Goal: Task Accomplishment & Management: Complete application form

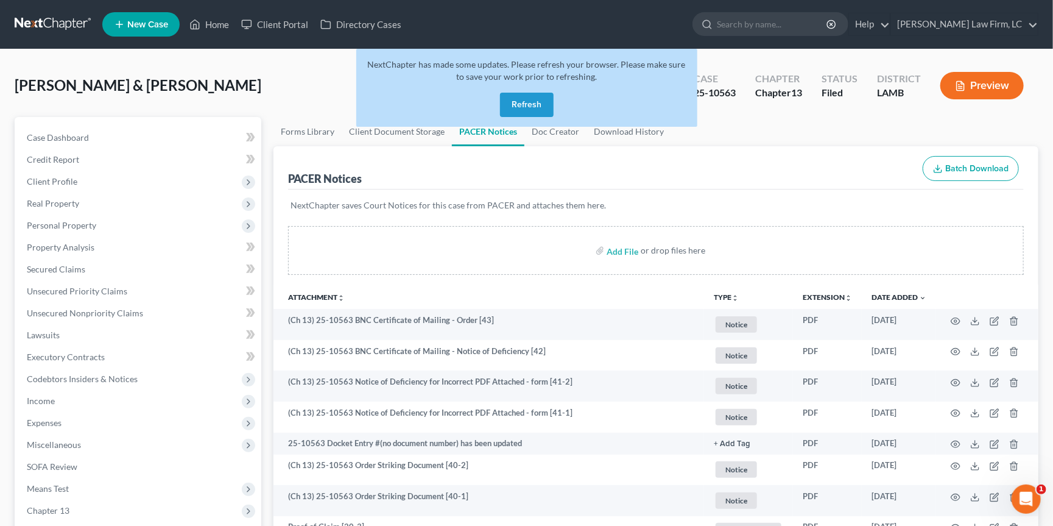
click at [53, 23] on link at bounding box center [54, 24] width 78 height 22
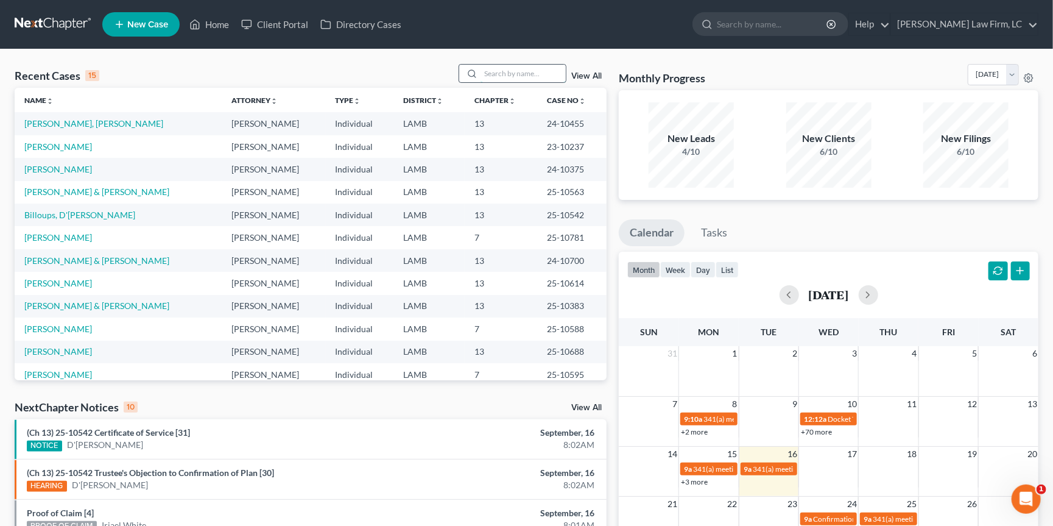
click at [504, 79] on input "search" at bounding box center [523, 74] width 85 height 18
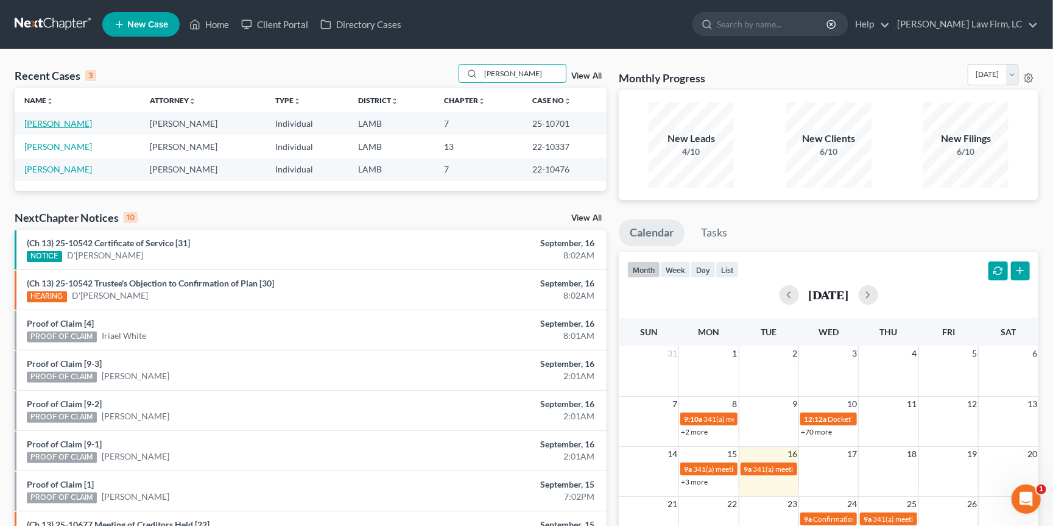
type input "hopkins"
click at [64, 123] on link "[PERSON_NAME]" at bounding box center [58, 123] width 68 height 10
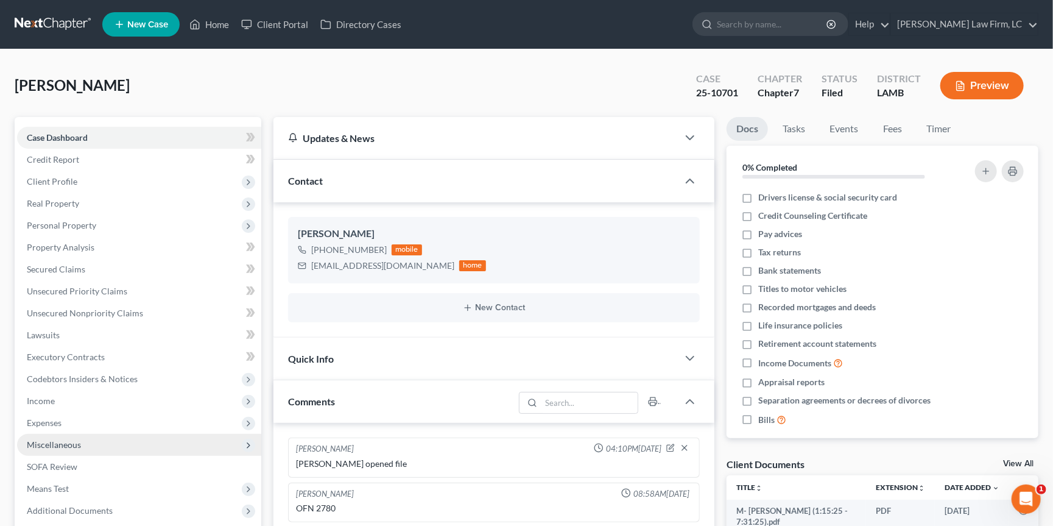
scroll to position [84, 0]
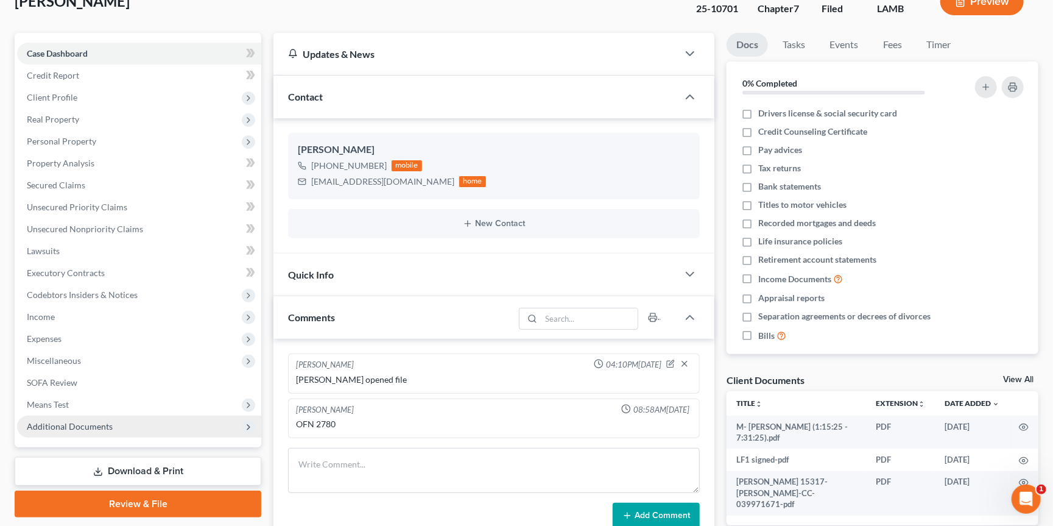
click at [147, 416] on span "Additional Documents" at bounding box center [139, 427] width 244 height 22
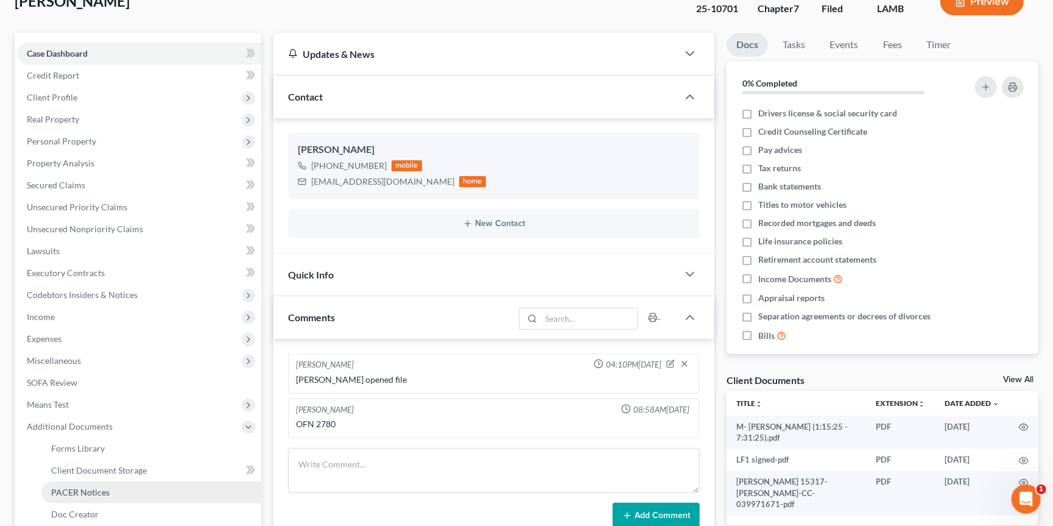
click at [155, 483] on link "PACER Notices" at bounding box center [151, 492] width 220 height 22
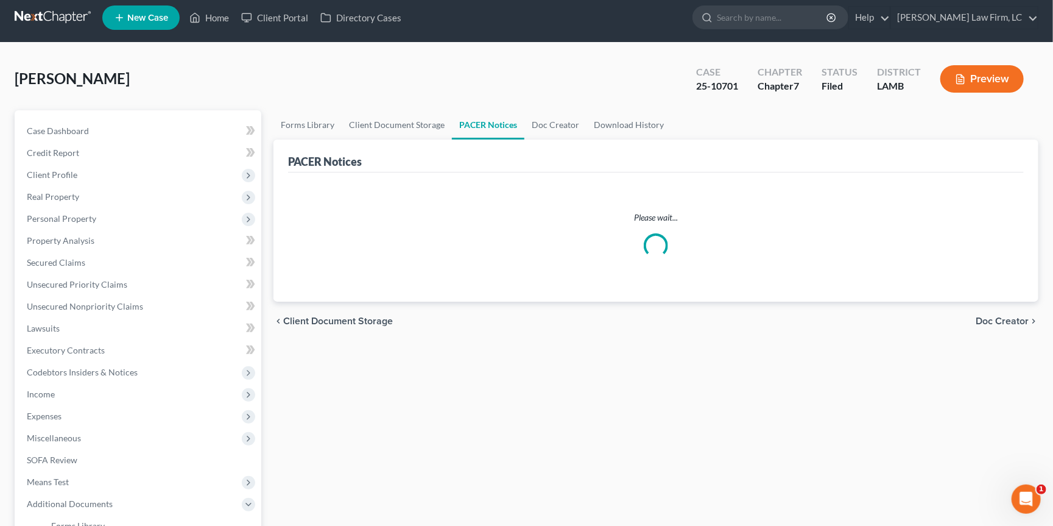
scroll to position [7, 0]
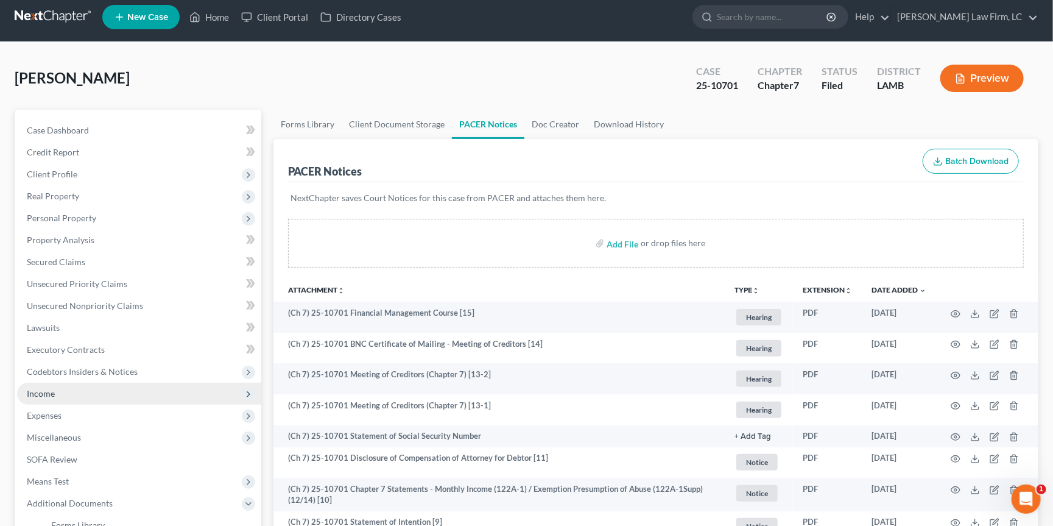
click at [99, 387] on span "Income" at bounding box center [139, 394] width 244 height 22
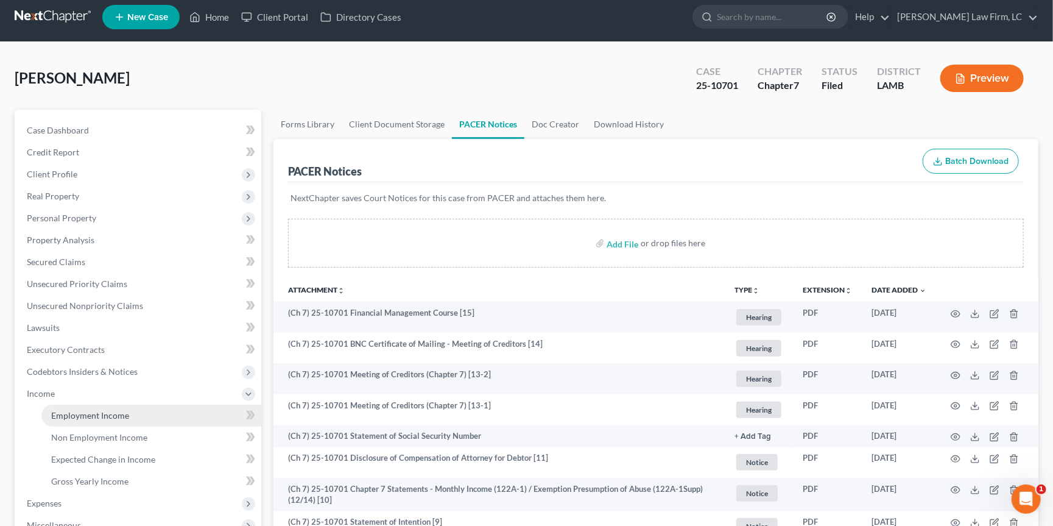
click at [107, 410] on span "Employment Income" at bounding box center [90, 415] width 78 height 10
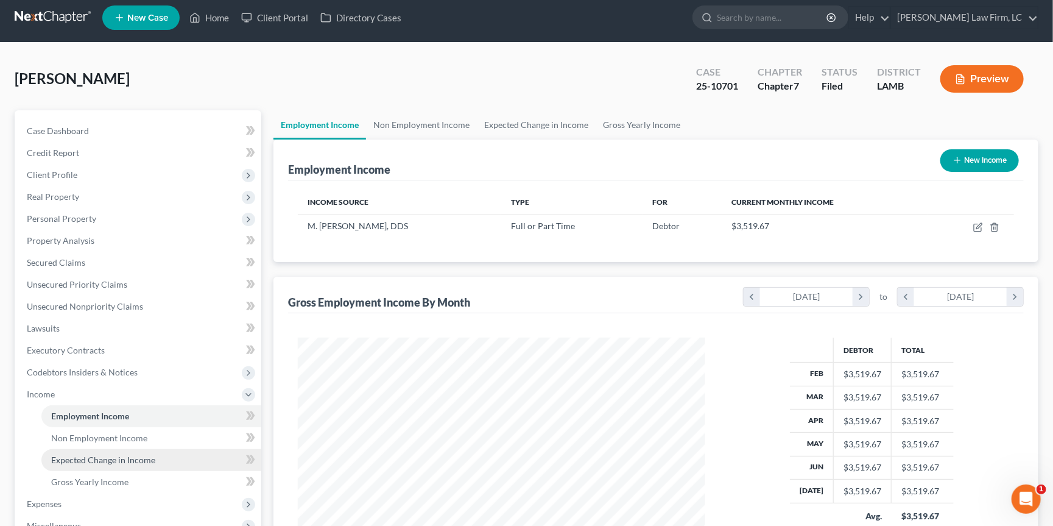
scroll to position [9, 0]
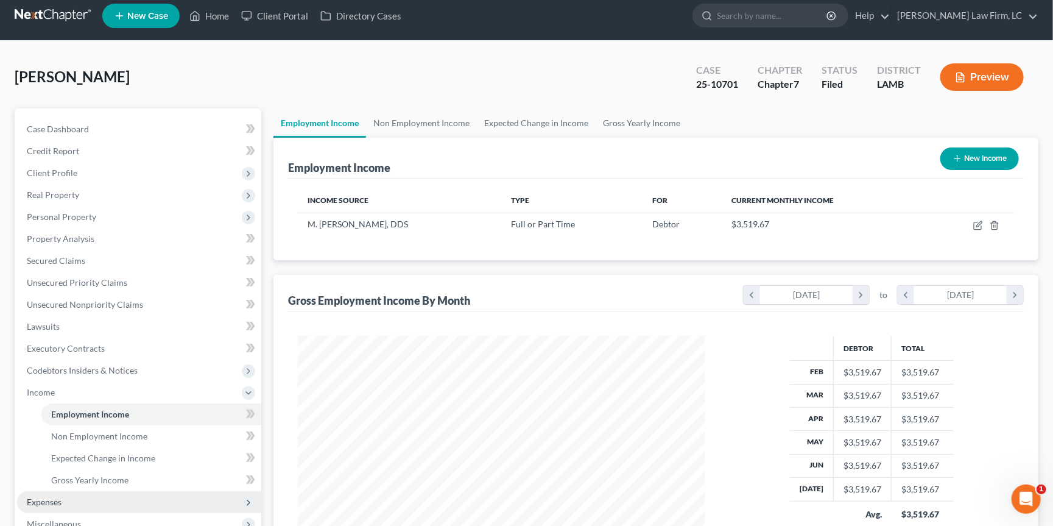
click at [101, 491] on span "Expenses" at bounding box center [139, 502] width 244 height 22
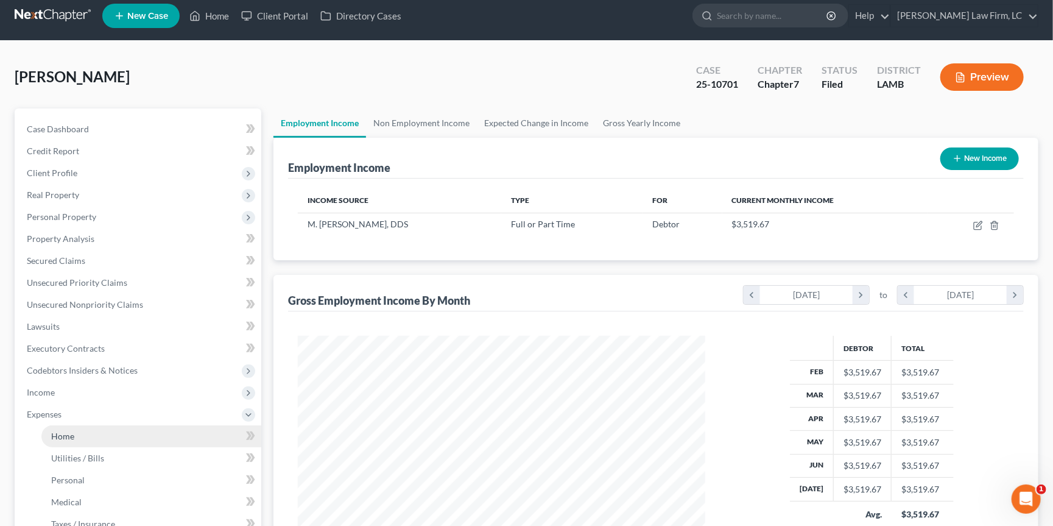
click at [166, 425] on link "Home" at bounding box center [151, 436] width 220 height 22
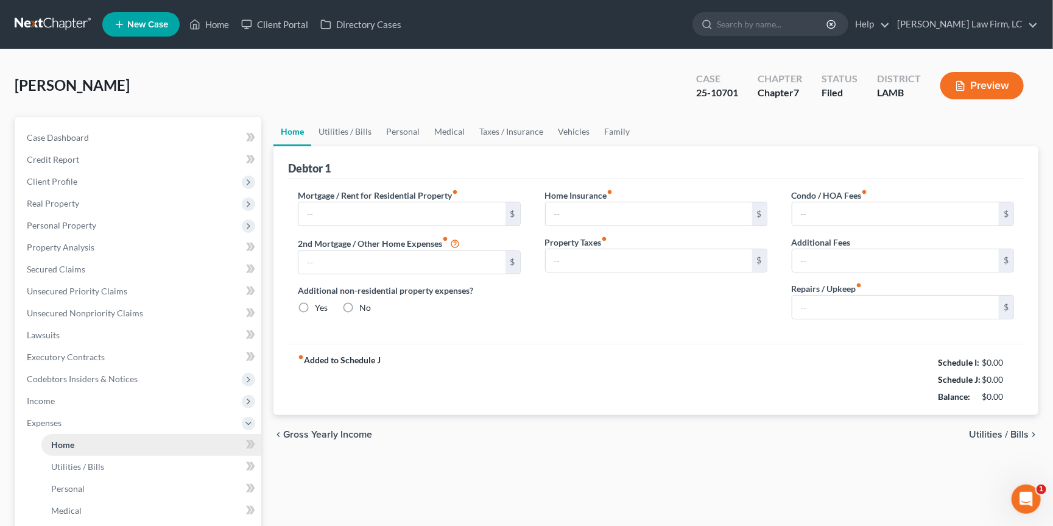
type input "500.00"
type input "0.00"
radio input "true"
type input "0.00"
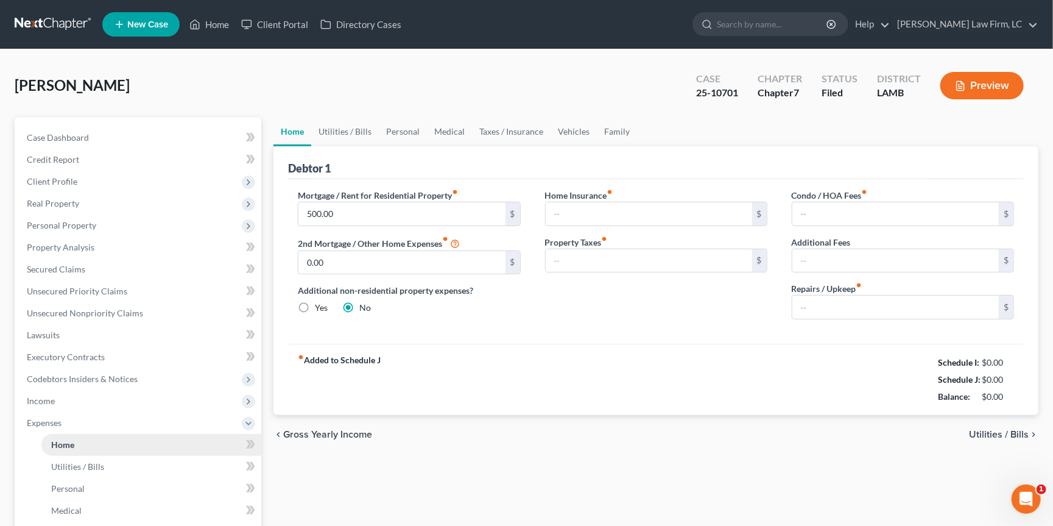
type input "0.00"
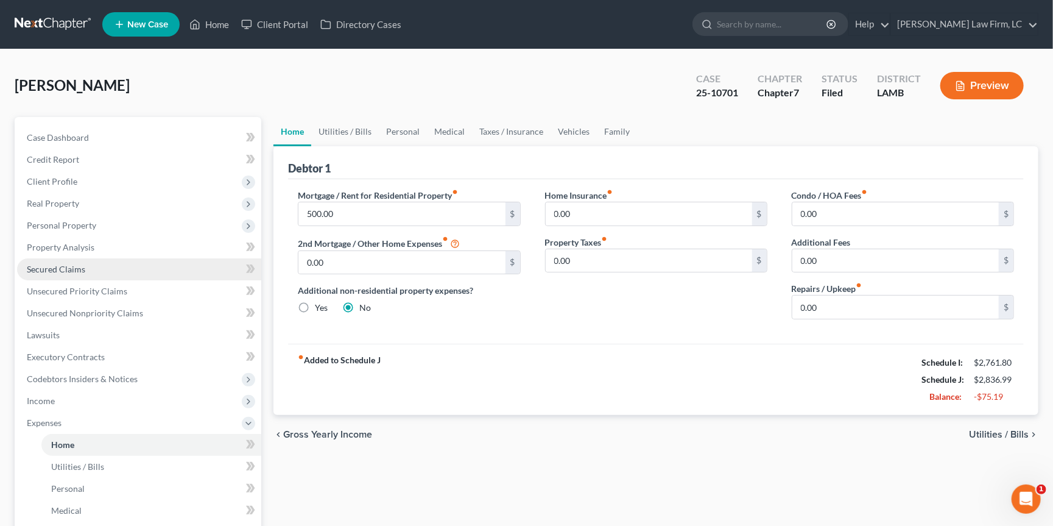
click at [96, 261] on link "Secured Claims" at bounding box center [139, 269] width 244 height 22
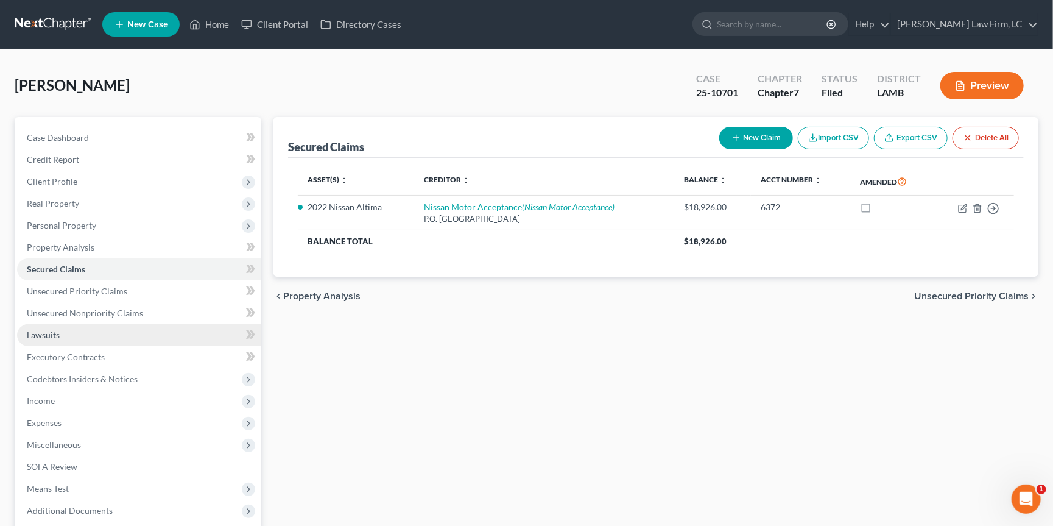
click at [117, 324] on link "Lawsuits" at bounding box center [139, 335] width 244 height 22
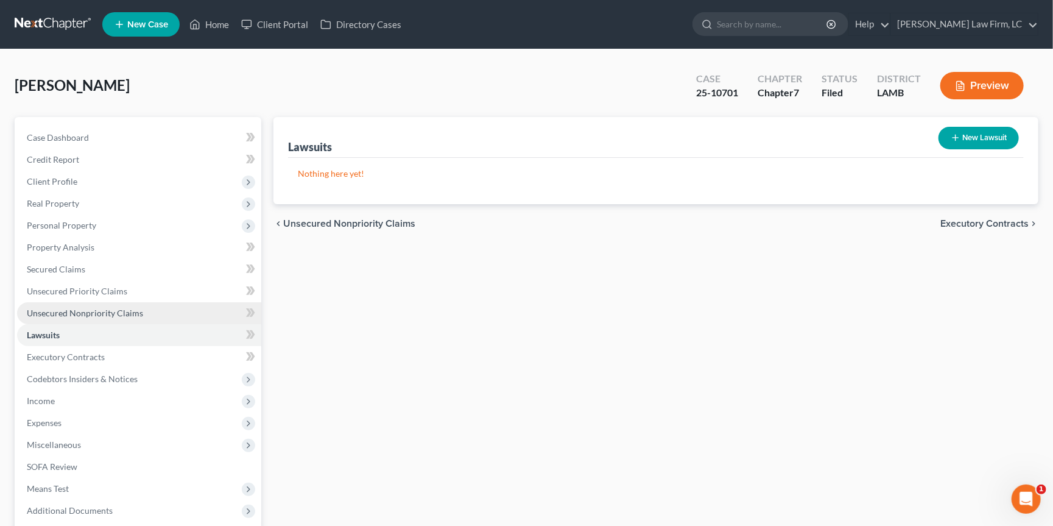
click at [139, 308] on span "Unsecured Nonpriority Claims" at bounding box center [85, 313] width 116 height 10
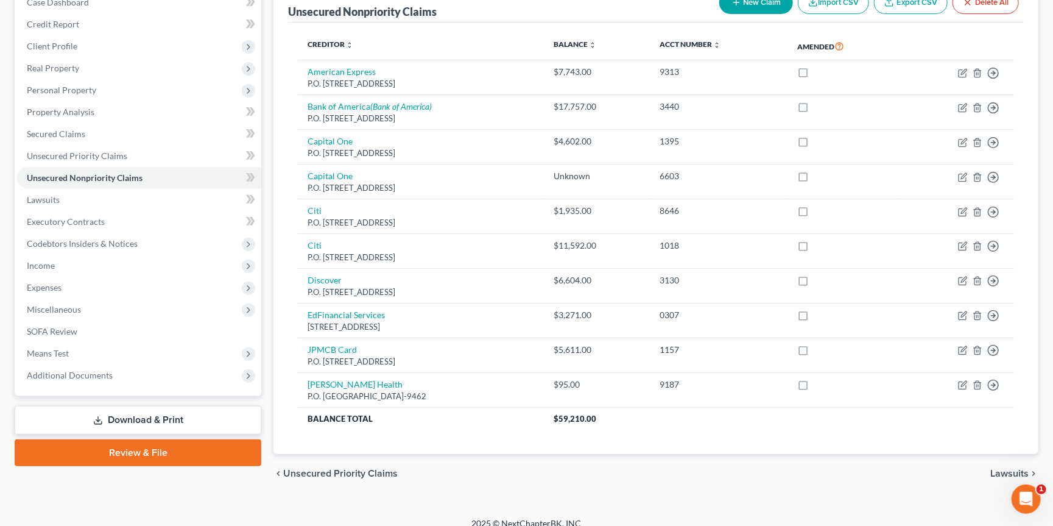
scroll to position [135, 0]
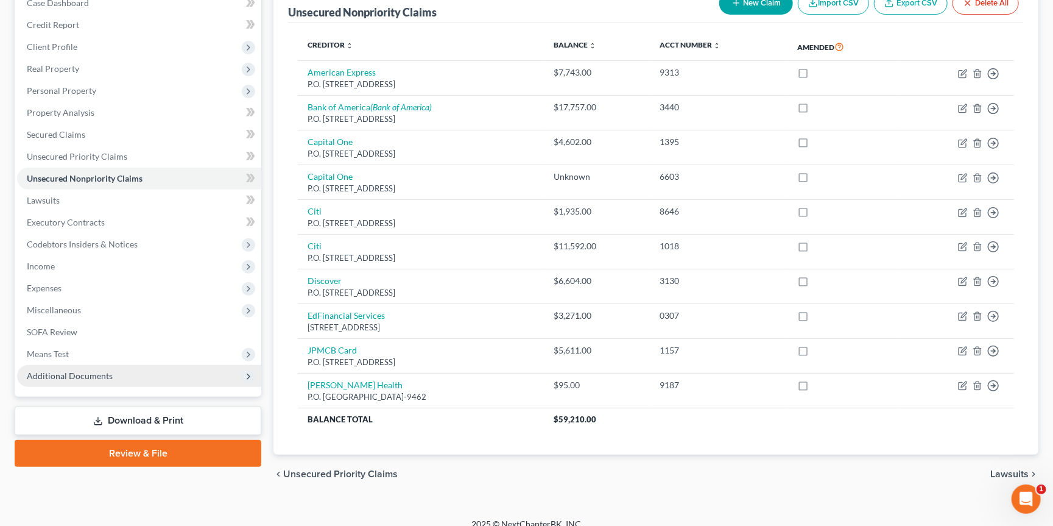
click at [75, 370] on span "Additional Documents" at bounding box center [70, 375] width 86 height 10
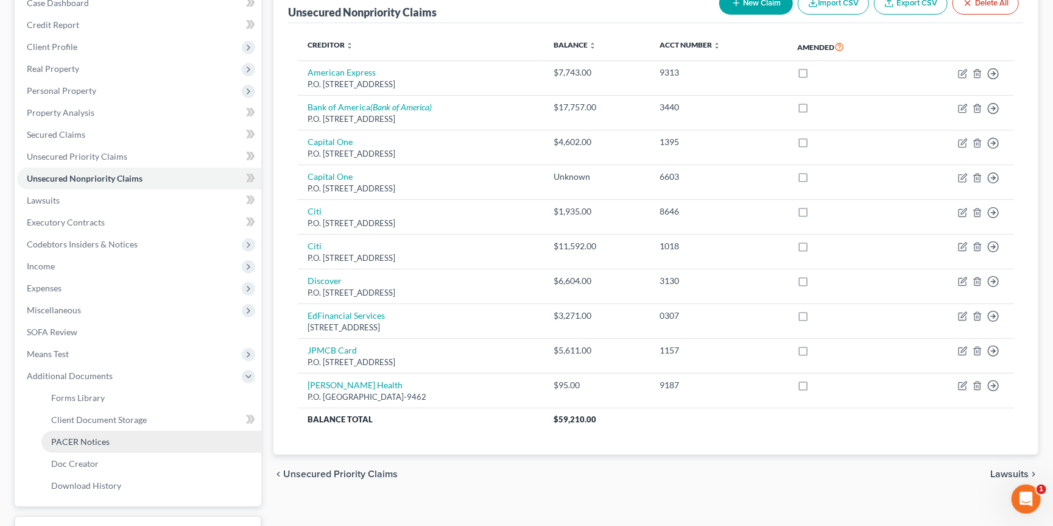
click at [97, 431] on link "PACER Notices" at bounding box center [151, 442] width 220 height 22
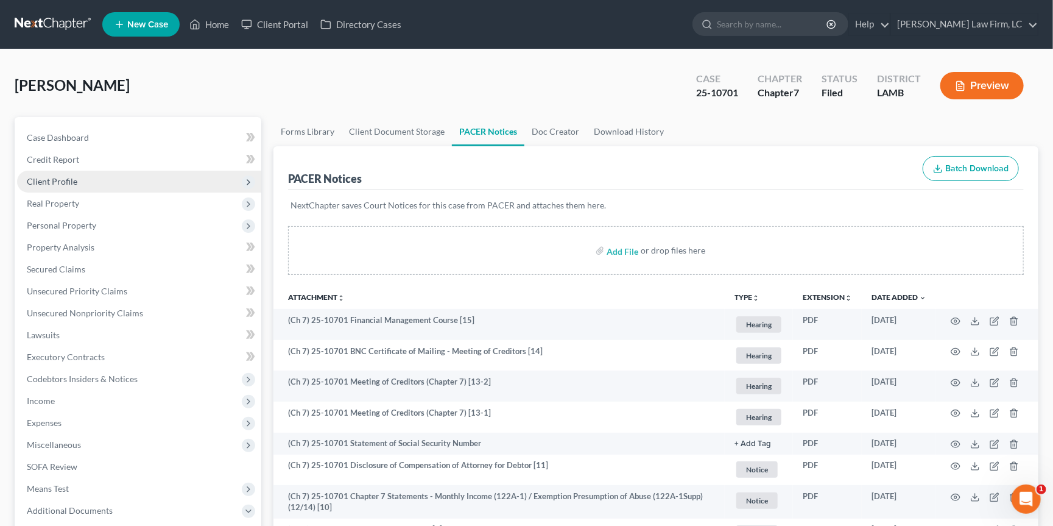
click at [110, 182] on span "Client Profile" at bounding box center [139, 182] width 244 height 22
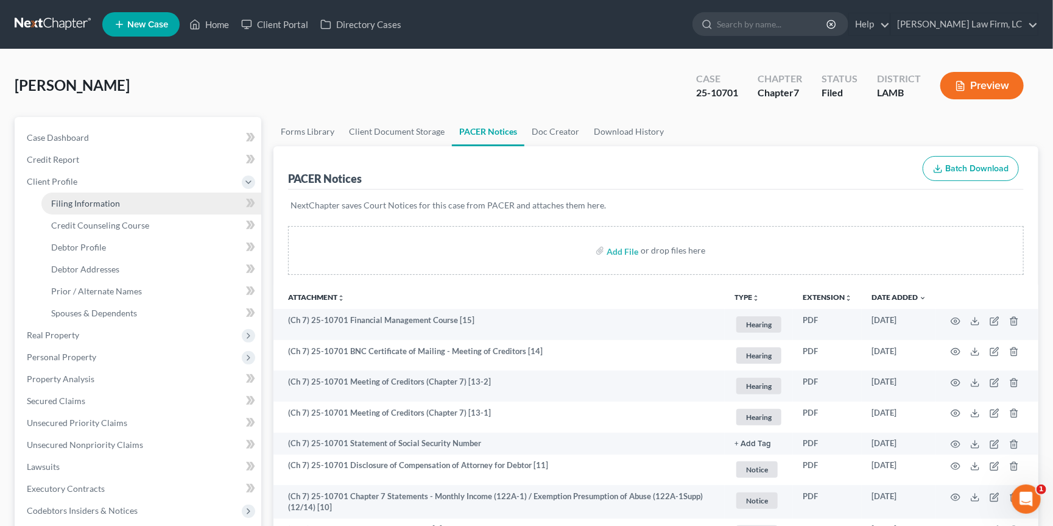
click at [177, 199] on link "Filing Information" at bounding box center [151, 204] width 220 height 22
select select "1"
select select "0"
select select "19"
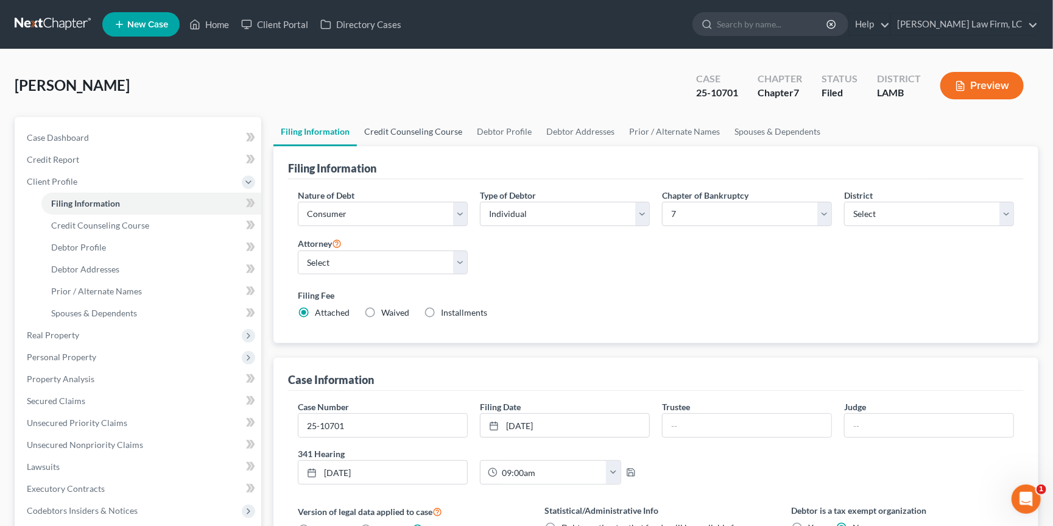
click at [427, 124] on link "Credit Counseling Course" at bounding box center [413, 131] width 113 height 29
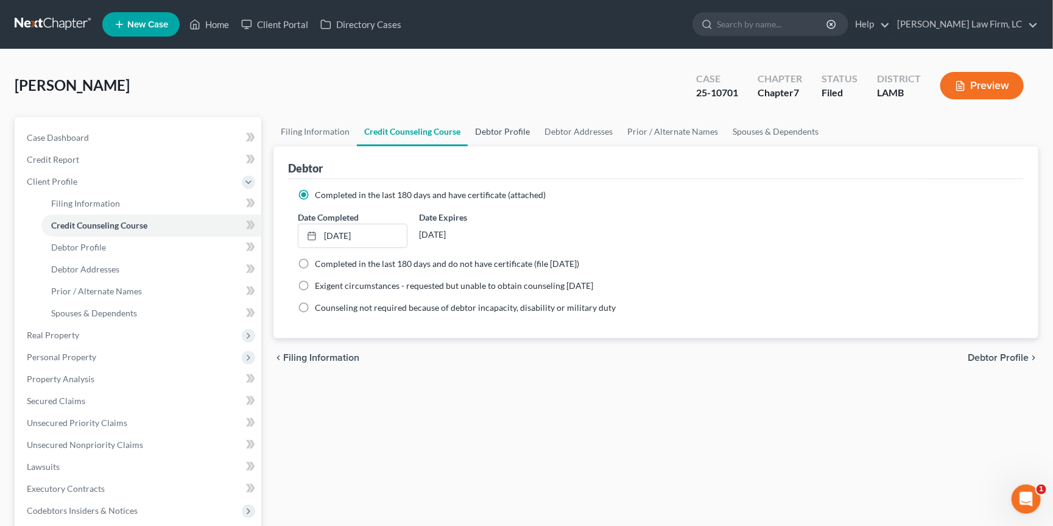
click at [503, 136] on link "Debtor Profile" at bounding box center [502, 131] width 69 height 29
select select "0"
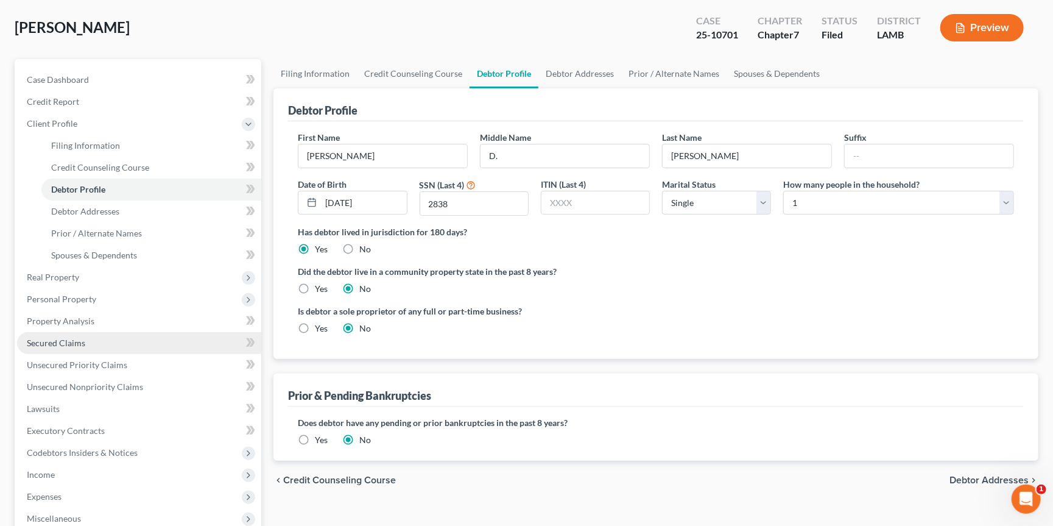
scroll to position [66, 0]
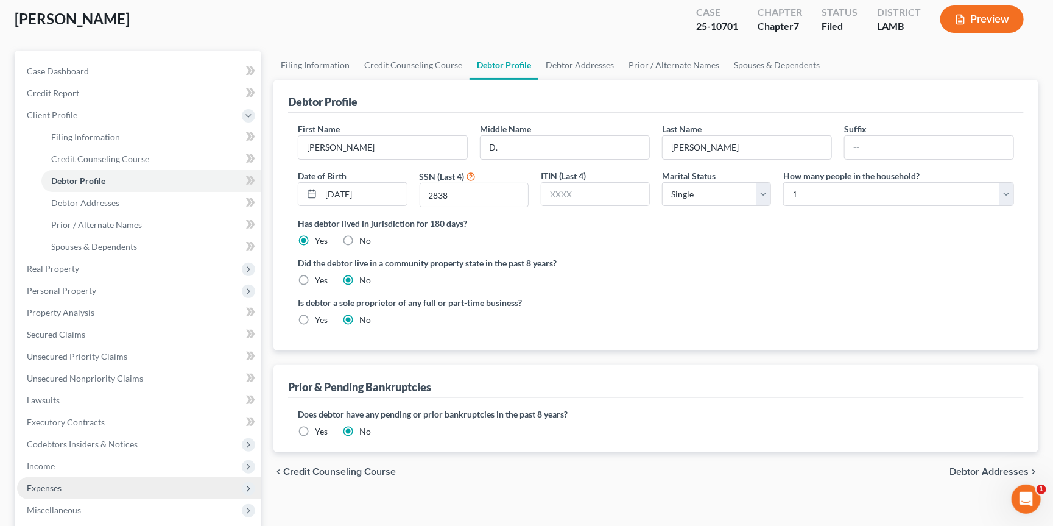
click at [127, 481] on span "Expenses" at bounding box center [139, 488] width 244 height 22
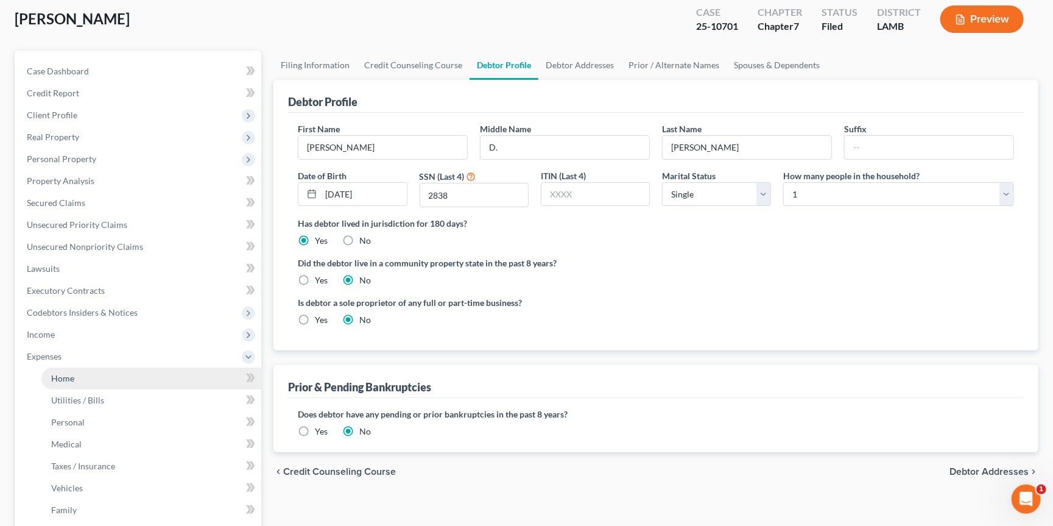
click at [172, 375] on link "Home" at bounding box center [151, 378] width 220 height 22
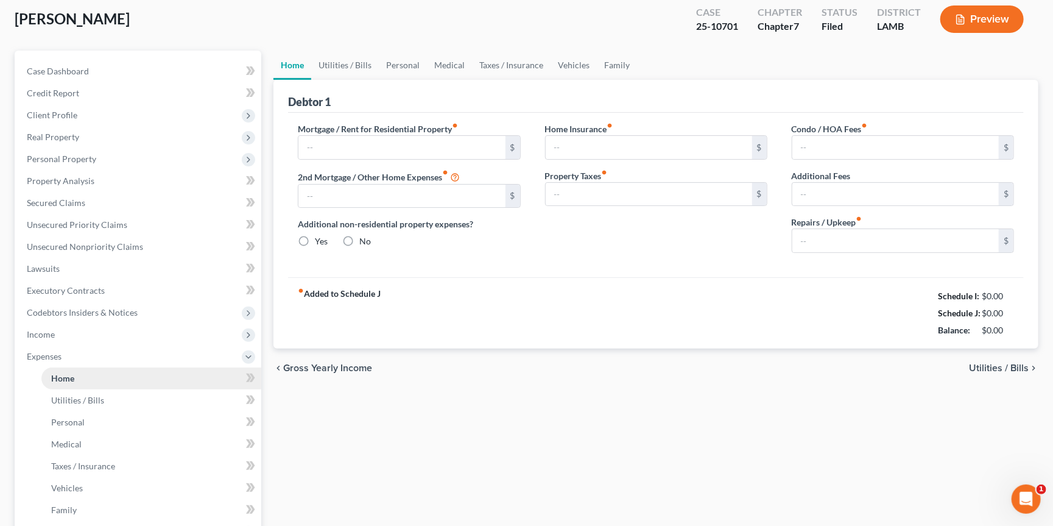
type input "500.00"
type input "0.00"
radio input "true"
type input "0.00"
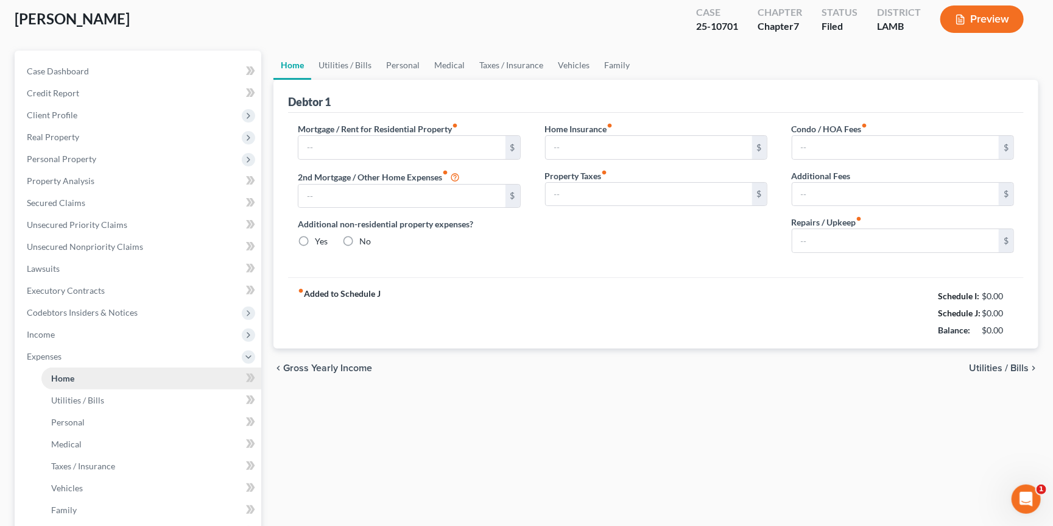
type input "0.00"
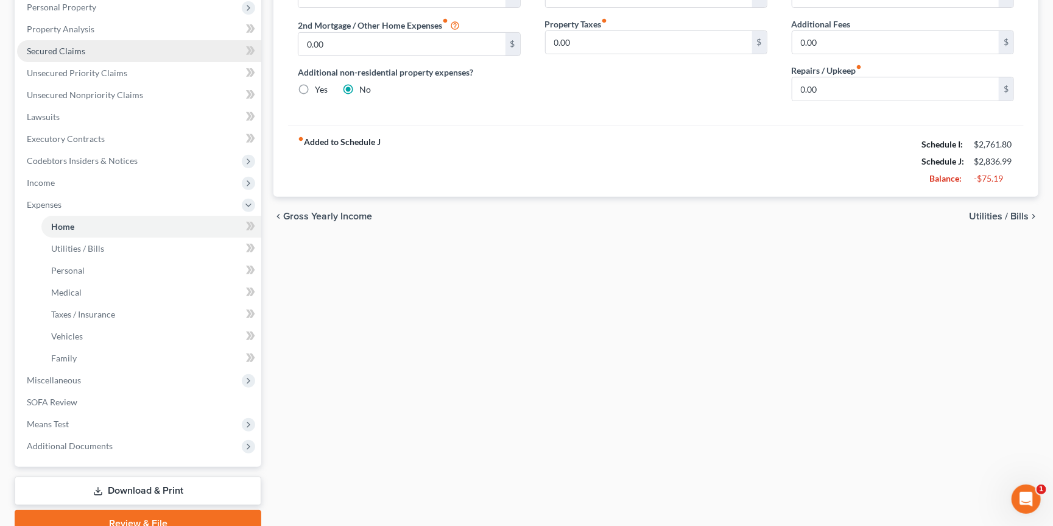
scroll to position [242, 0]
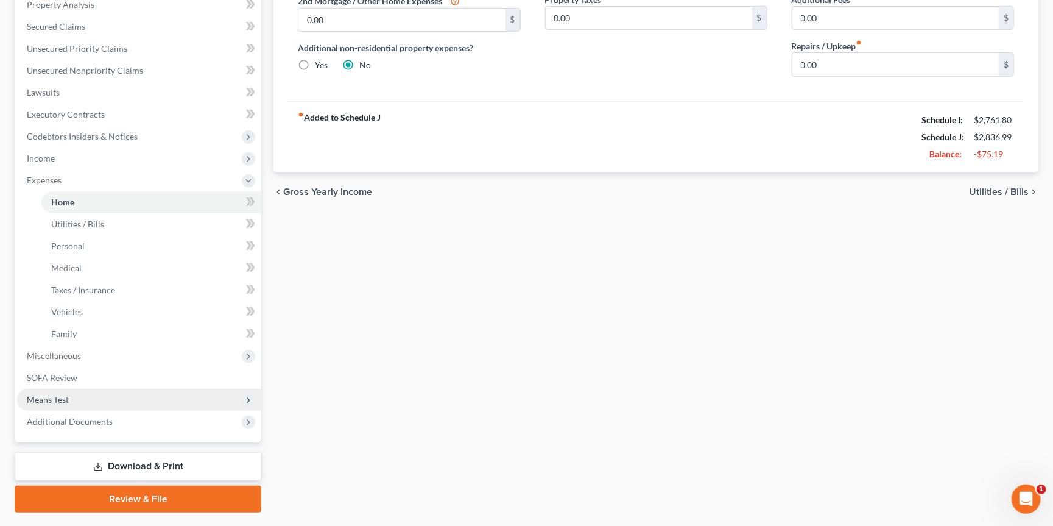
click at [104, 389] on span "Means Test" at bounding box center [139, 400] width 244 height 22
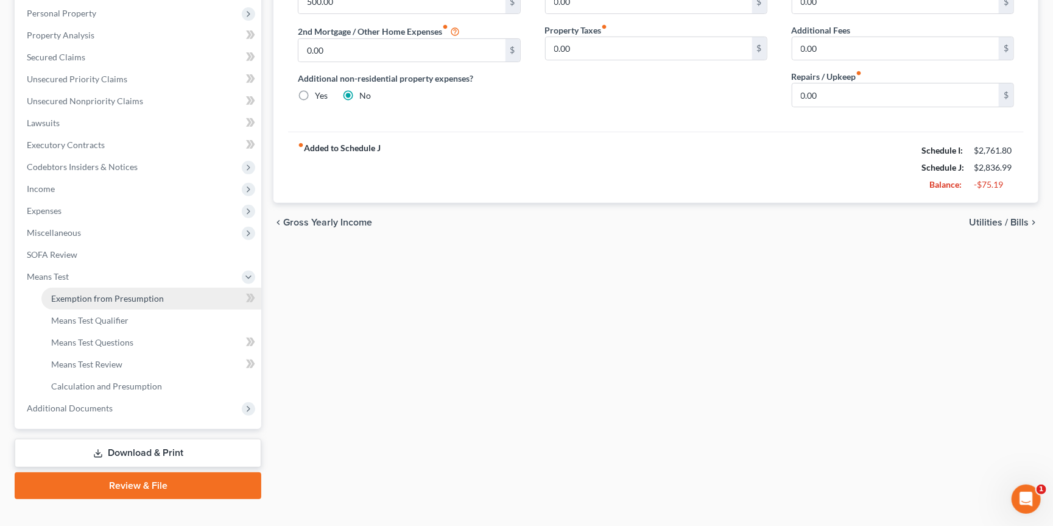
click at [189, 288] on link "Exemption from Presumption" at bounding box center [151, 299] width 220 height 22
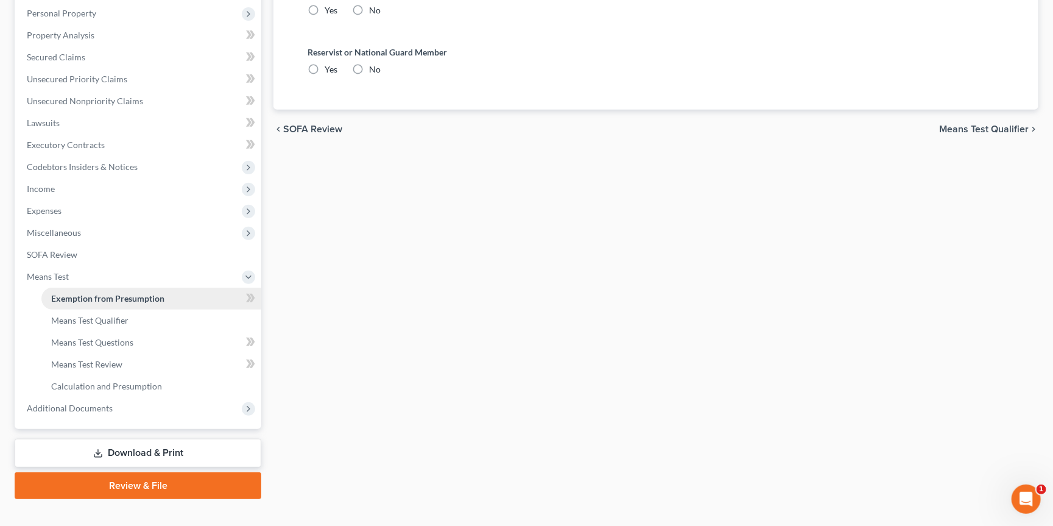
scroll to position [31, 0]
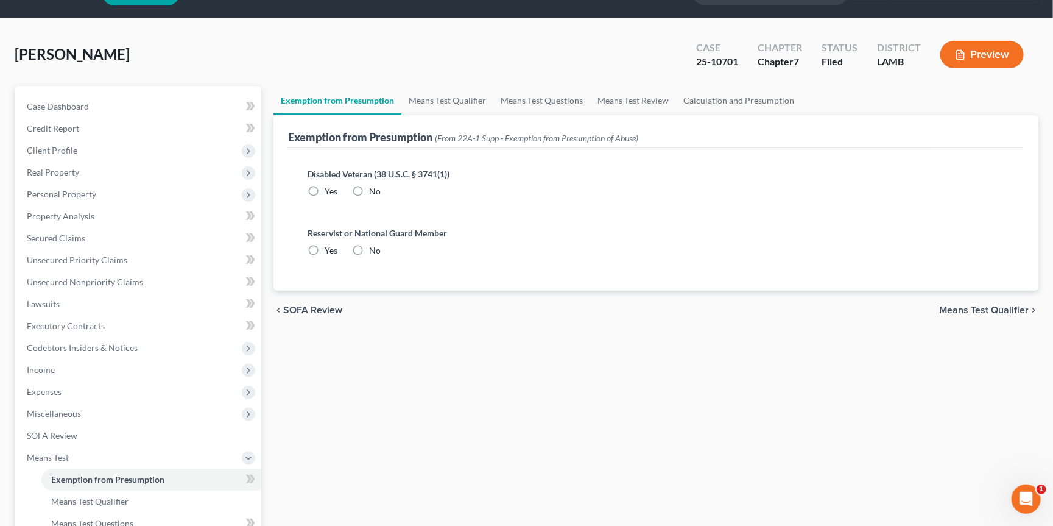
radio input "true"
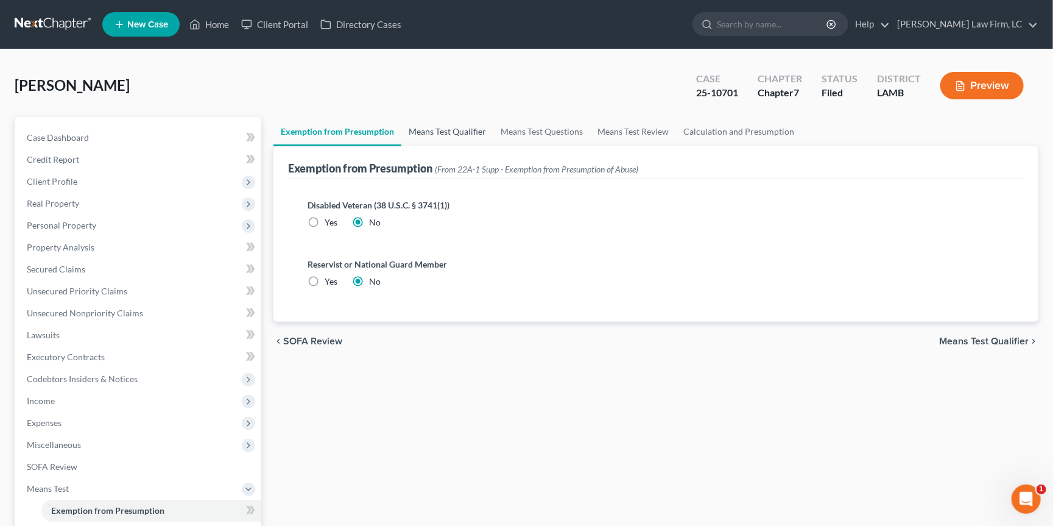
click at [449, 135] on link "Means Test Qualifier" at bounding box center [448, 131] width 92 height 29
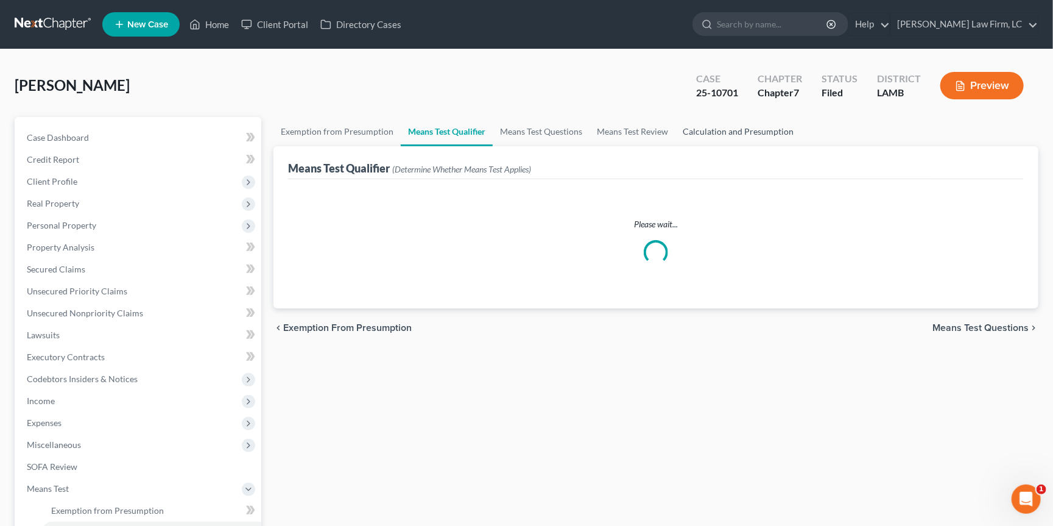
click at [754, 137] on link "Calculation and Presumption" at bounding box center [739, 131] width 126 height 29
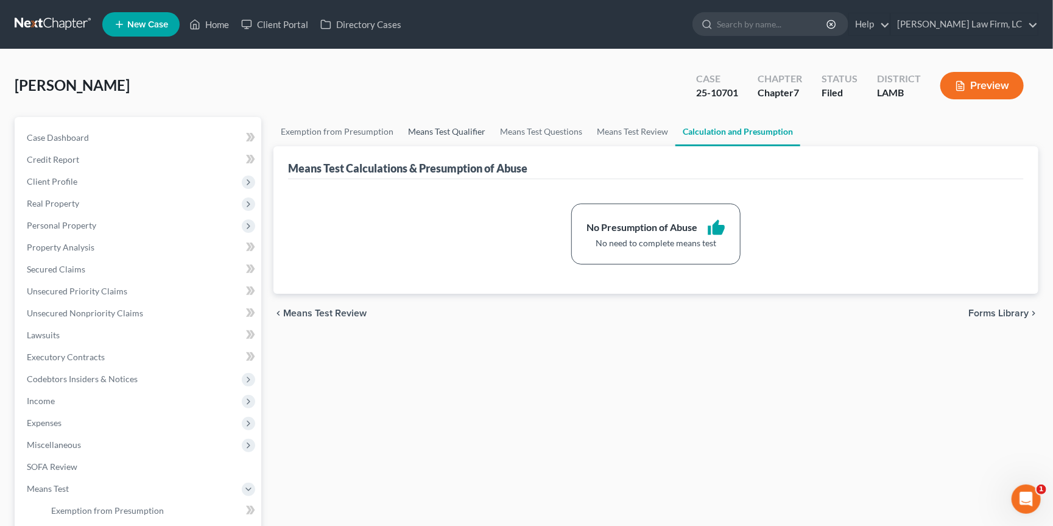
click at [458, 130] on link "Means Test Qualifier" at bounding box center [447, 131] width 92 height 29
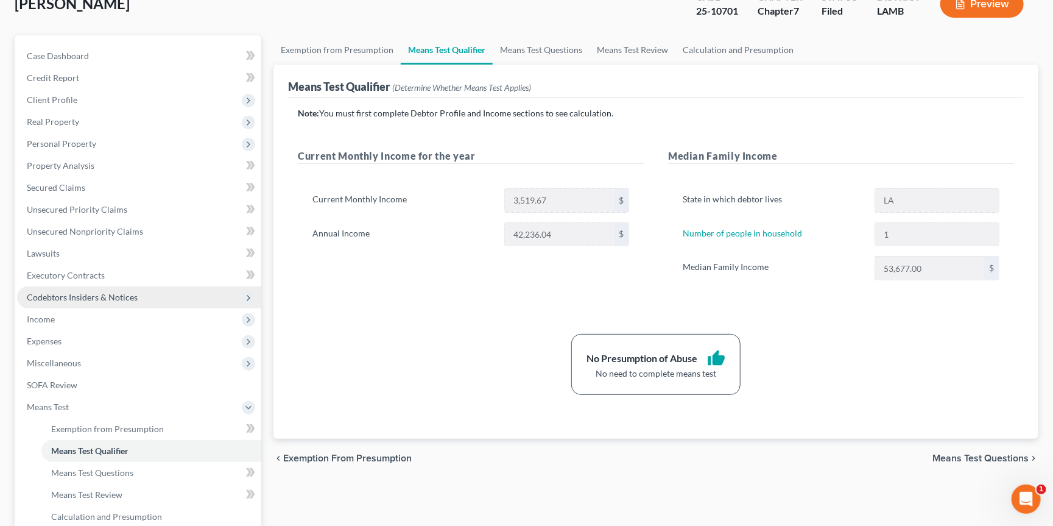
scroll to position [116, 0]
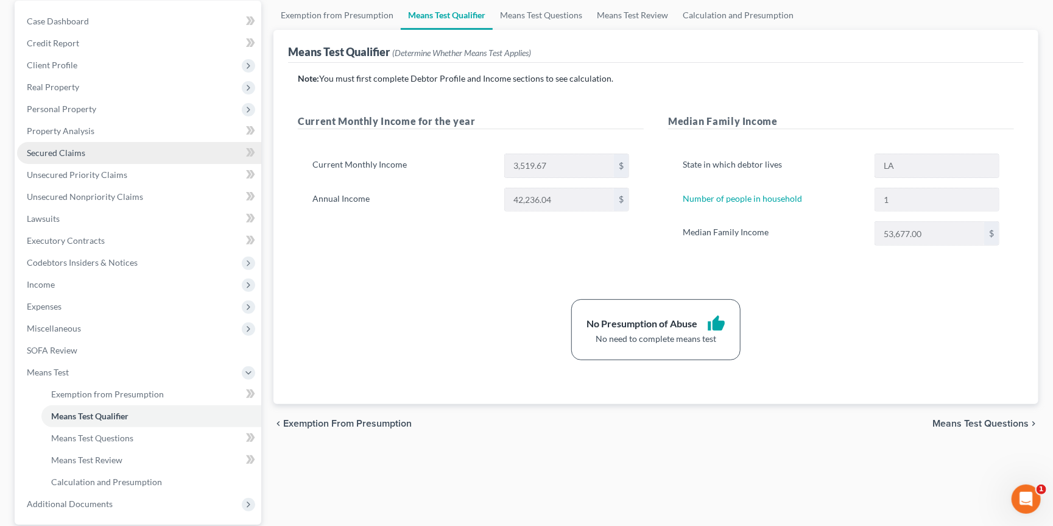
click at [165, 143] on link "Secured Claims" at bounding box center [139, 153] width 244 height 22
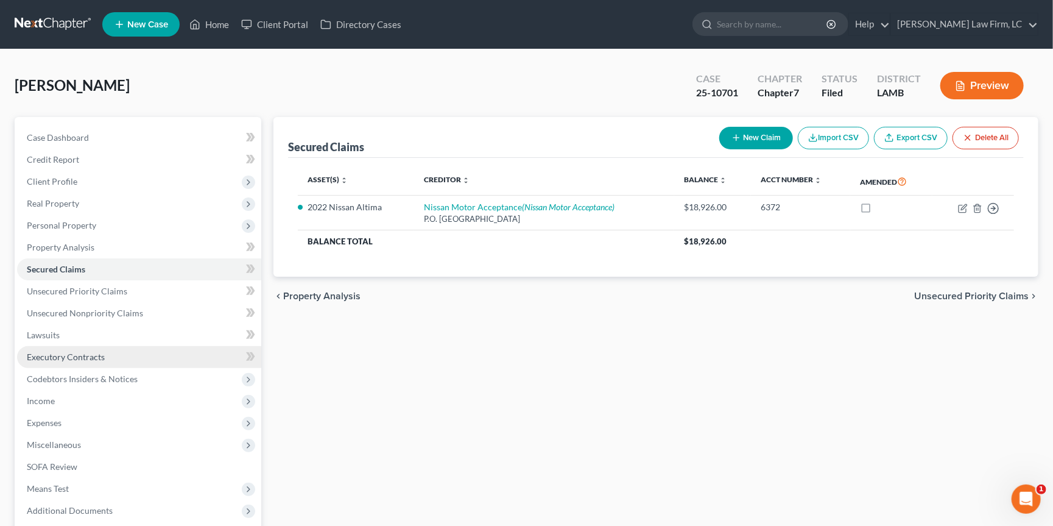
click at [123, 349] on link "Executory Contracts" at bounding box center [139, 357] width 244 height 22
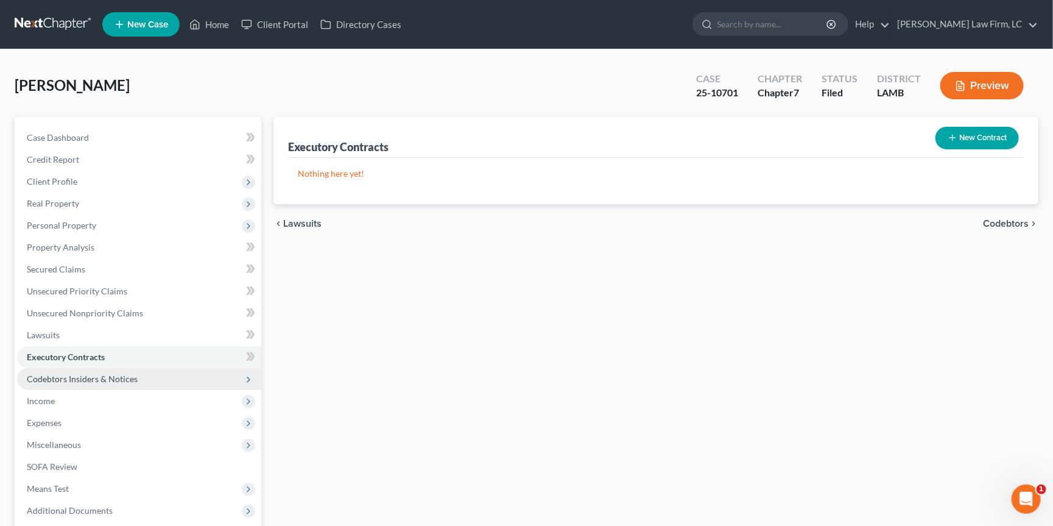
click at [149, 368] on span "Codebtors Insiders & Notices" at bounding box center [139, 379] width 244 height 22
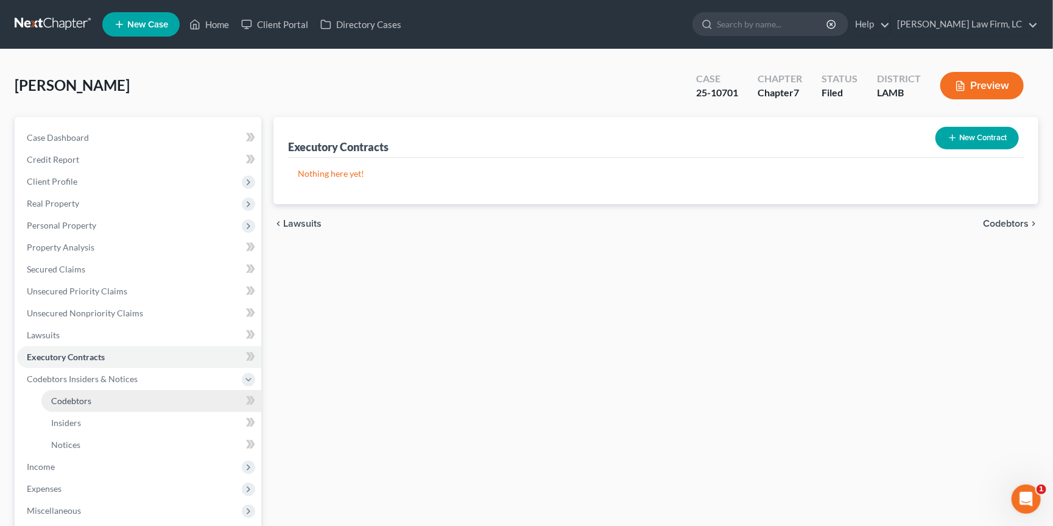
click at [149, 395] on link "Codebtors" at bounding box center [151, 401] width 220 height 22
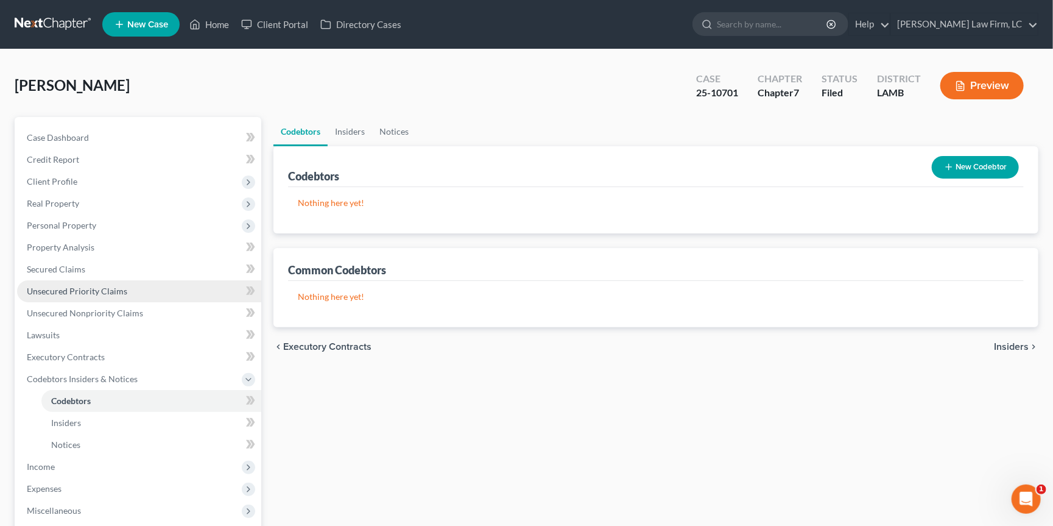
click at [133, 280] on link "Unsecured Priority Claims" at bounding box center [139, 291] width 244 height 22
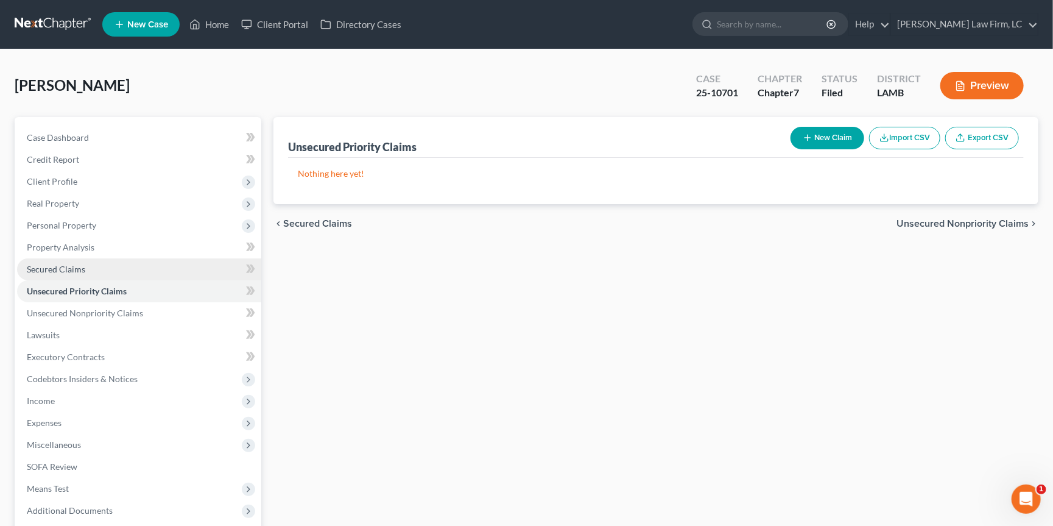
click at [144, 271] on link "Secured Claims" at bounding box center [139, 269] width 244 height 22
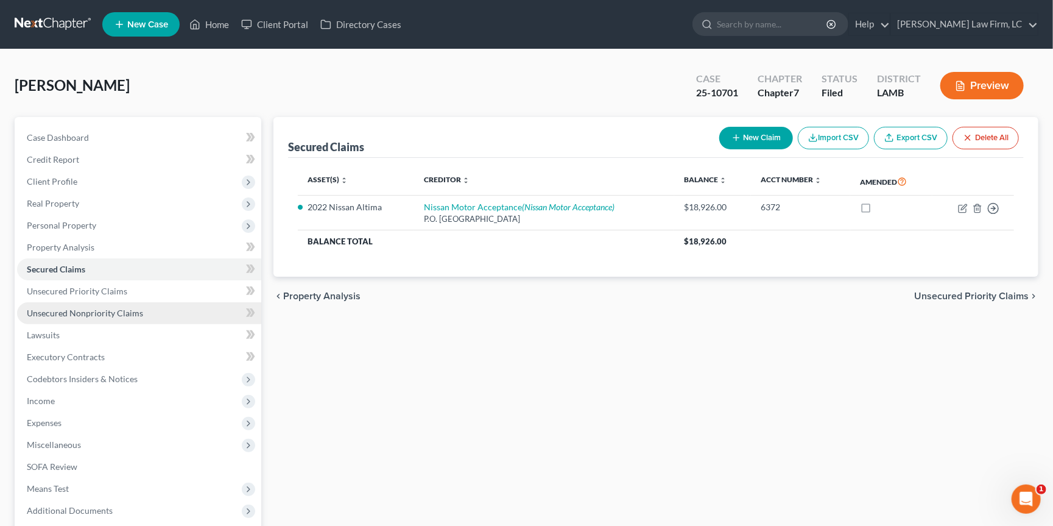
click at [160, 302] on link "Unsecured Nonpriority Claims" at bounding box center [139, 313] width 244 height 22
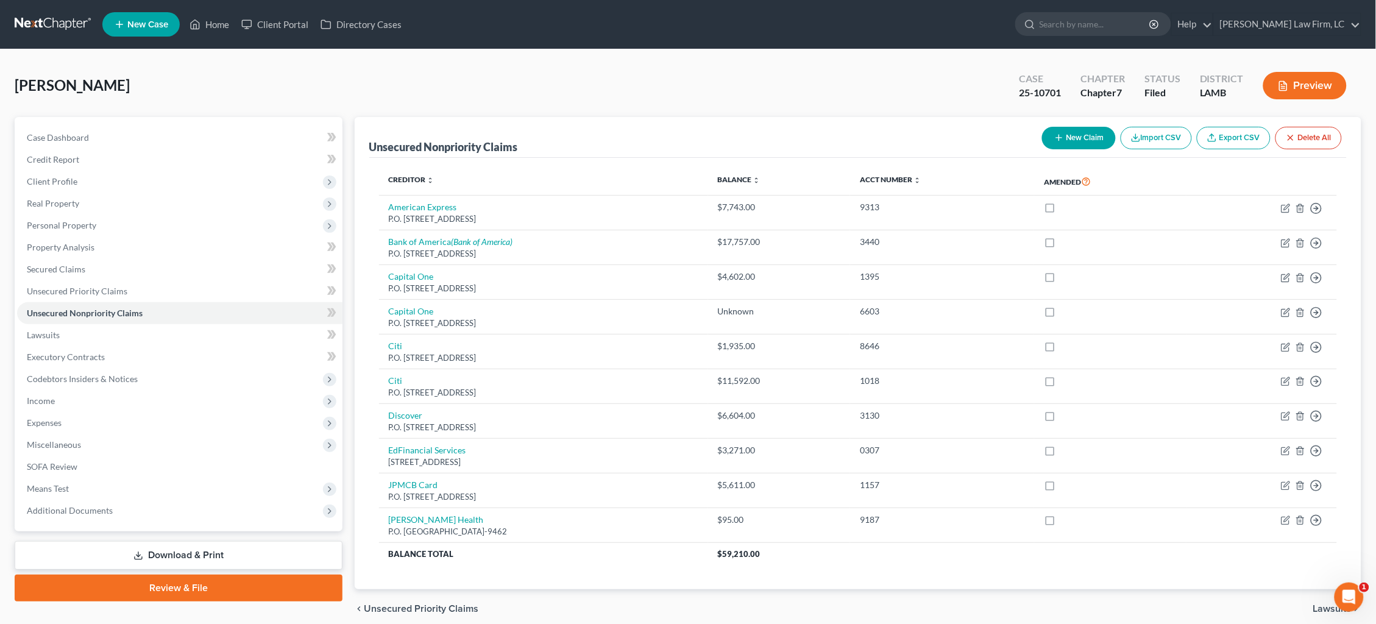
click at [37, 22] on link at bounding box center [54, 24] width 78 height 22
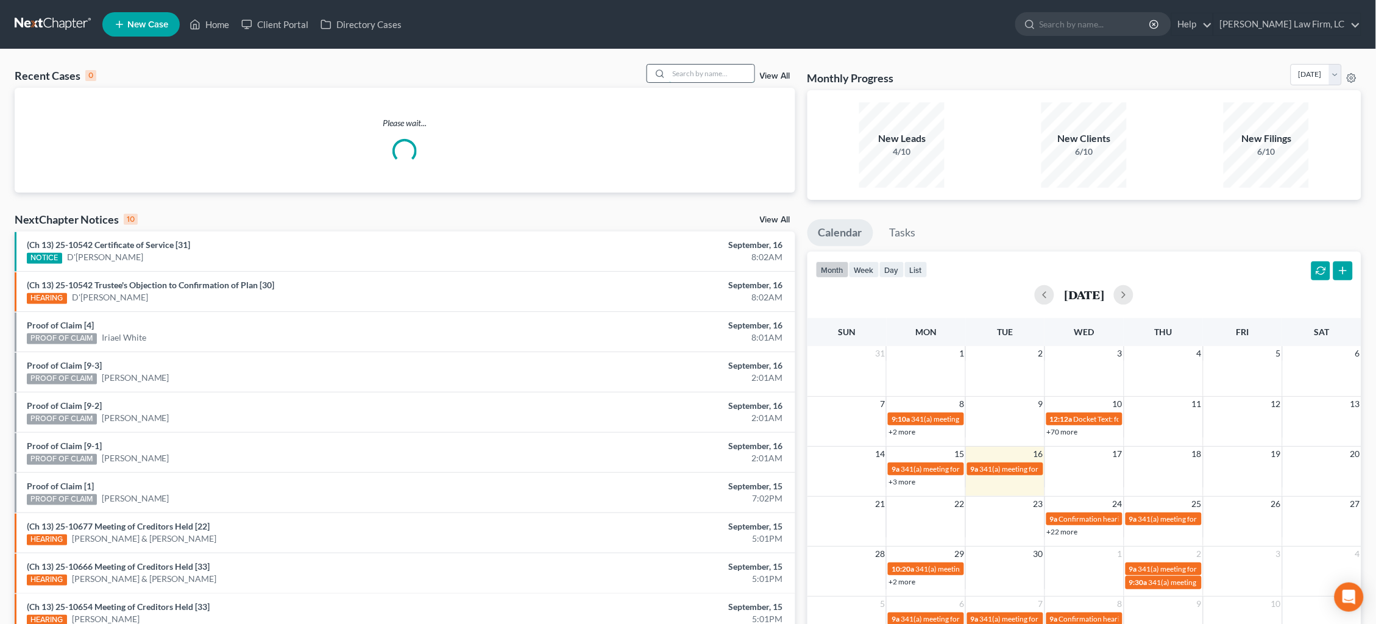
click at [698, 69] on input "search" at bounding box center [711, 74] width 85 height 18
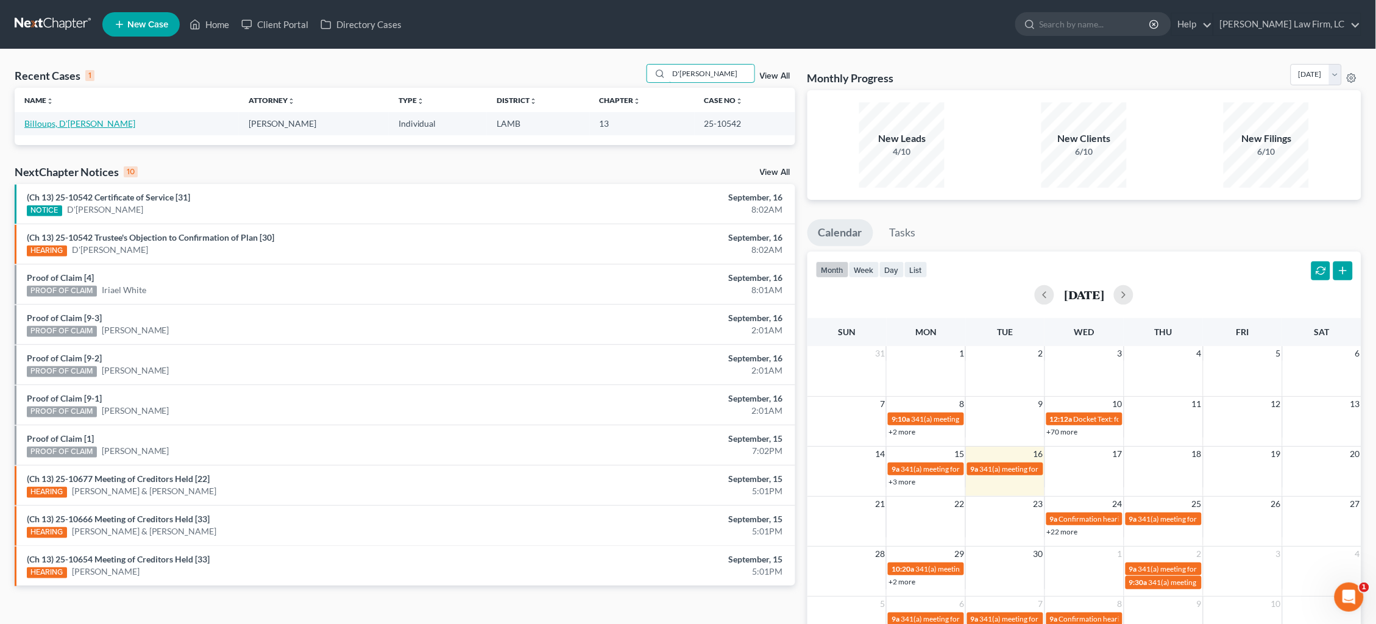
type input "D'[PERSON_NAME]"
click at [62, 120] on link "Billoups, D'[PERSON_NAME]" at bounding box center [79, 123] width 111 height 10
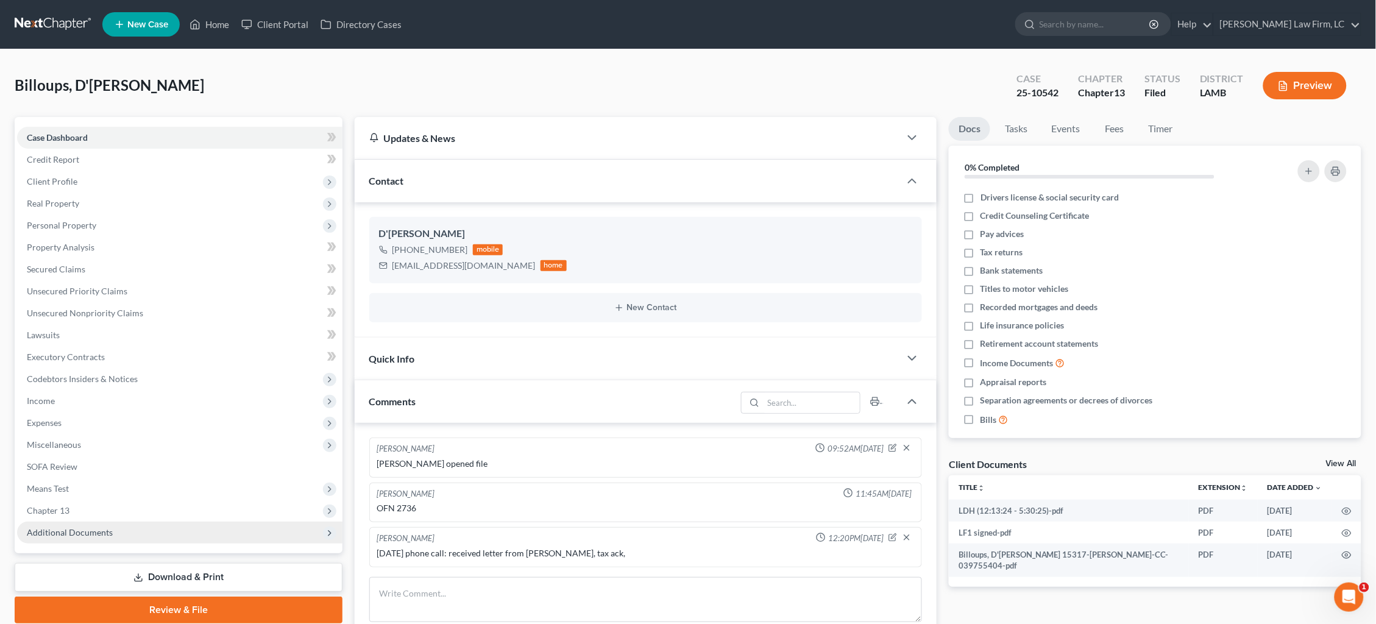
click at [114, 522] on span "Additional Documents" at bounding box center [179, 533] width 325 height 22
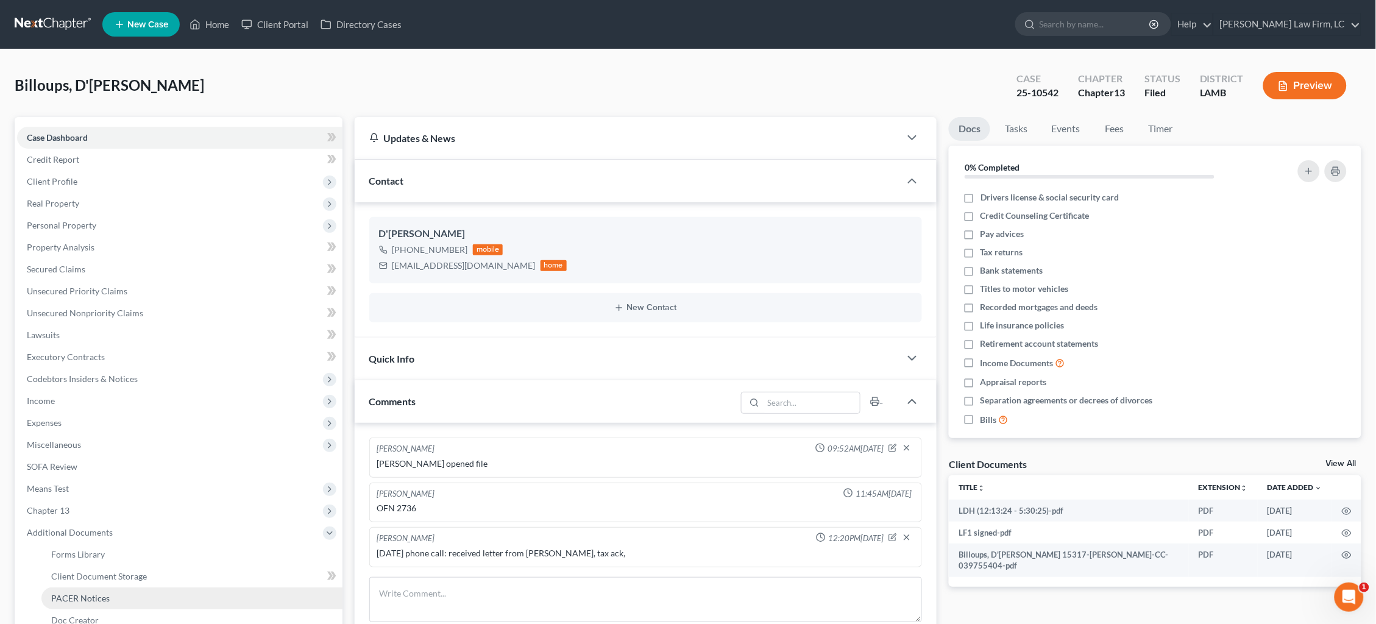
click at [104, 593] on span "PACER Notices" at bounding box center [80, 598] width 58 height 10
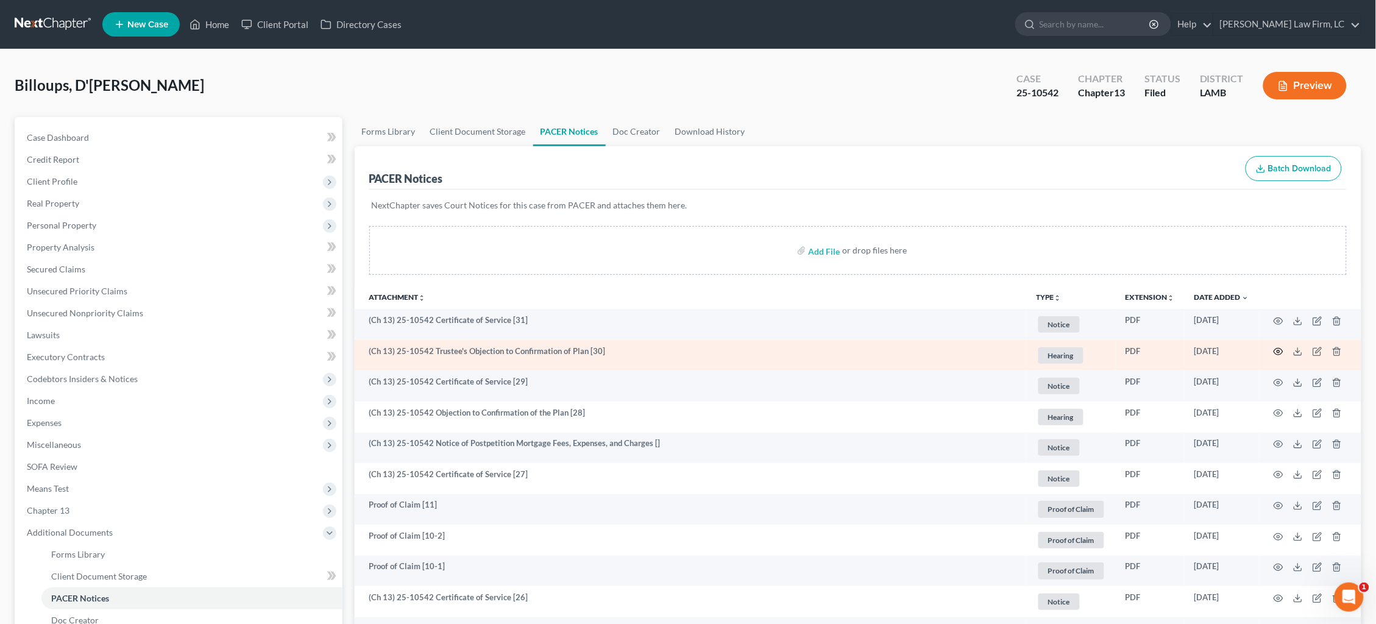
click at [1278, 348] on icon "button" at bounding box center [1278, 352] width 10 height 10
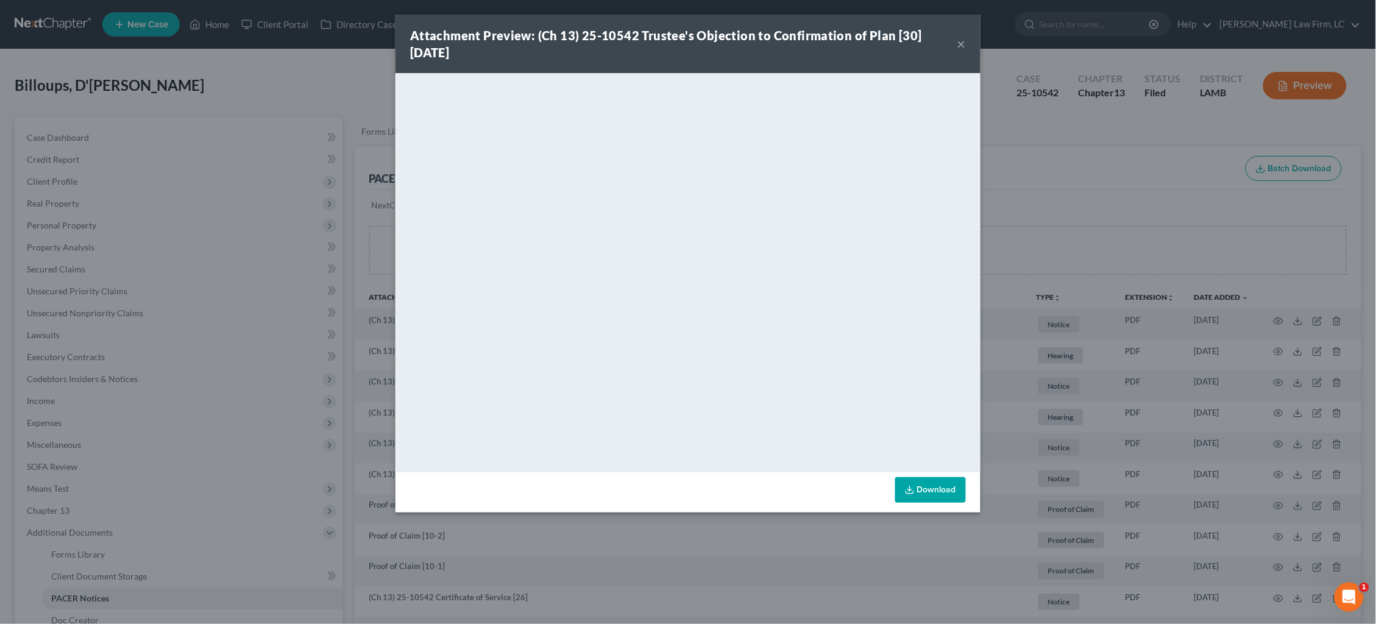
click at [963, 46] on button "×" at bounding box center [961, 44] width 9 height 15
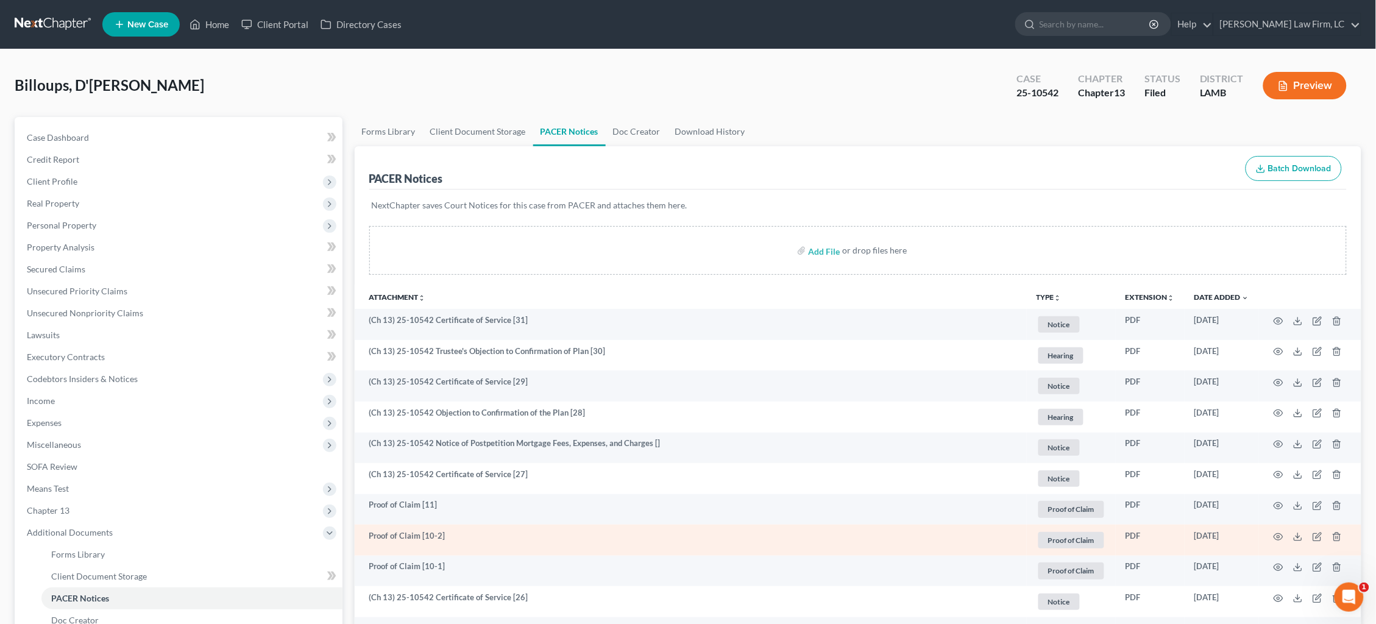
scroll to position [30, 0]
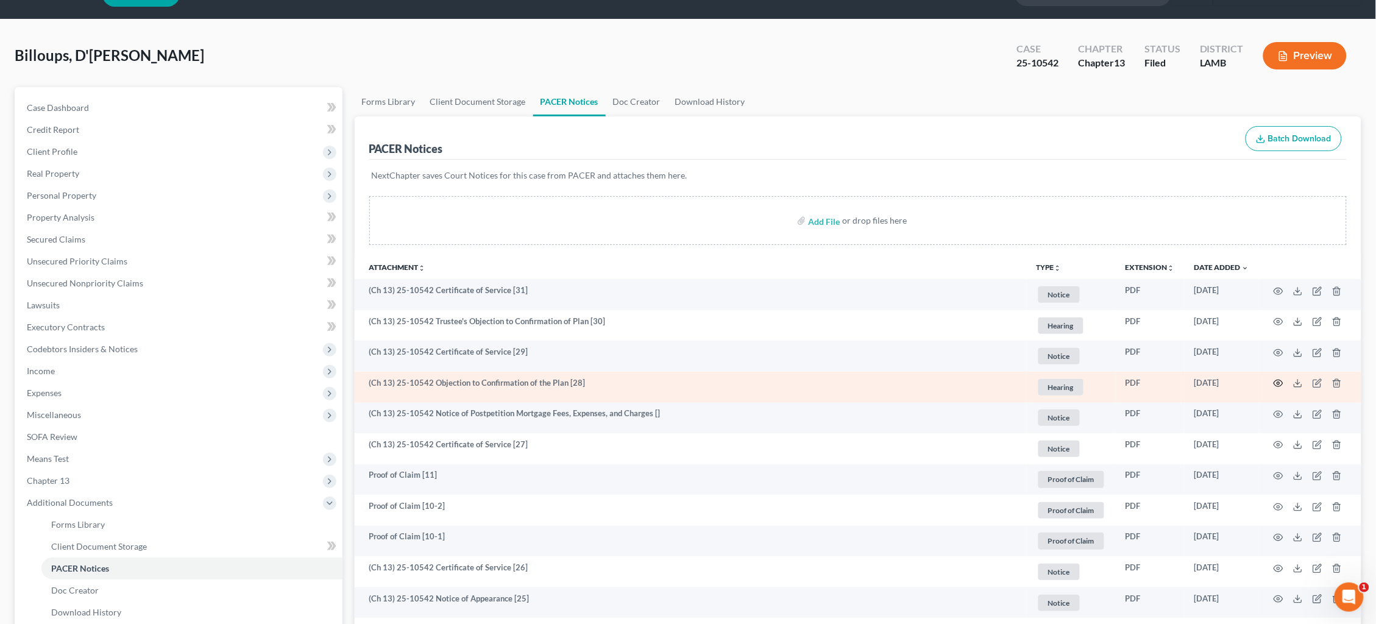
click at [1278, 382] on circle "button" at bounding box center [1278, 383] width 2 height 2
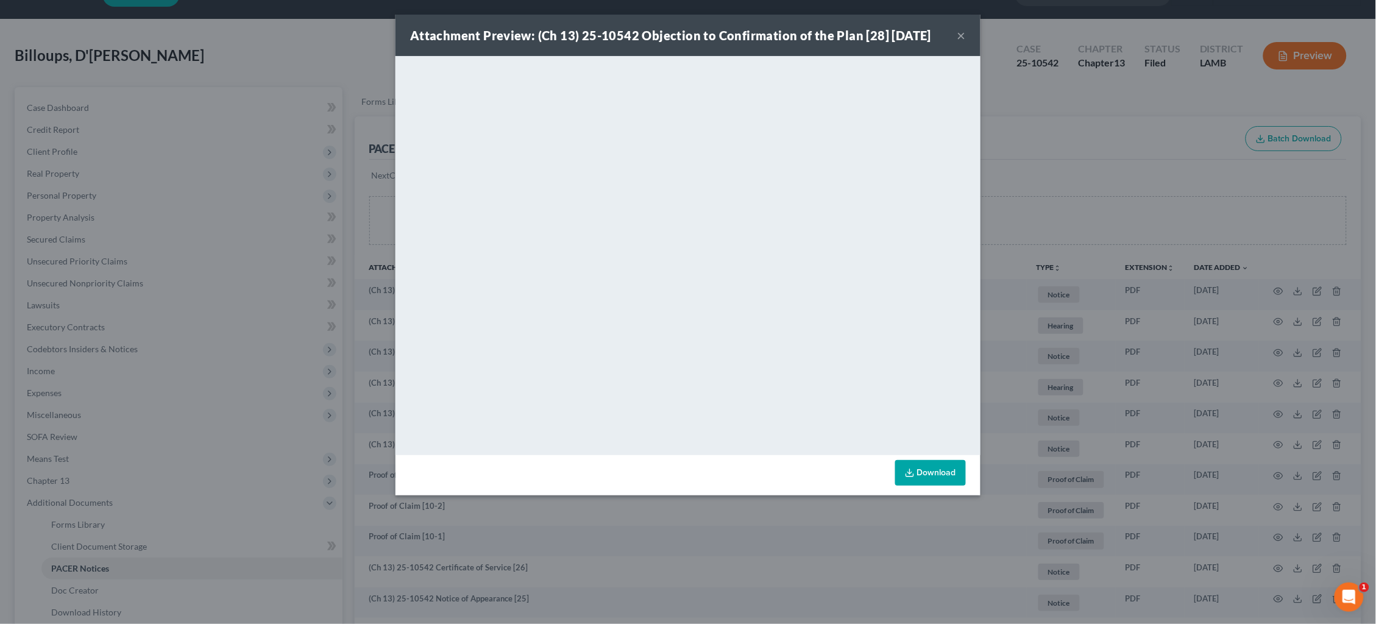
click at [961, 39] on button "×" at bounding box center [961, 35] width 9 height 15
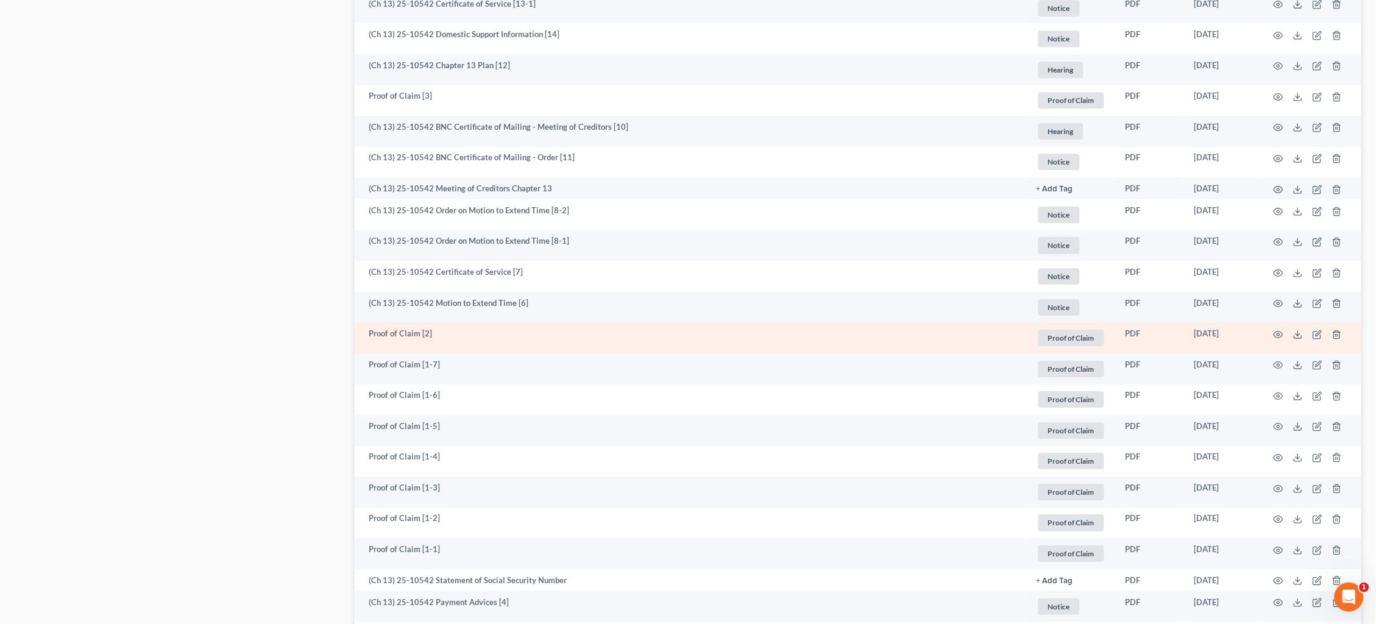
scroll to position [1317, 0]
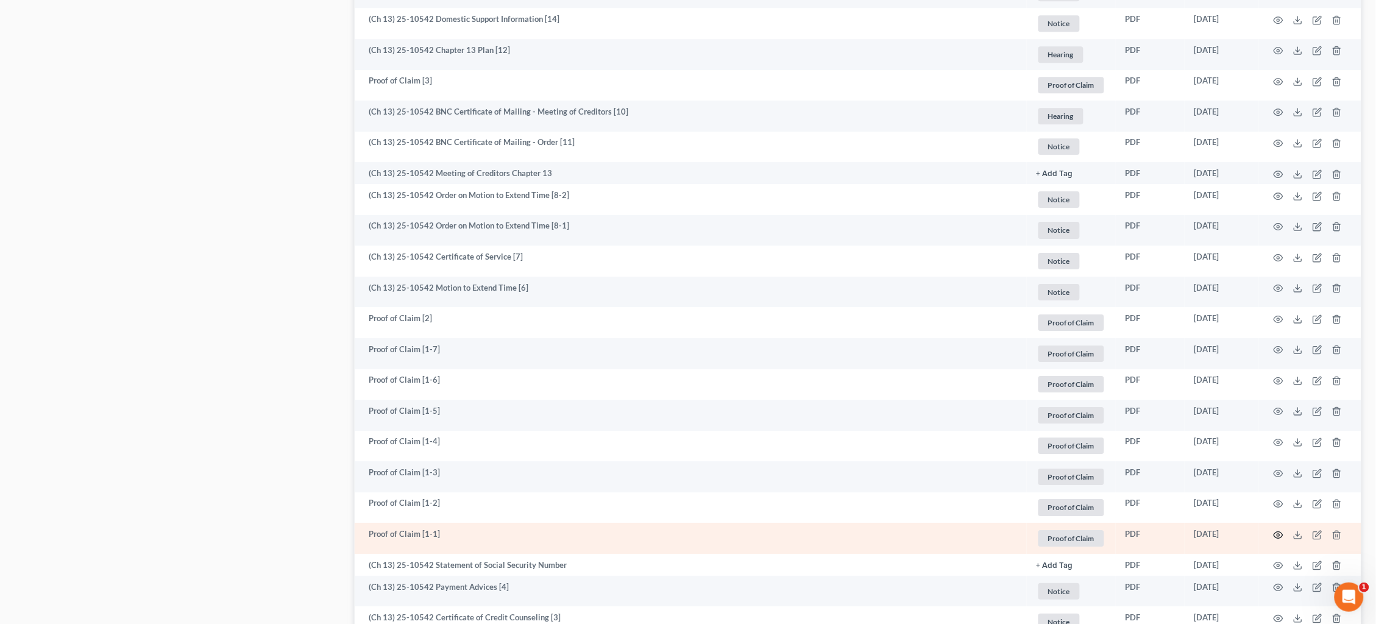
click at [1282, 531] on icon "button" at bounding box center [1278, 534] width 9 height 7
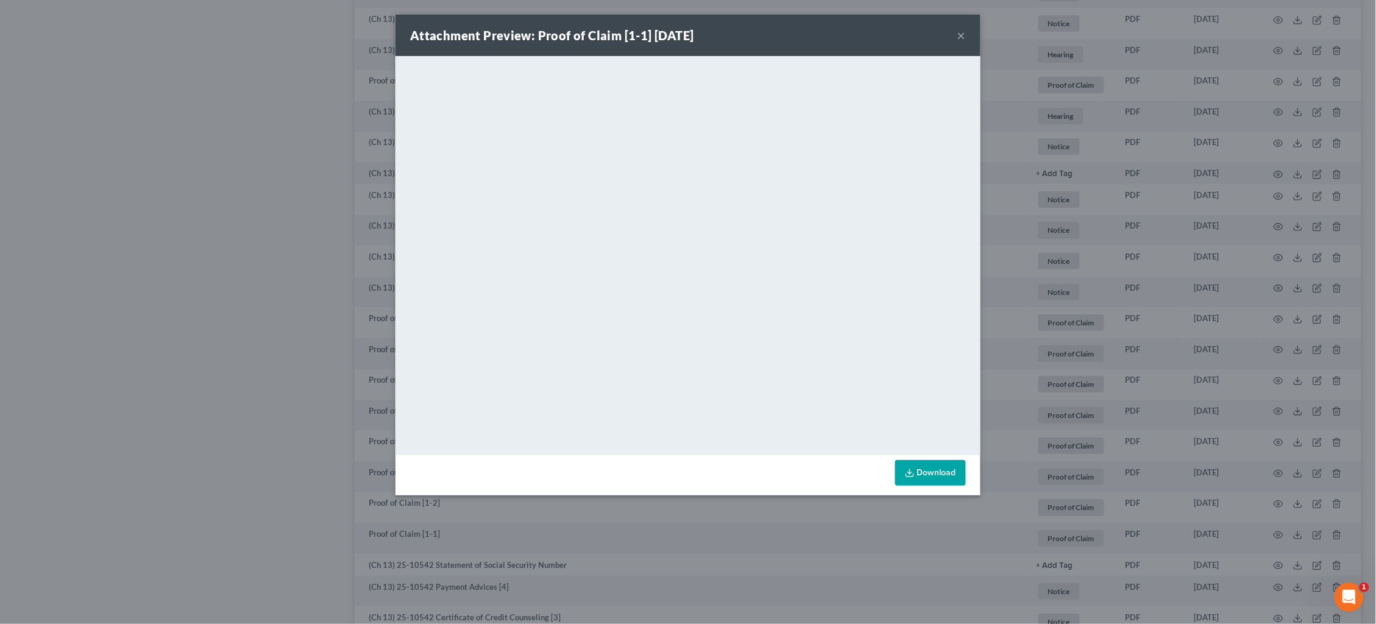
click at [1033, 361] on div "Attachment Preview: Proof of Claim [1-1] 07/01/2025 × <object ng-attr-data='htt…" at bounding box center [688, 312] width 1376 height 624
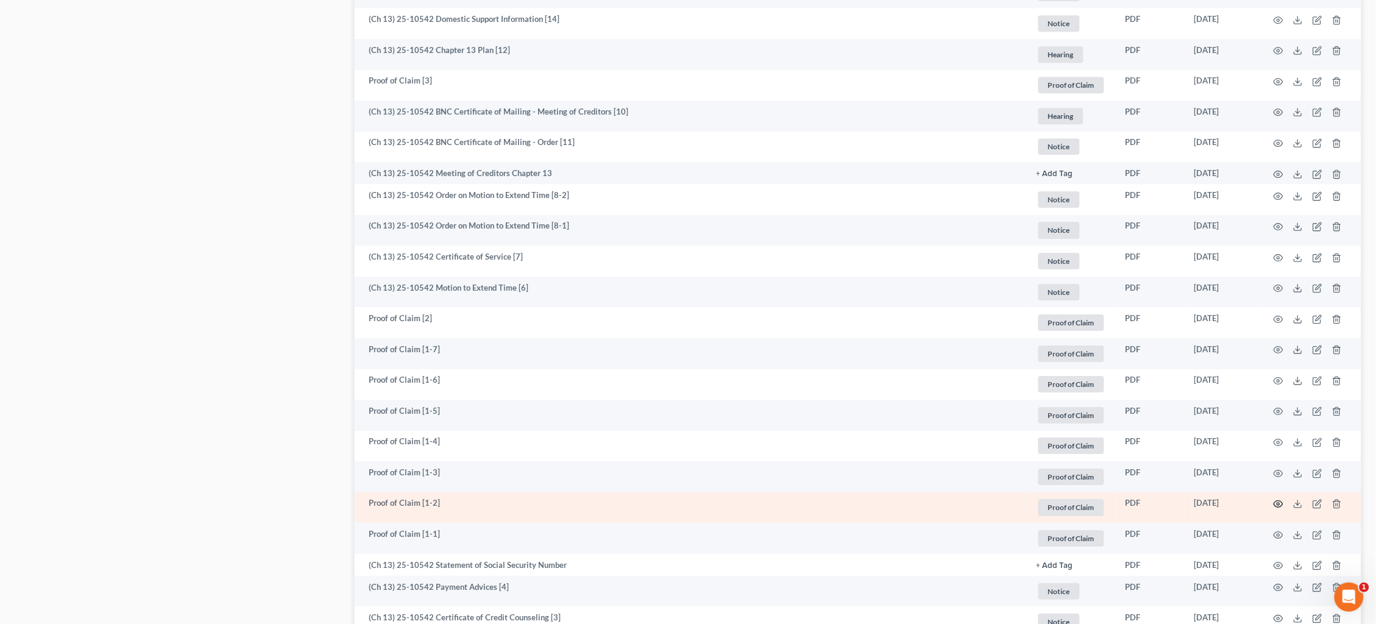
click at [1279, 499] on icon "button" at bounding box center [1278, 504] width 10 height 10
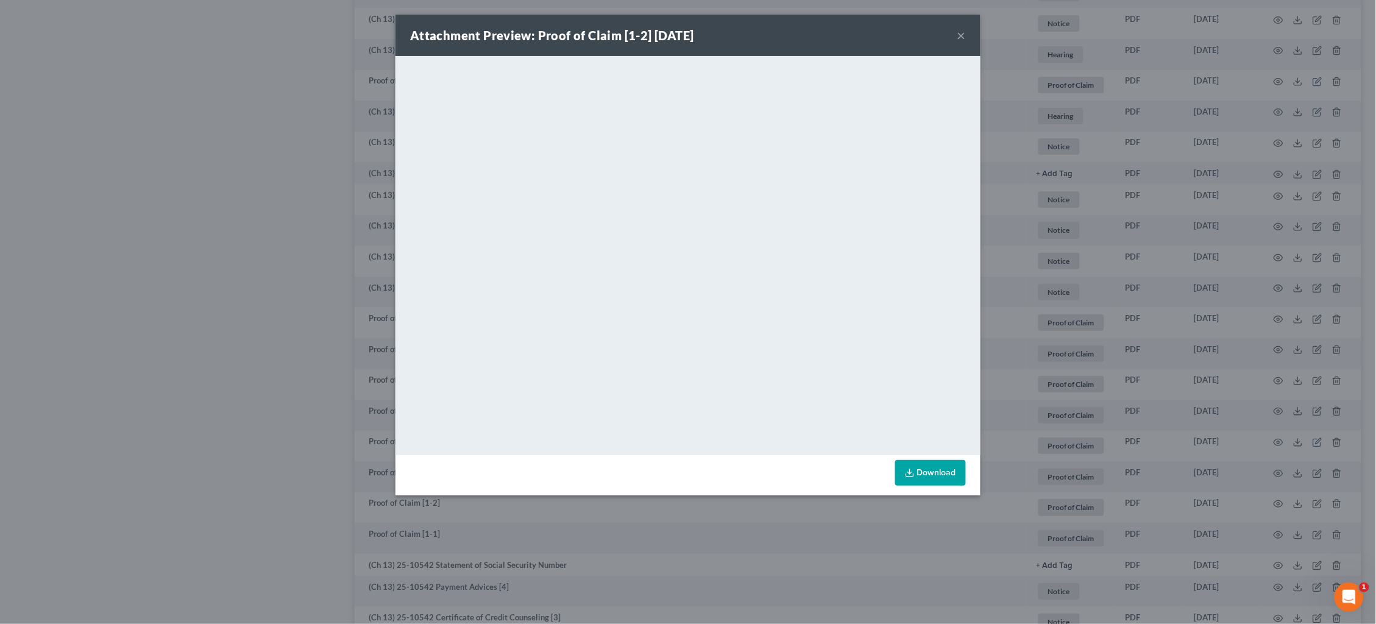
click at [1145, 172] on div "Attachment Preview: Proof of Claim [1-2] 07/01/2025 × <object ng-attr-data='htt…" at bounding box center [688, 312] width 1376 height 624
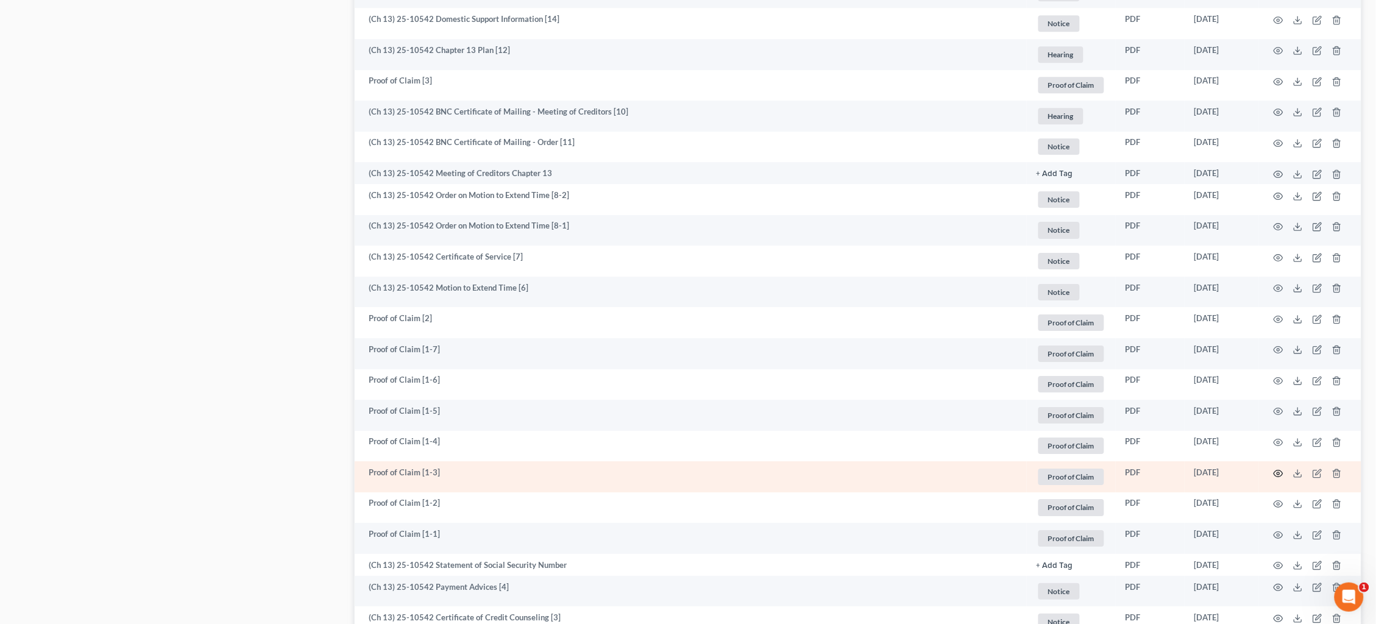
click at [1275, 469] on icon "button" at bounding box center [1278, 474] width 10 height 10
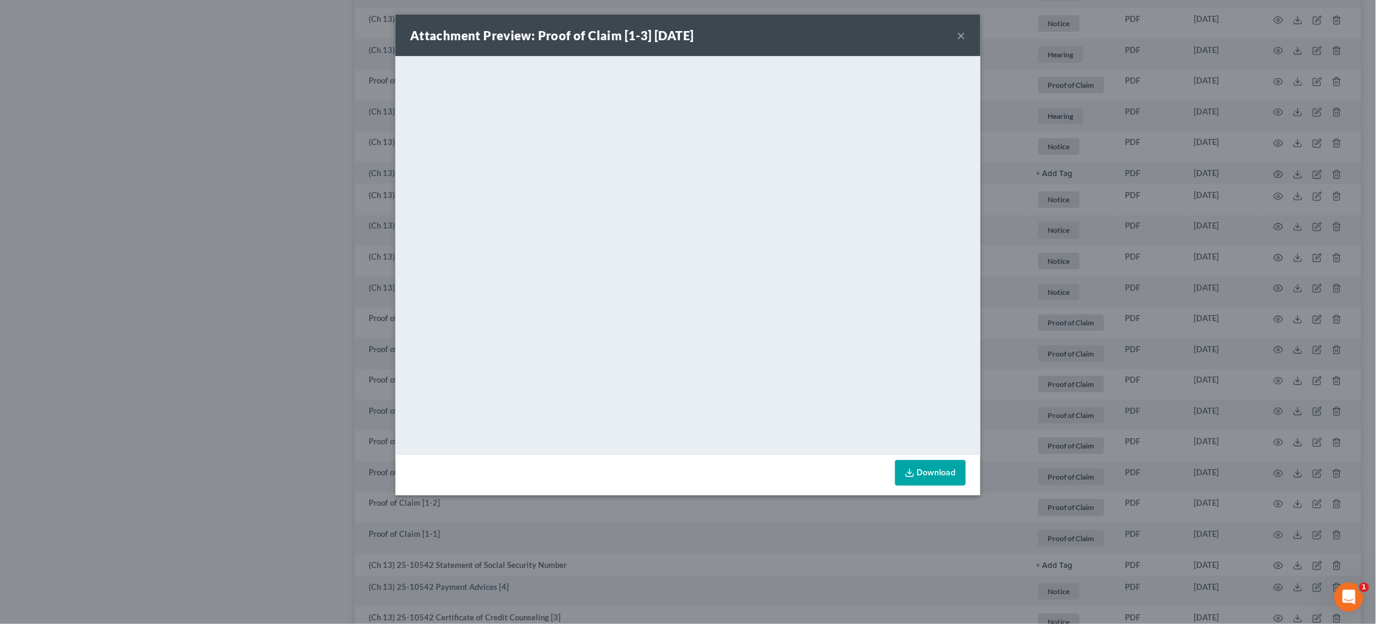
drag, startPoint x: 1139, startPoint y: 283, endPoint x: 1134, endPoint y: 304, distance: 21.9
click at [1139, 283] on div "Attachment Preview: Proof of Claim [1-3] 07/01/2025 × <object ng-attr-data='htt…" at bounding box center [688, 312] width 1376 height 624
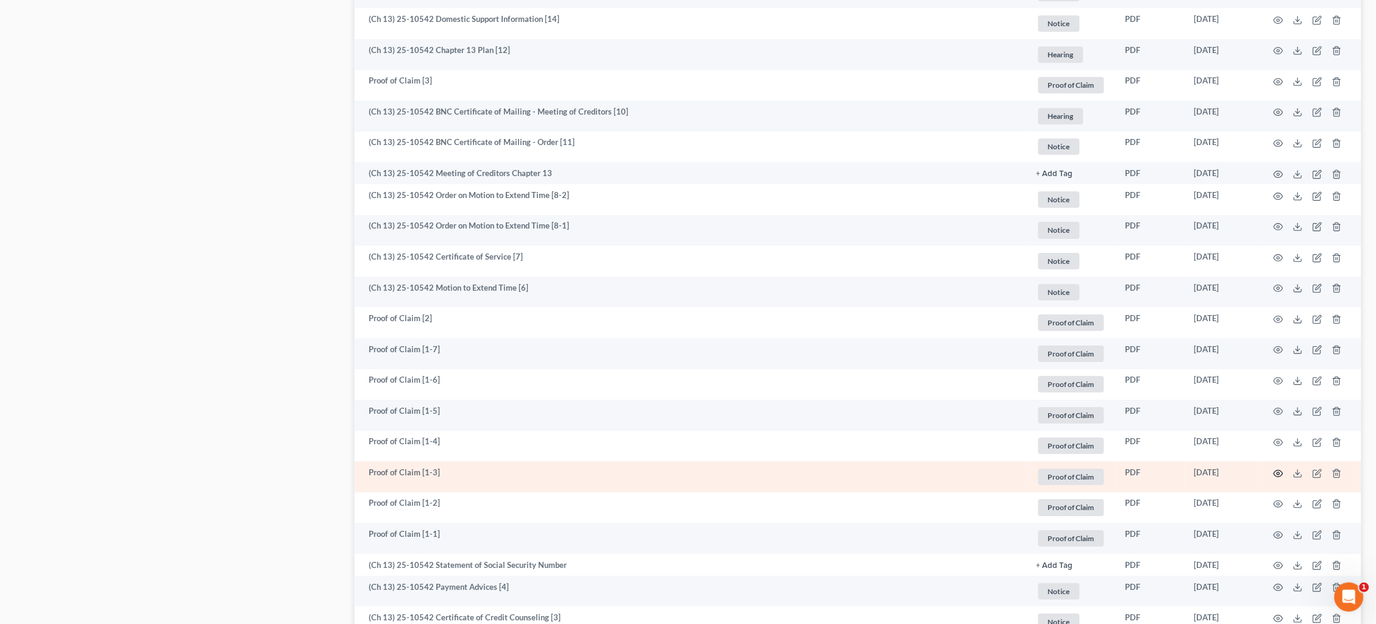
click at [1277, 469] on icon "button" at bounding box center [1278, 474] width 10 height 10
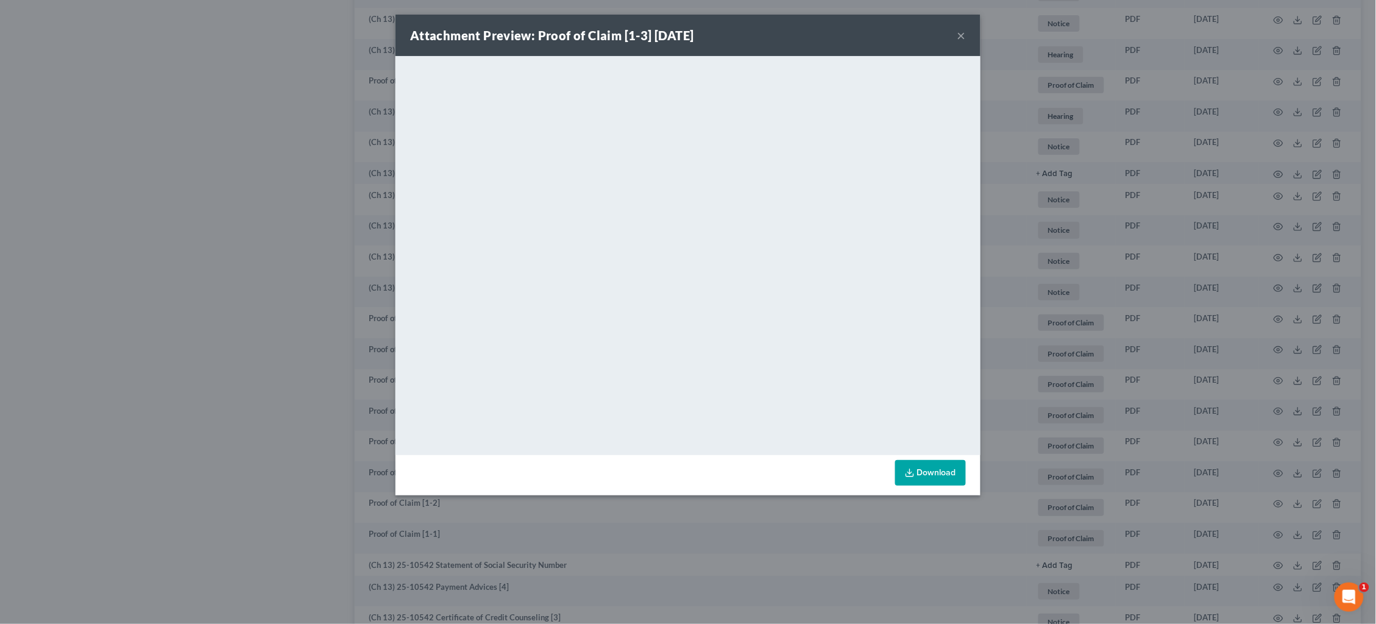
click at [1125, 341] on div "Attachment Preview: Proof of Claim [1-3] 07/01/2025 × <object ng-attr-data='htt…" at bounding box center [688, 312] width 1376 height 624
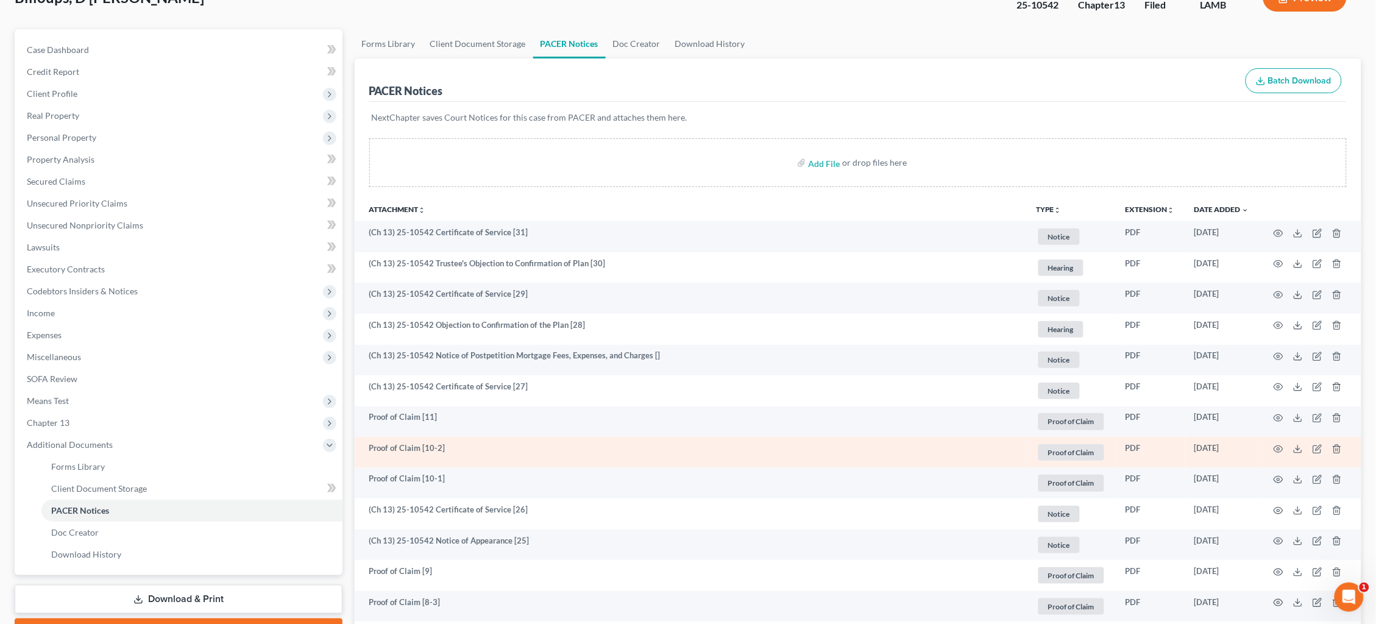
scroll to position [88, 0]
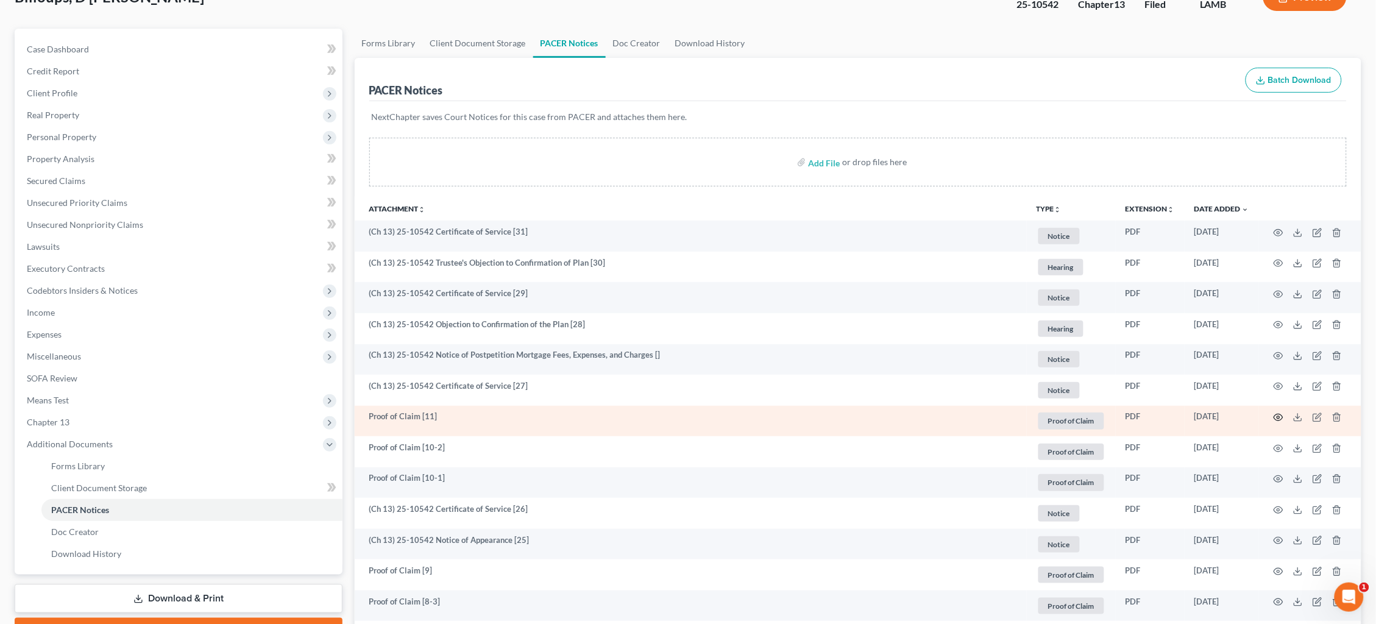
click at [1281, 412] on icon "button" at bounding box center [1278, 417] width 10 height 10
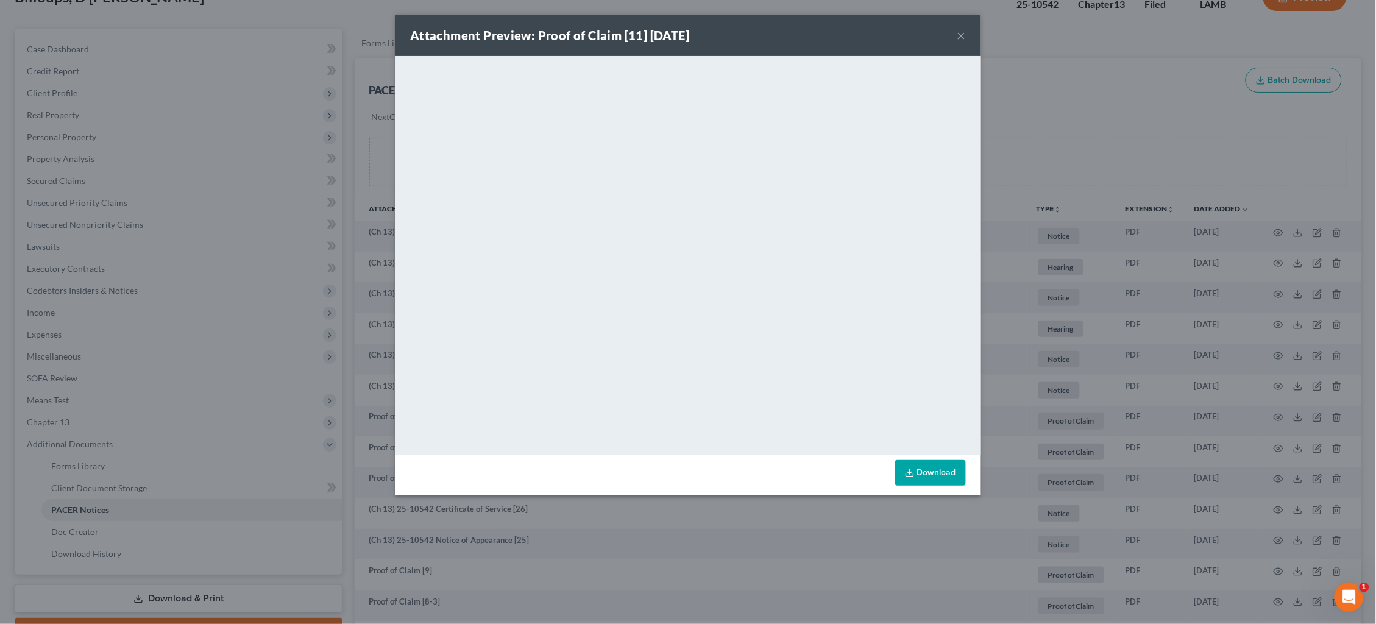
click at [540, 542] on div "Attachment Preview: Proof of Claim [11] 09/04/2025 × <object ng-attr-data='http…" at bounding box center [688, 312] width 1376 height 624
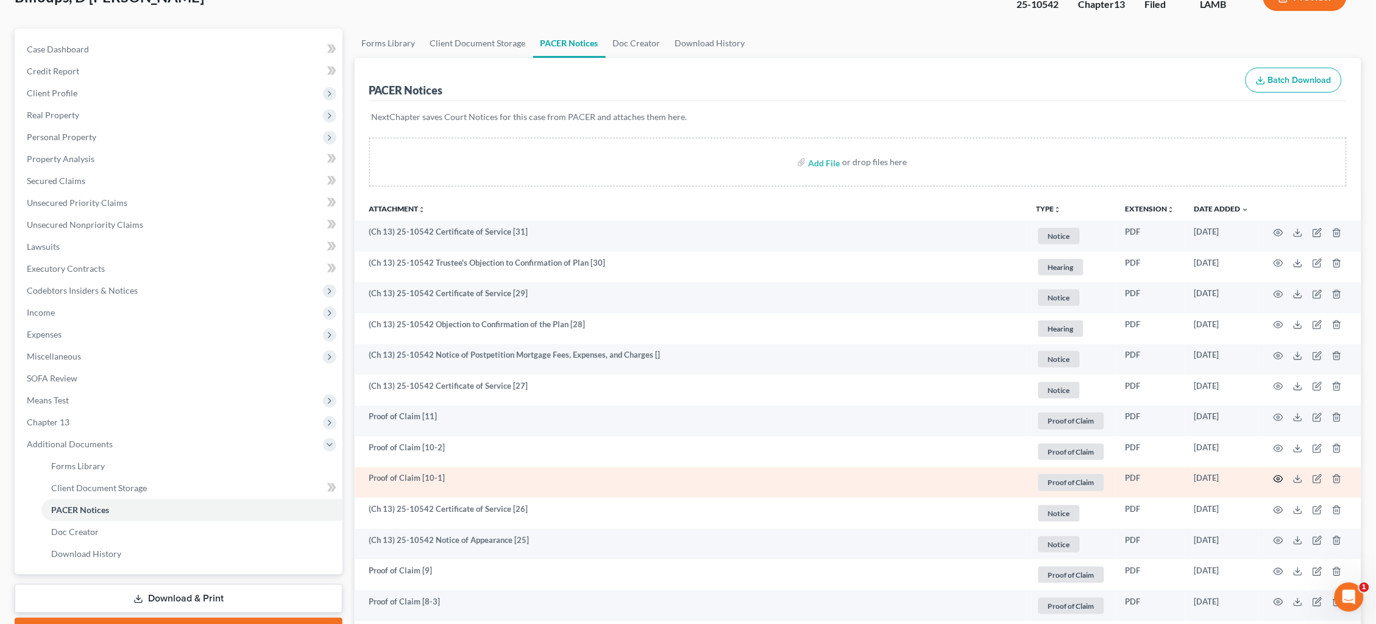
click at [1278, 478] on circle "button" at bounding box center [1278, 479] width 2 height 2
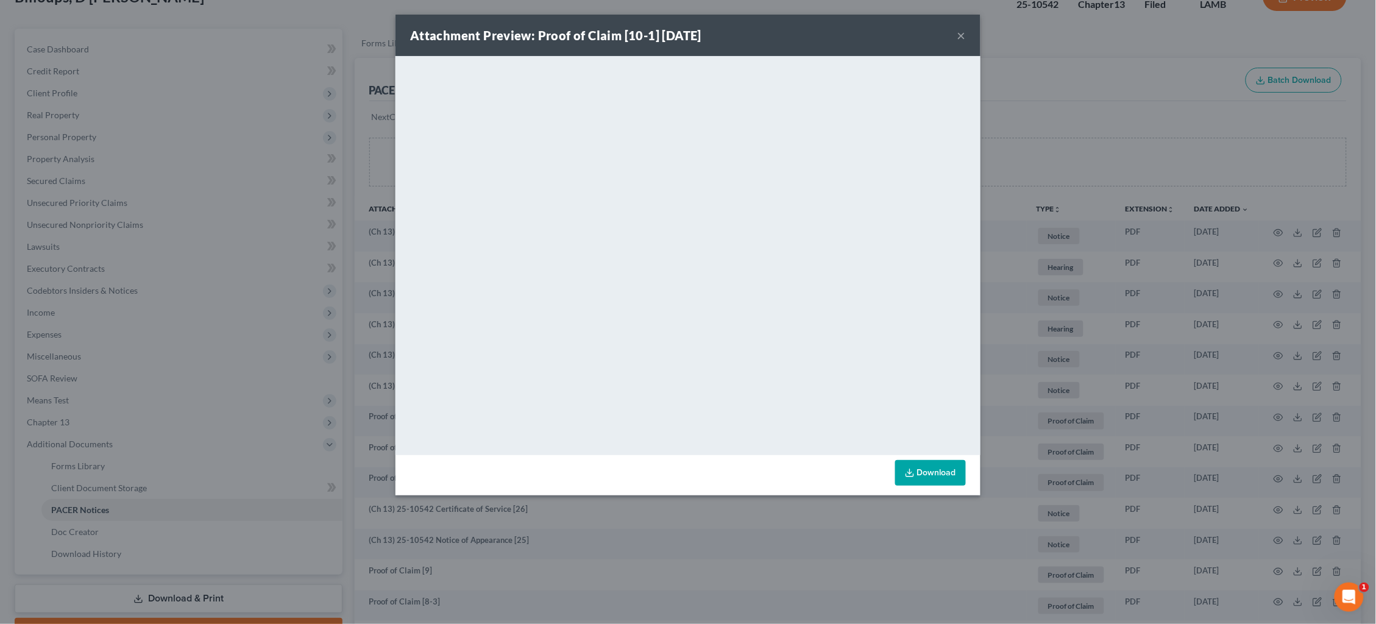
drag, startPoint x: 288, startPoint y: 170, endPoint x: 308, endPoint y: 177, distance: 21.4
click at [287, 169] on div "Attachment Preview: Proof of Claim [10-1] 09/04/2025 × <object ng-attr-data='ht…" at bounding box center [688, 312] width 1376 height 624
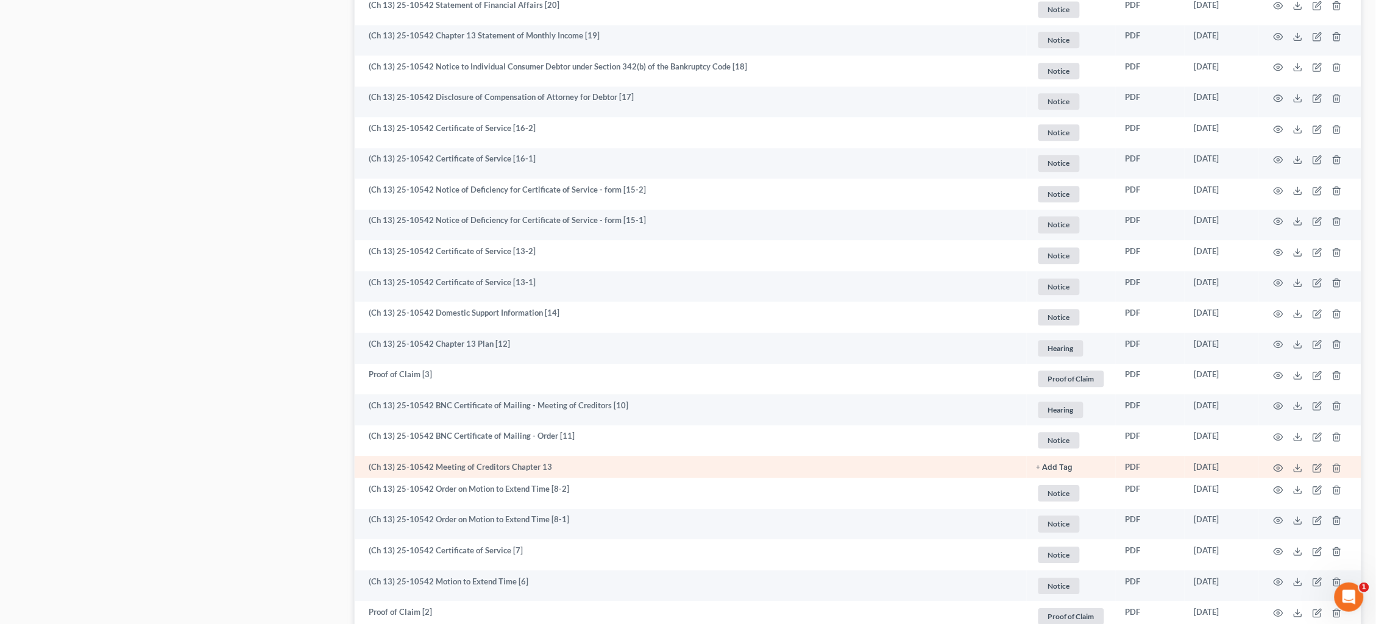
scroll to position [1086, 0]
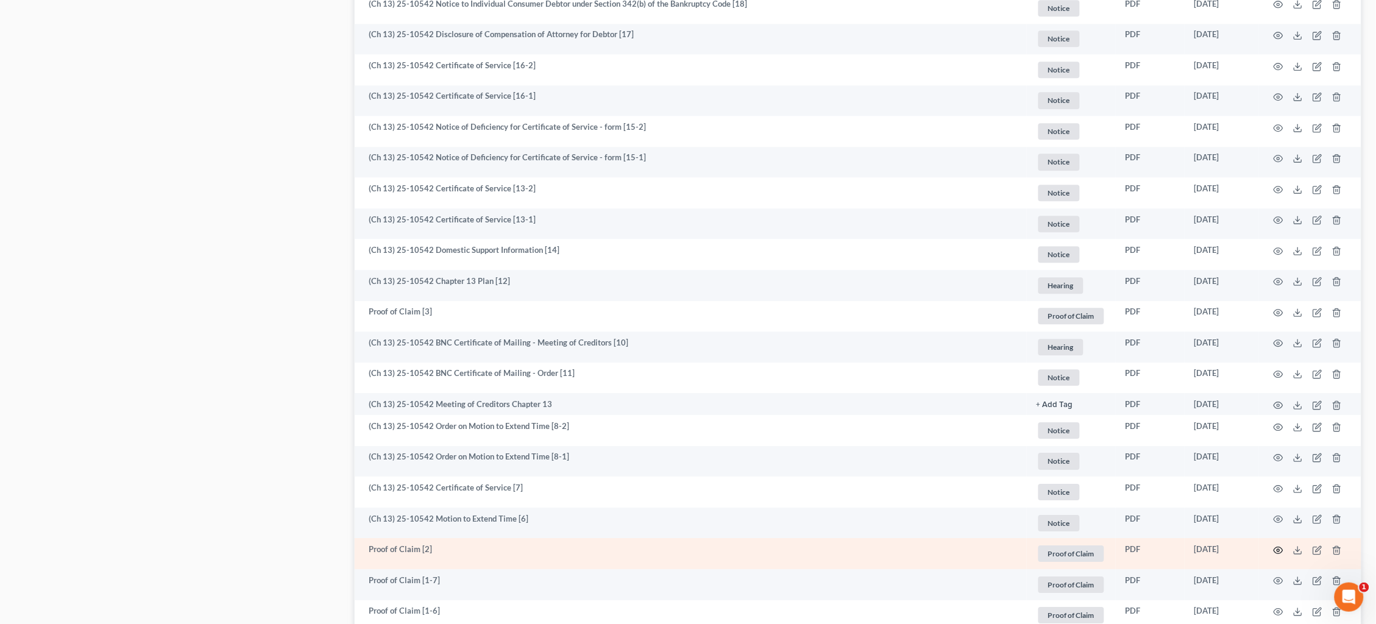
click at [1281, 545] on icon "button" at bounding box center [1278, 550] width 10 height 10
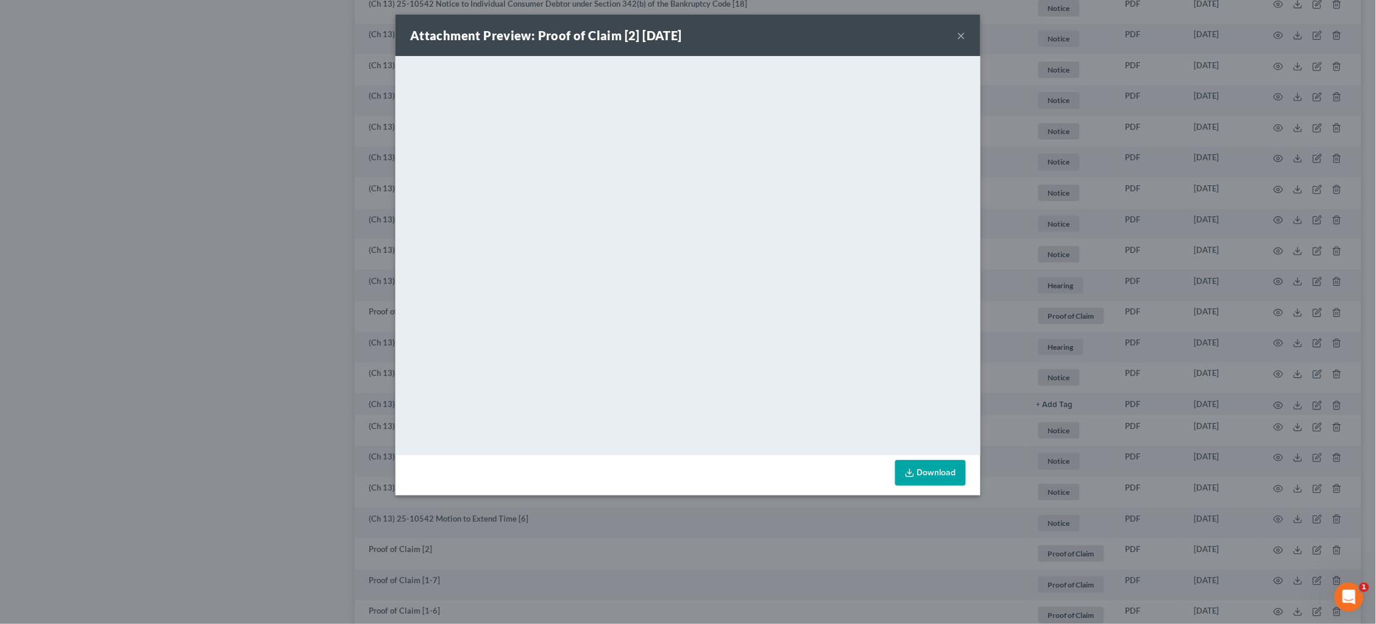
click at [787, 36] on div "Attachment Preview: Proof of Claim [2] 07/08/2025 ×" at bounding box center [687, 35] width 585 height 41
click at [140, 199] on div "Attachment Preview: Proof of Claim [2] 07/08/2025 × <object ng-attr-data='https…" at bounding box center [688, 312] width 1376 height 624
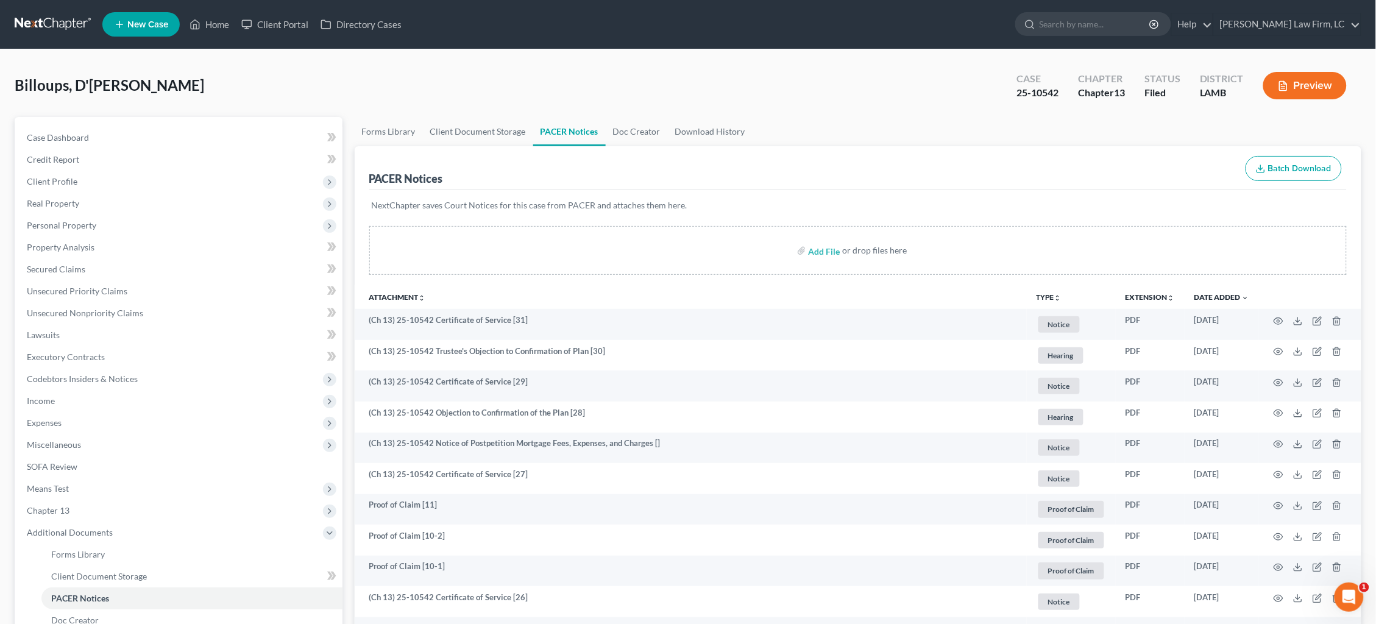
scroll to position [0, 0]
click at [62, 25] on link at bounding box center [54, 24] width 78 height 22
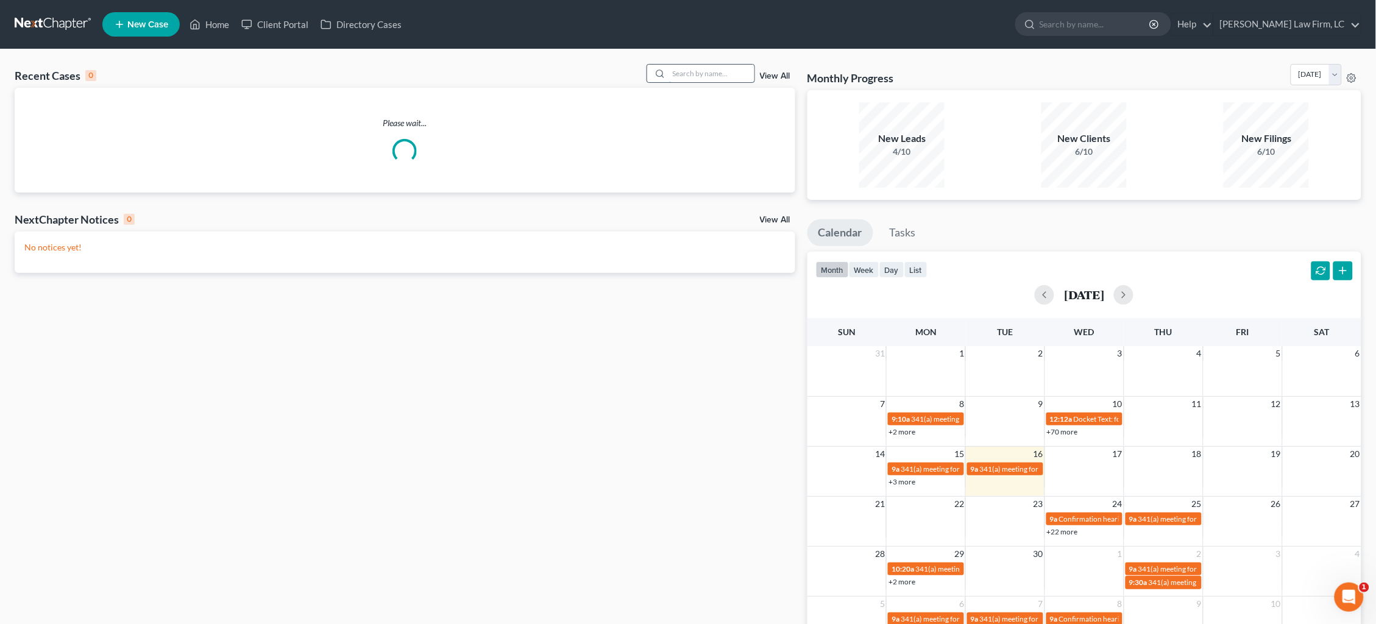
click at [699, 74] on input "search" at bounding box center [711, 74] width 85 height 18
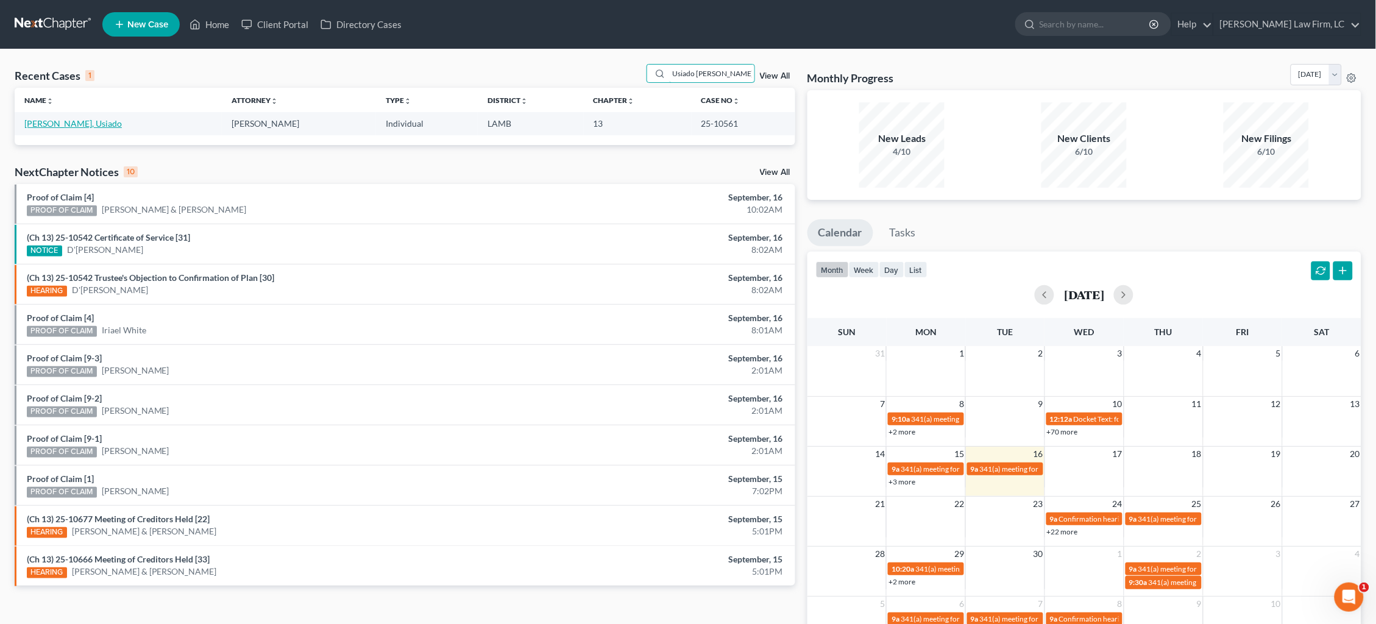
type input "Usiado James"
click at [56, 123] on link "James, Usiado" at bounding box center [72, 123] width 97 height 10
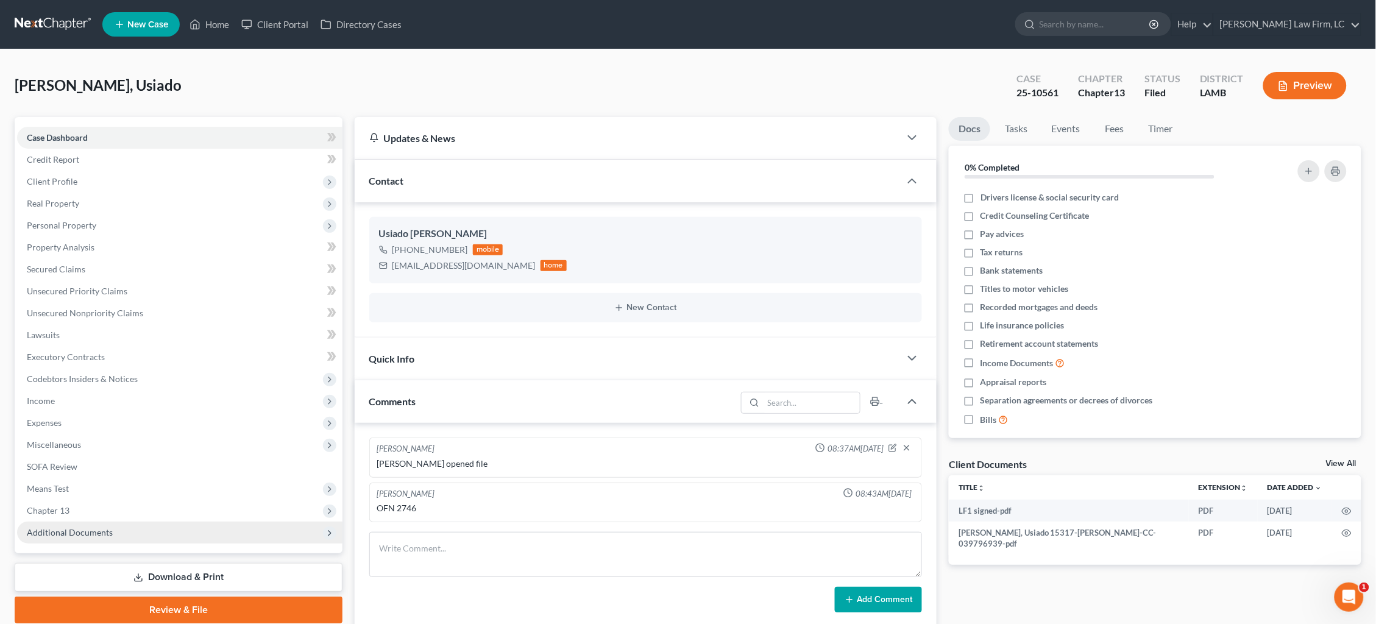
click at [76, 527] on span "Additional Documents" at bounding box center [70, 532] width 86 height 10
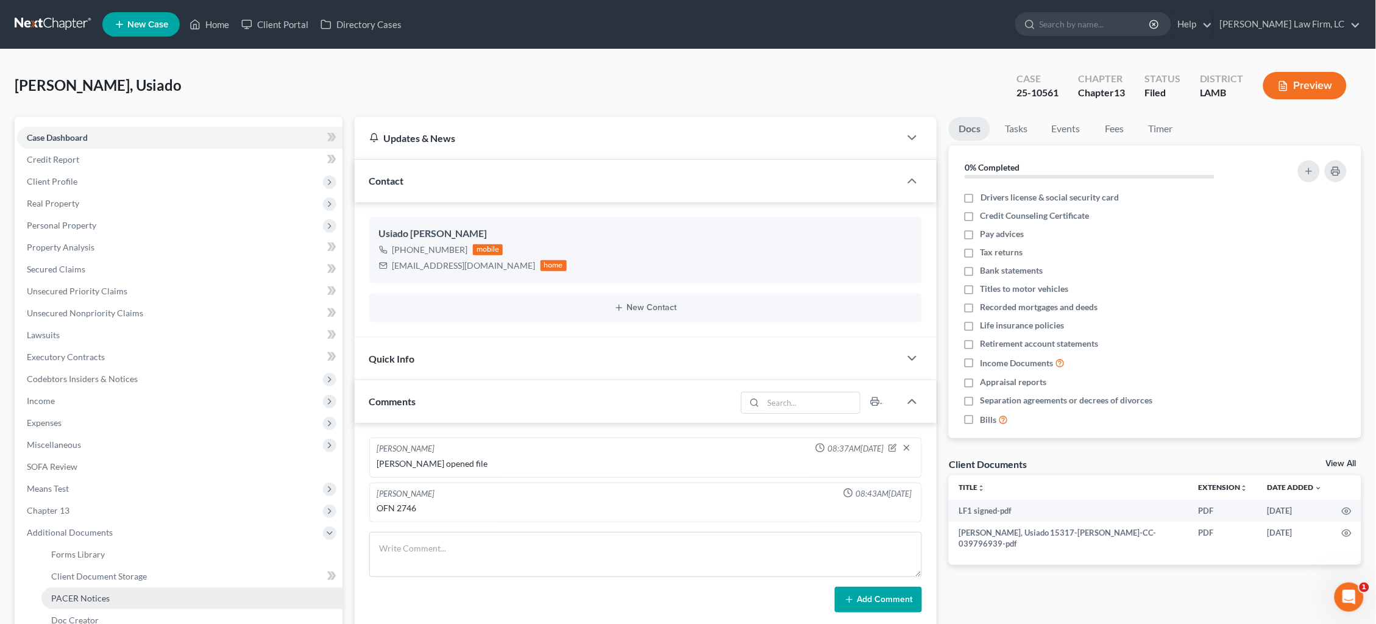
click at [107, 593] on span "PACER Notices" at bounding box center [80, 598] width 58 height 10
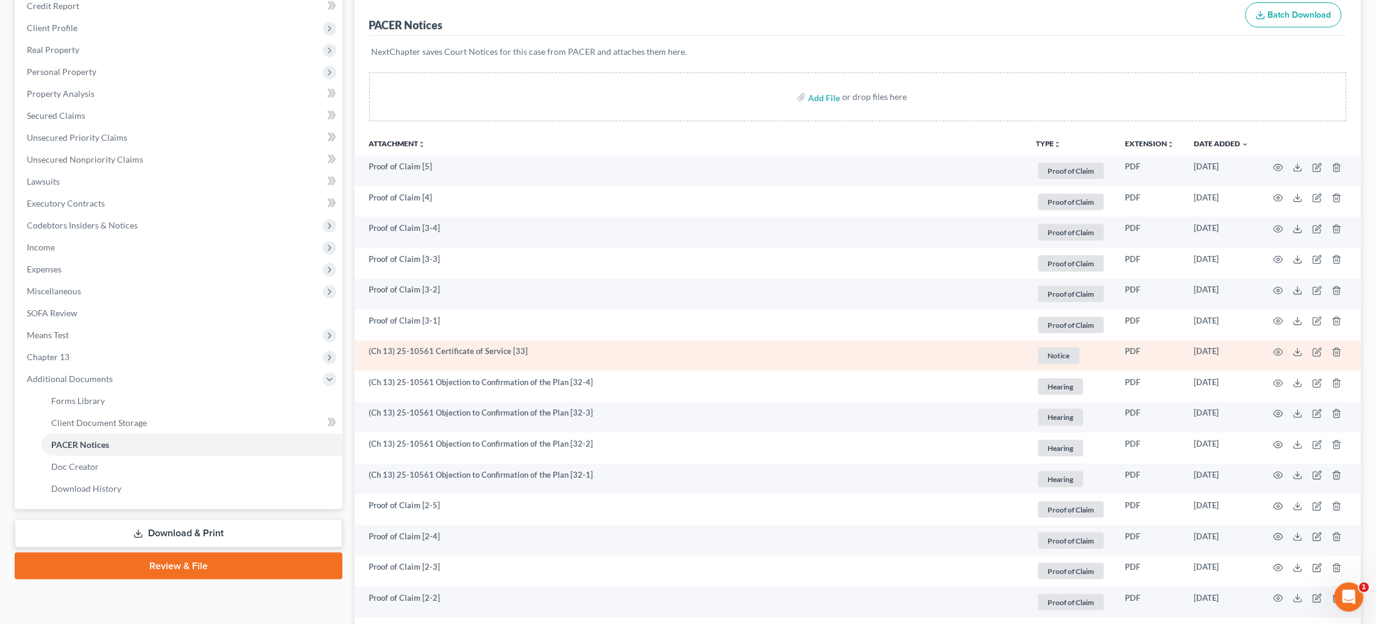
scroll to position [164, 0]
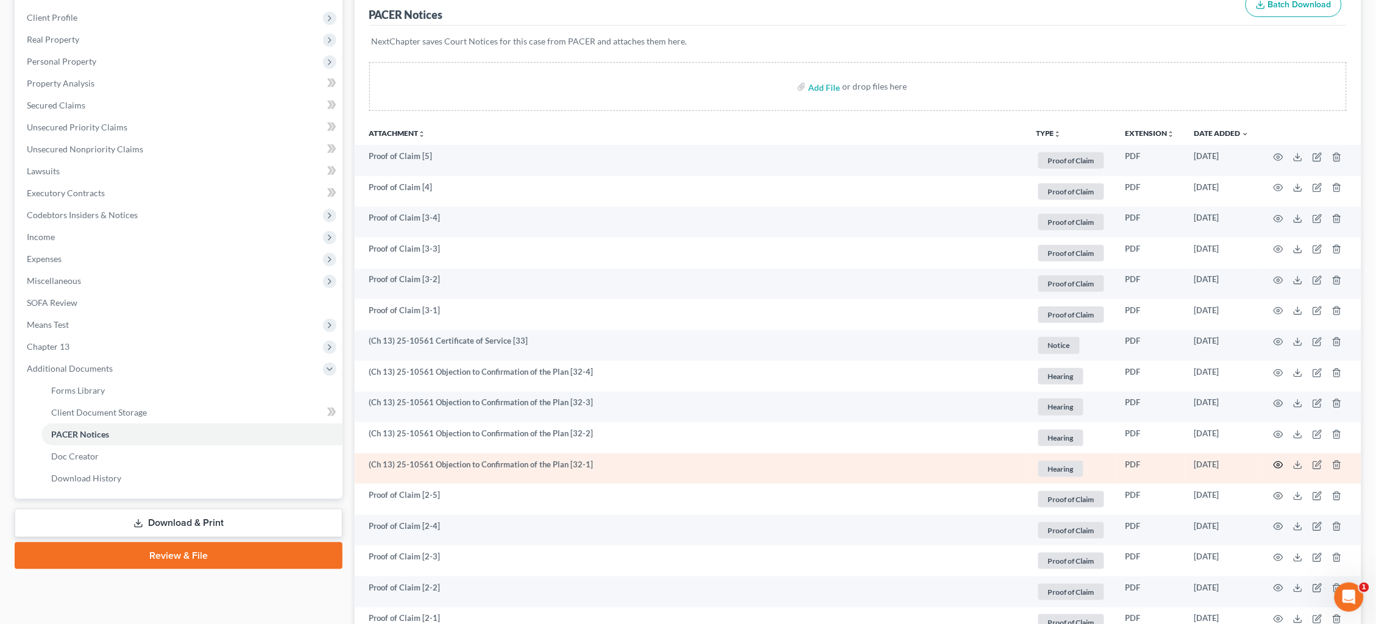
click at [1277, 460] on icon "button" at bounding box center [1278, 465] width 10 height 10
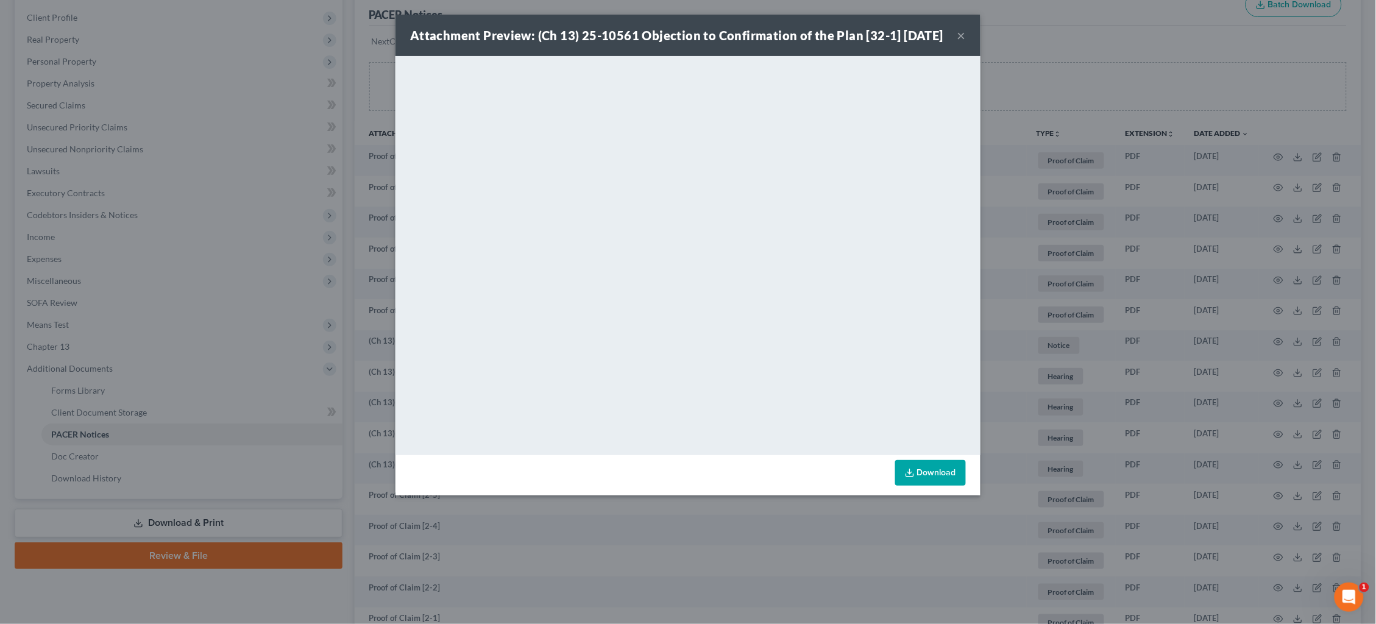
drag, startPoint x: 1216, startPoint y: 265, endPoint x: 1130, endPoint y: 277, distance: 87.4
click at [1213, 266] on div "Attachment Preview: (Ch 13) 25-10561 Objection to Confirmation of the Plan [32-…" at bounding box center [688, 312] width 1376 height 624
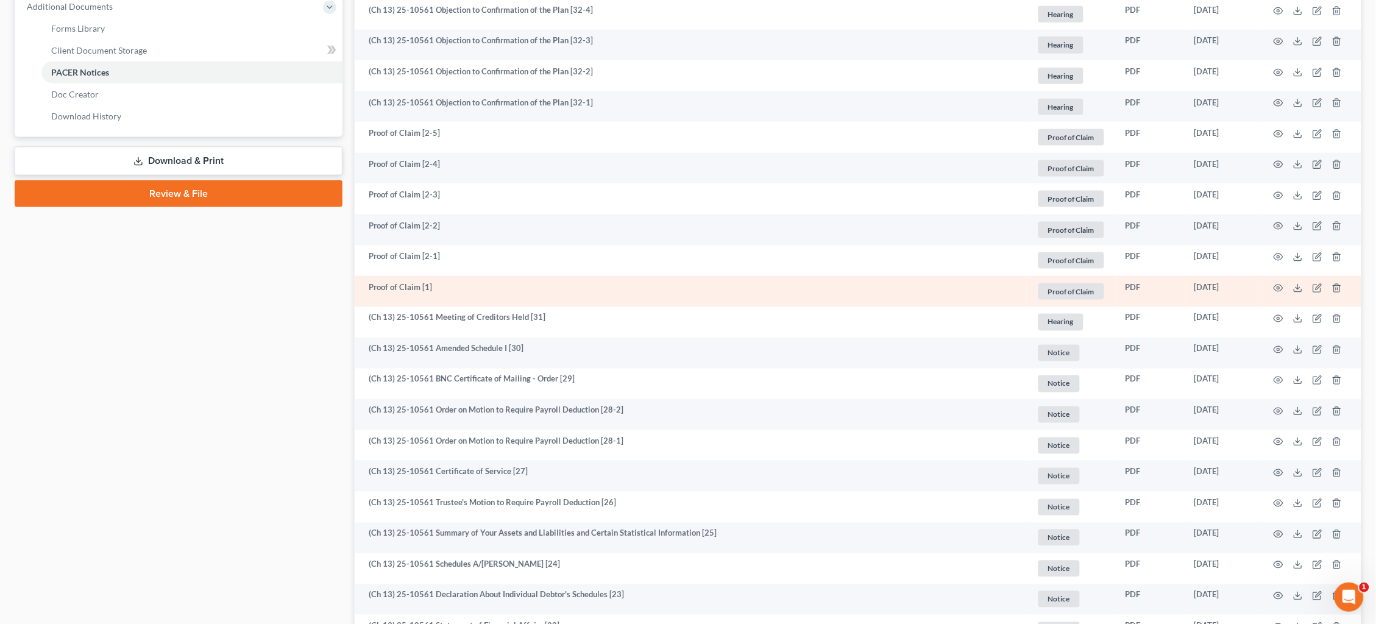
scroll to position [527, 0]
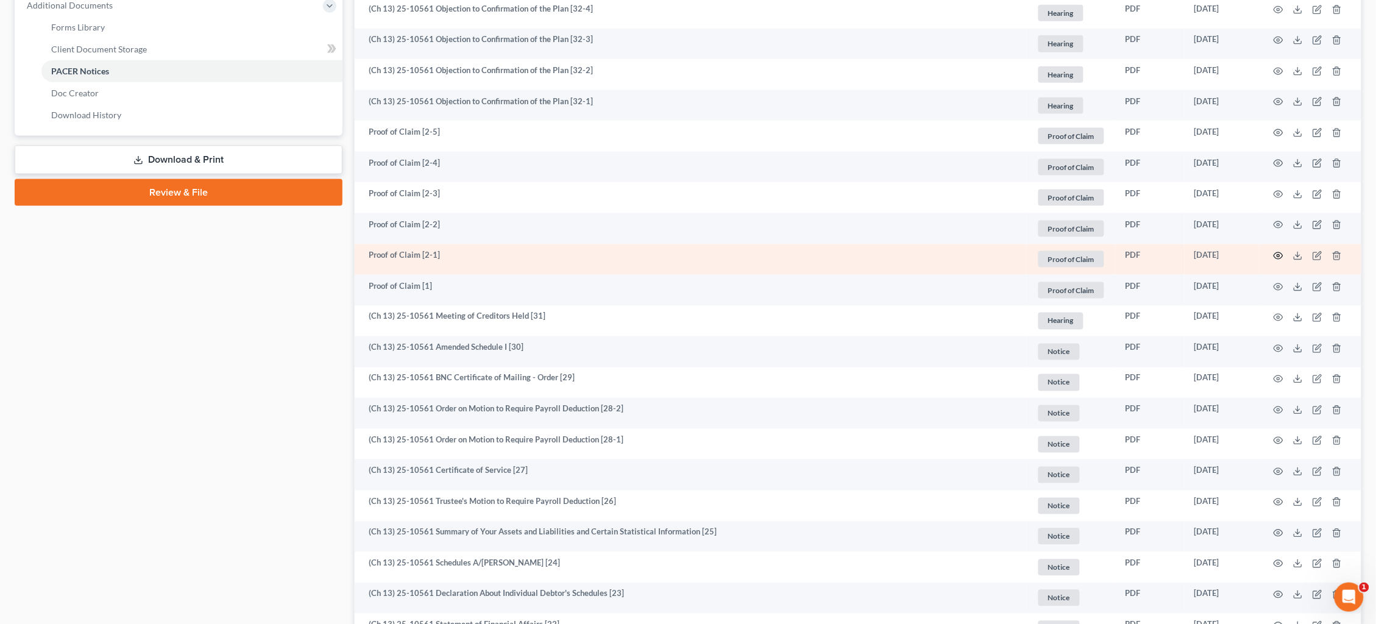
click at [1278, 251] on icon "button" at bounding box center [1278, 256] width 10 height 10
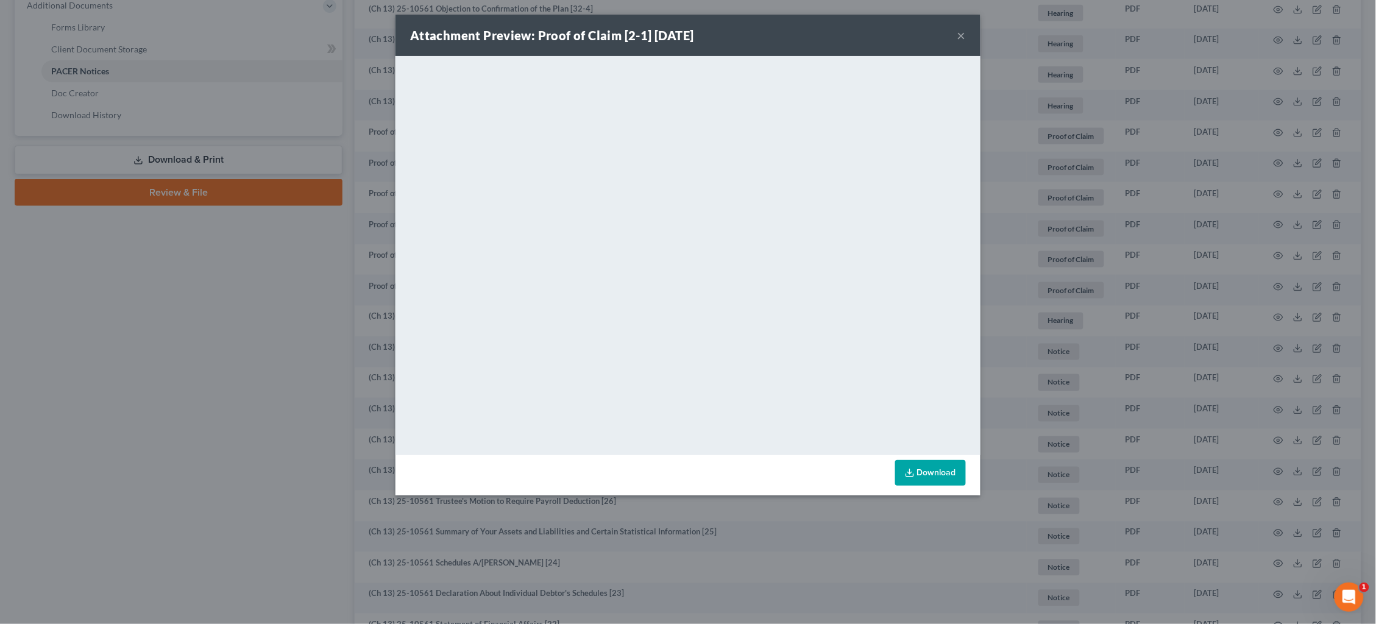
click at [313, 272] on div "Attachment Preview: Proof of Claim [2-1] 08/20/2025 × <object ng-attr-data='htt…" at bounding box center [688, 312] width 1376 height 624
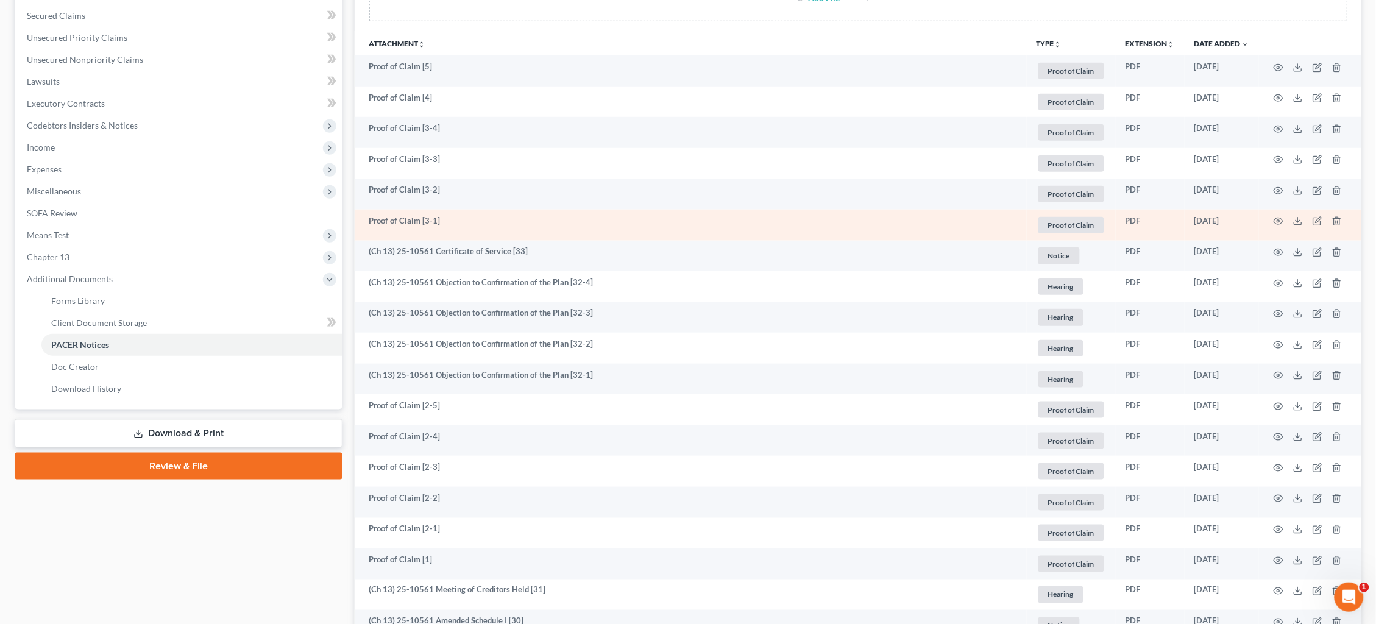
scroll to position [249, 0]
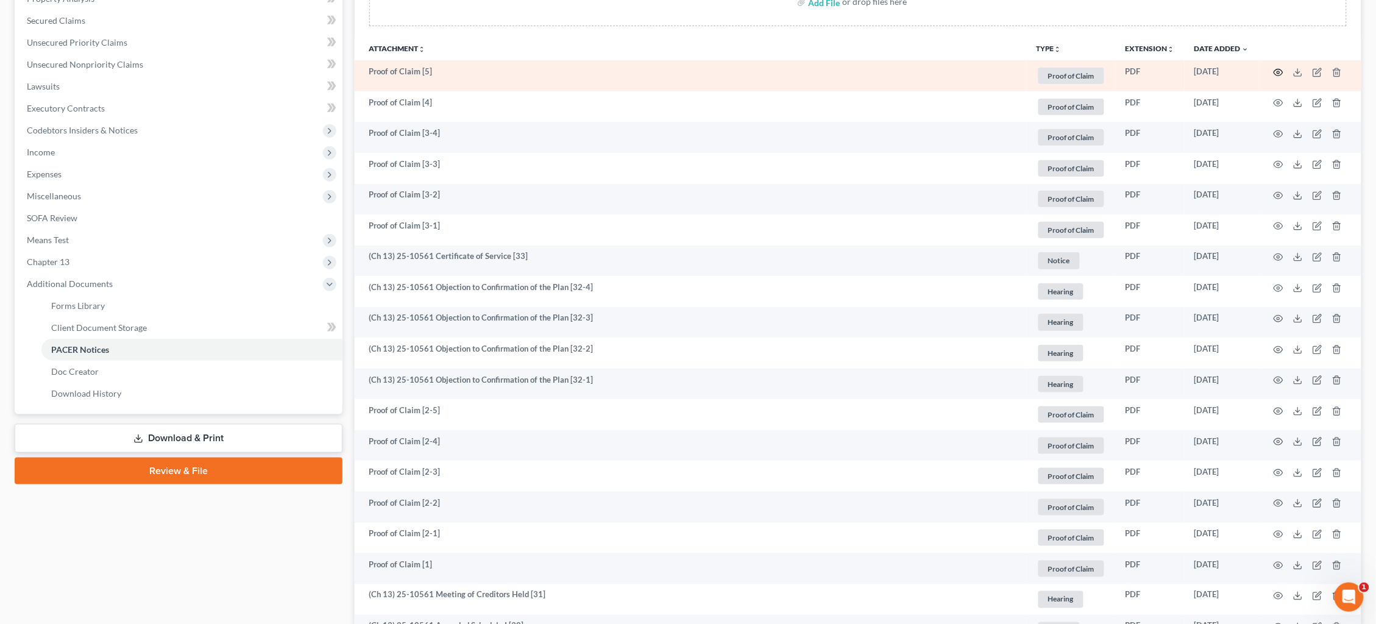
click at [1276, 74] on icon "button" at bounding box center [1278, 73] width 10 height 10
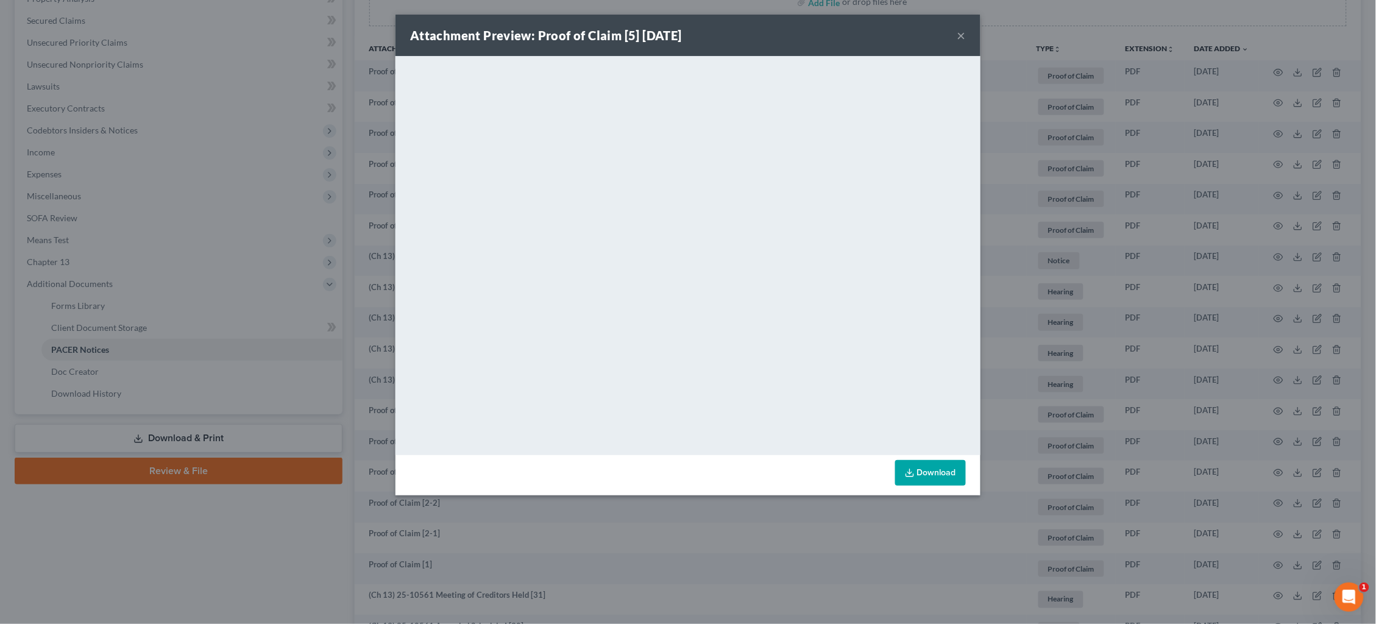
click at [285, 218] on div "Attachment Preview: Proof of Claim [5] 09/04/2025 × <object ng-attr-data='https…" at bounding box center [688, 312] width 1376 height 624
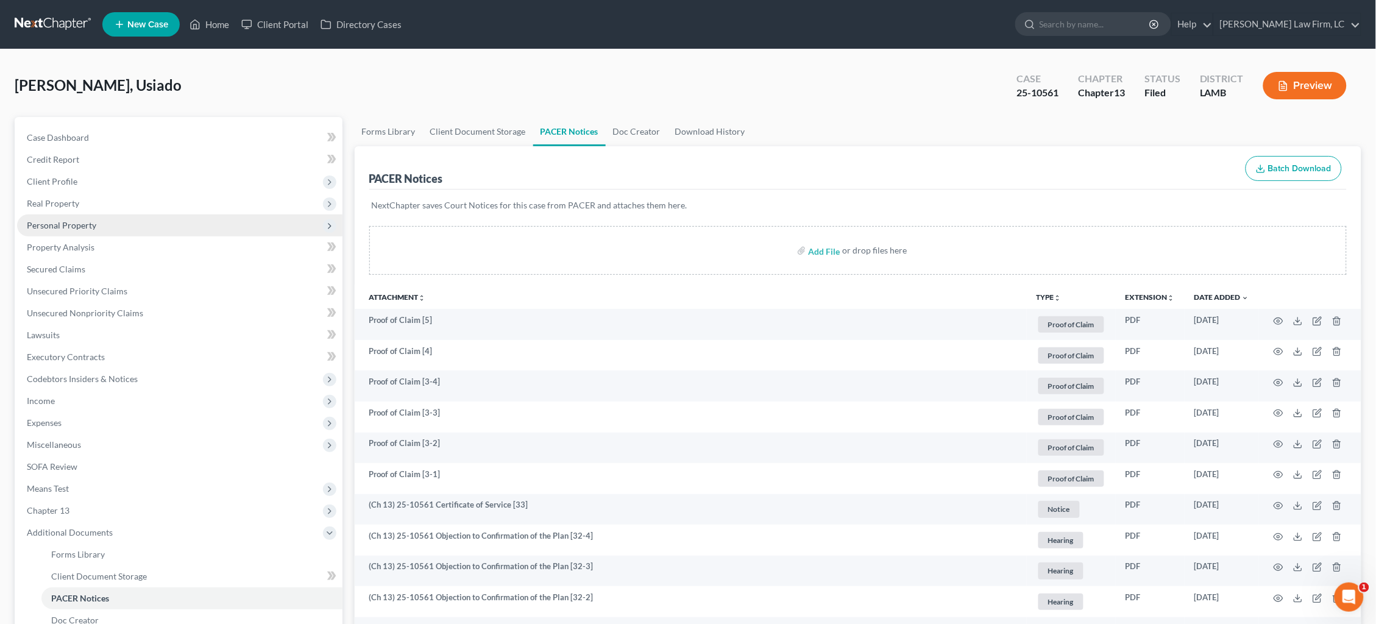
scroll to position [0, 0]
click at [49, 27] on link at bounding box center [54, 24] width 78 height 22
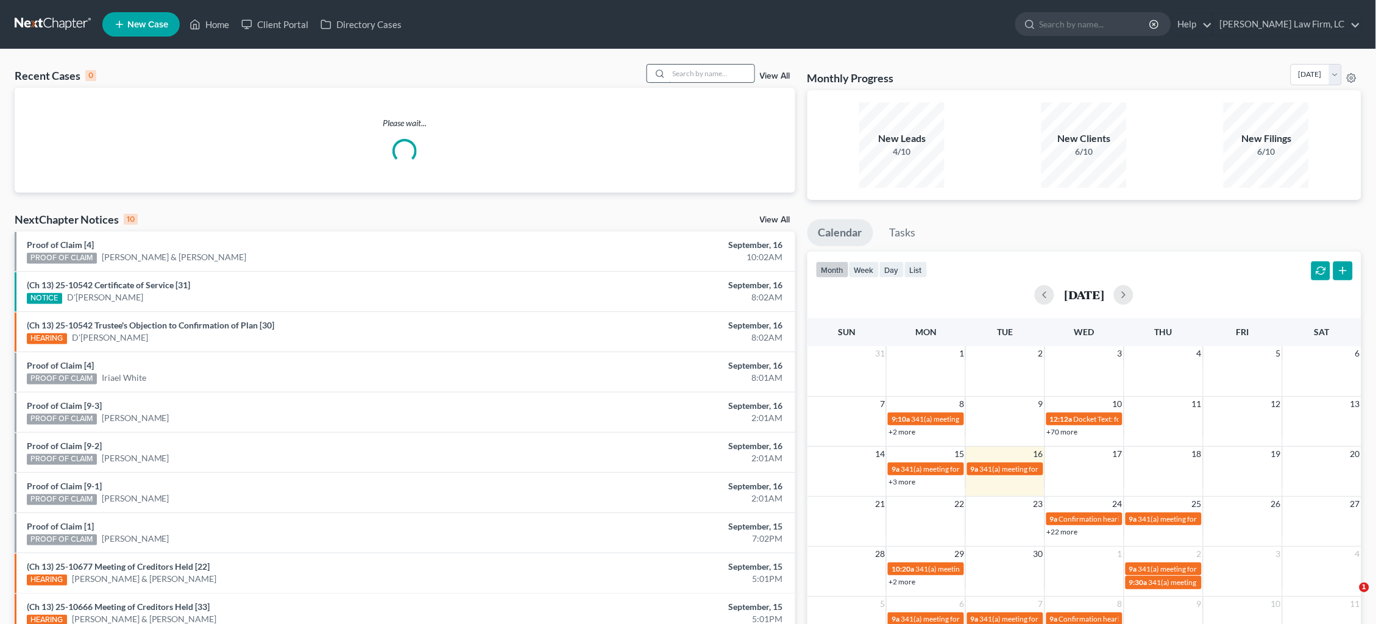
click at [702, 76] on input "search" at bounding box center [711, 74] width 85 height 18
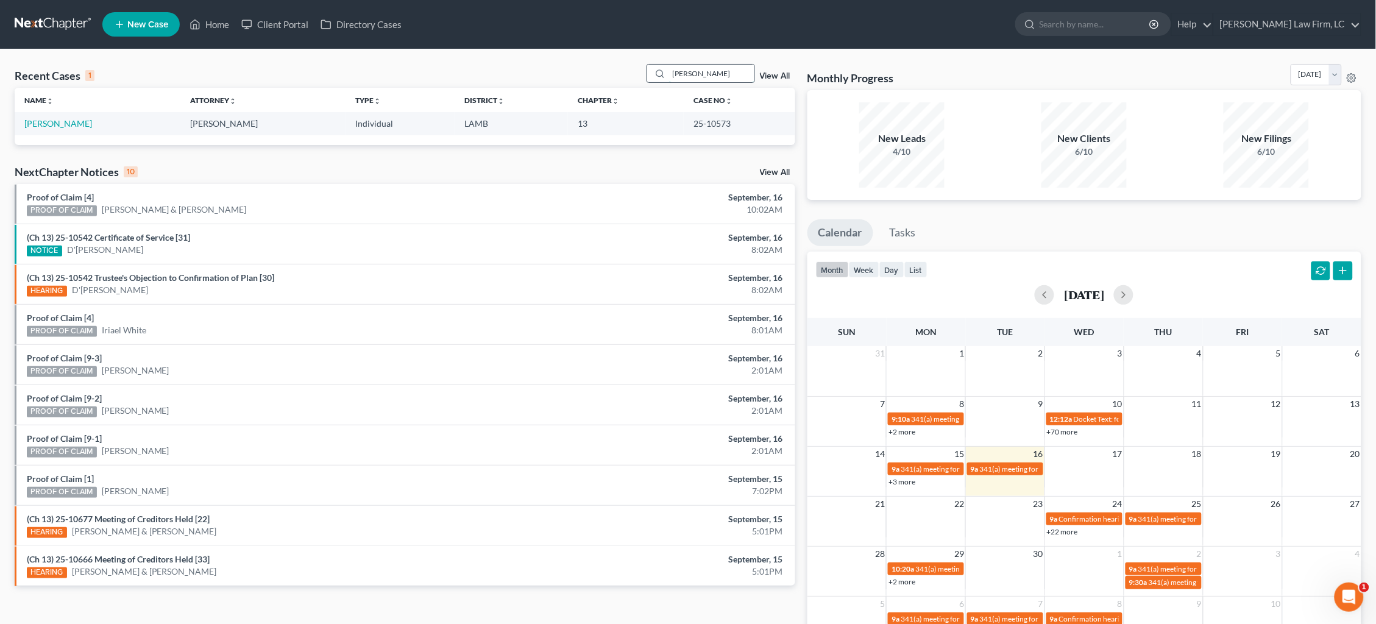
type input "Pinckney"
drag, startPoint x: 702, startPoint y: 76, endPoint x: 56, endPoint y: 121, distance: 647.4
click at [56, 122] on link "[PERSON_NAME]" at bounding box center [58, 123] width 68 height 10
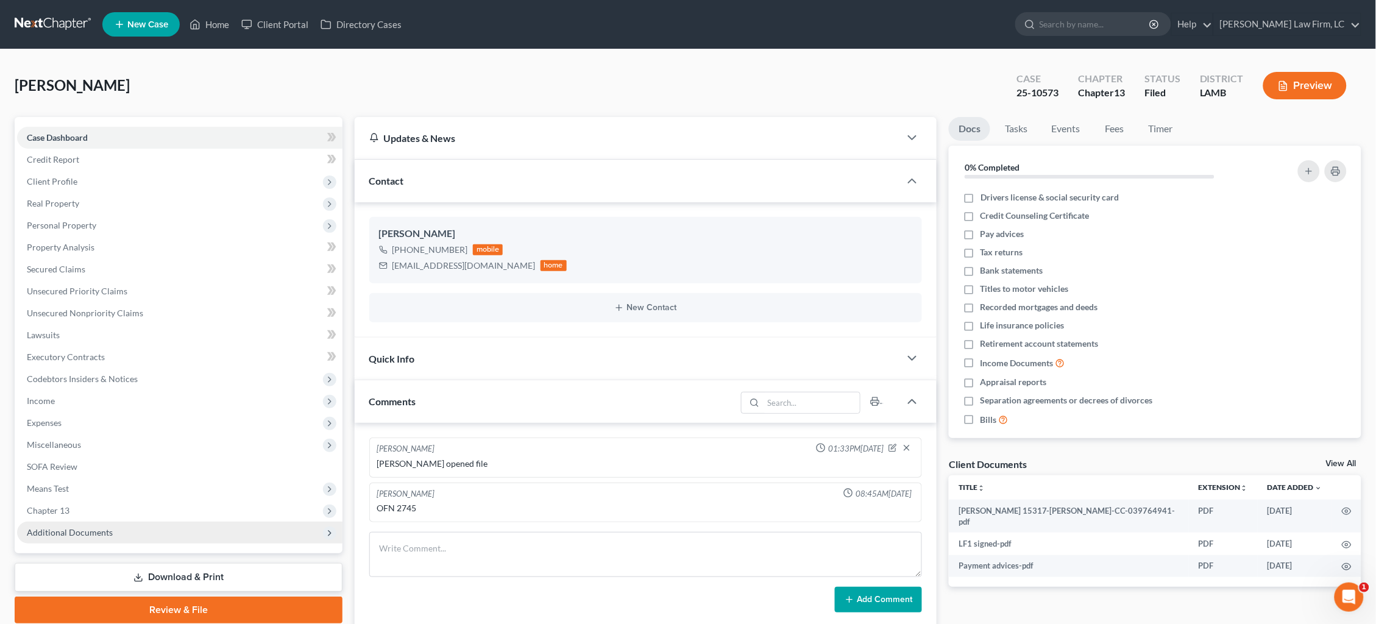
click at [108, 527] on span "Additional Documents" at bounding box center [70, 532] width 86 height 10
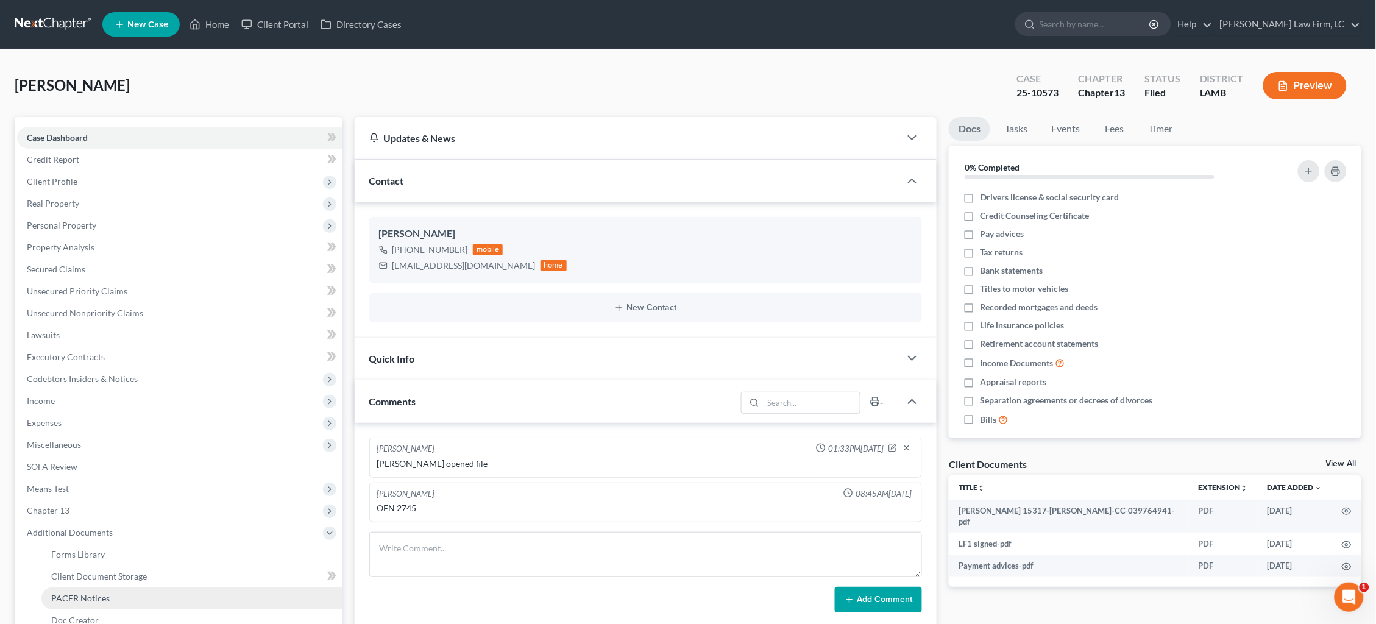
click at [112, 587] on link "PACER Notices" at bounding box center [191, 598] width 301 height 22
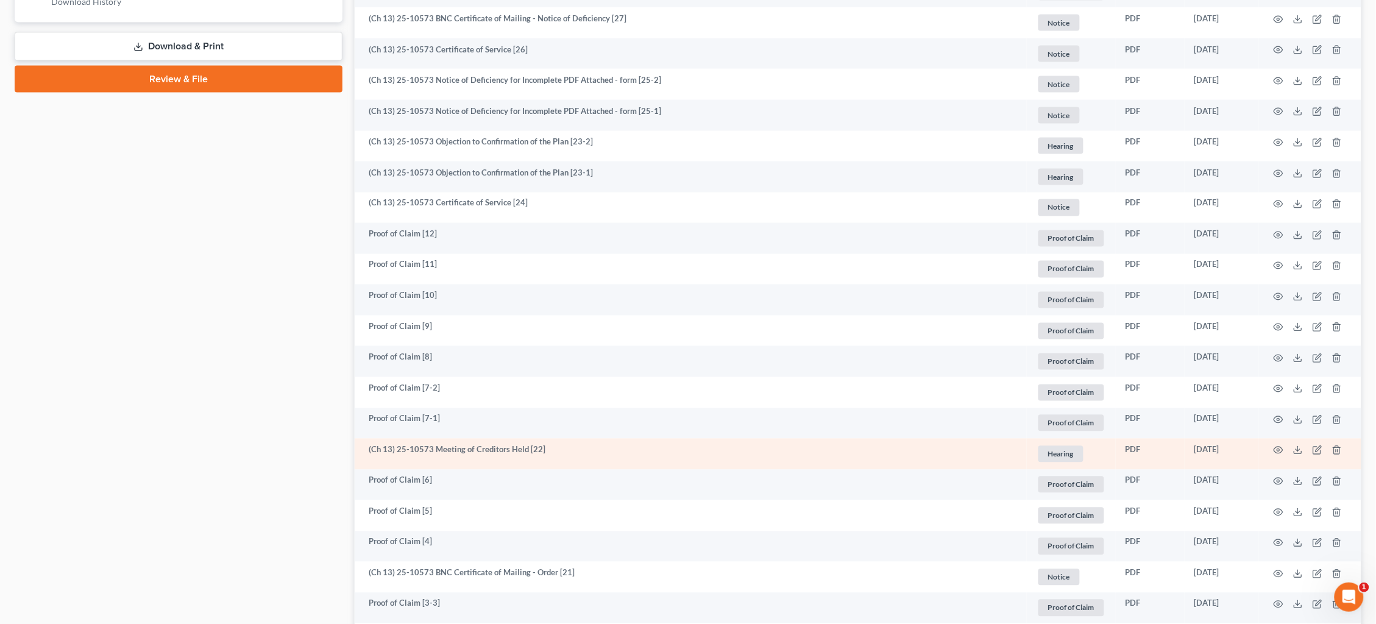
scroll to position [615, 0]
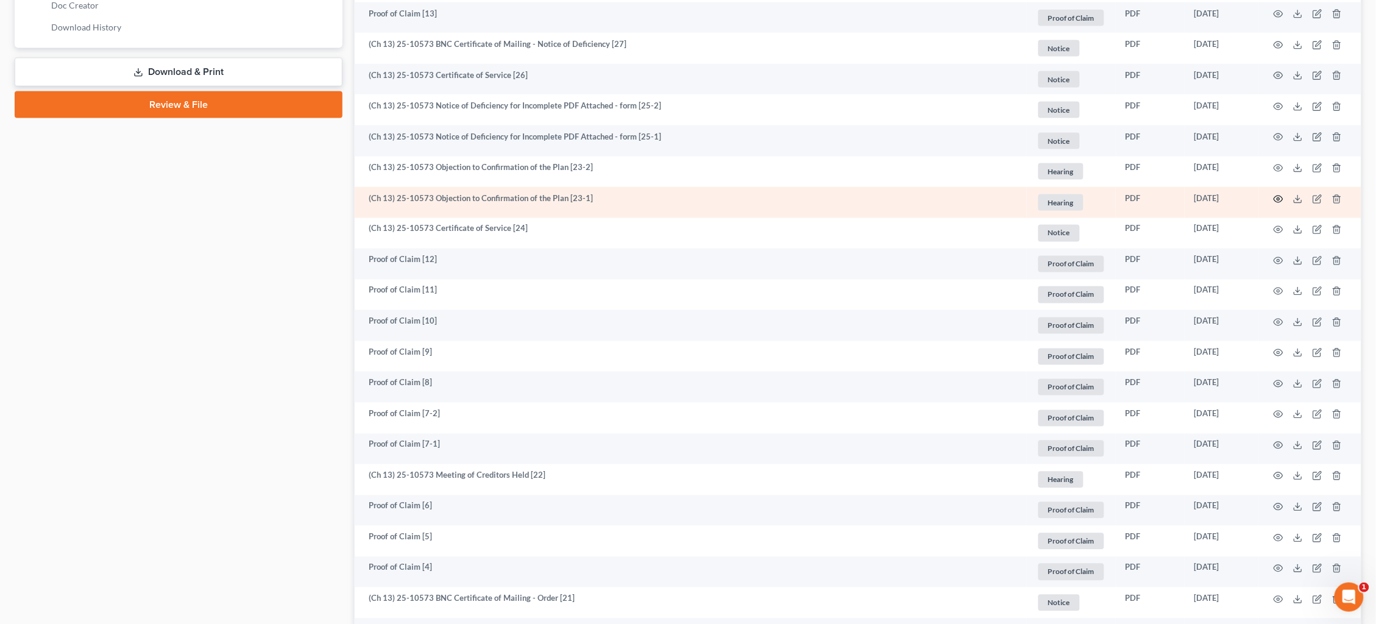
click at [1278, 194] on icon "button" at bounding box center [1278, 199] width 10 height 10
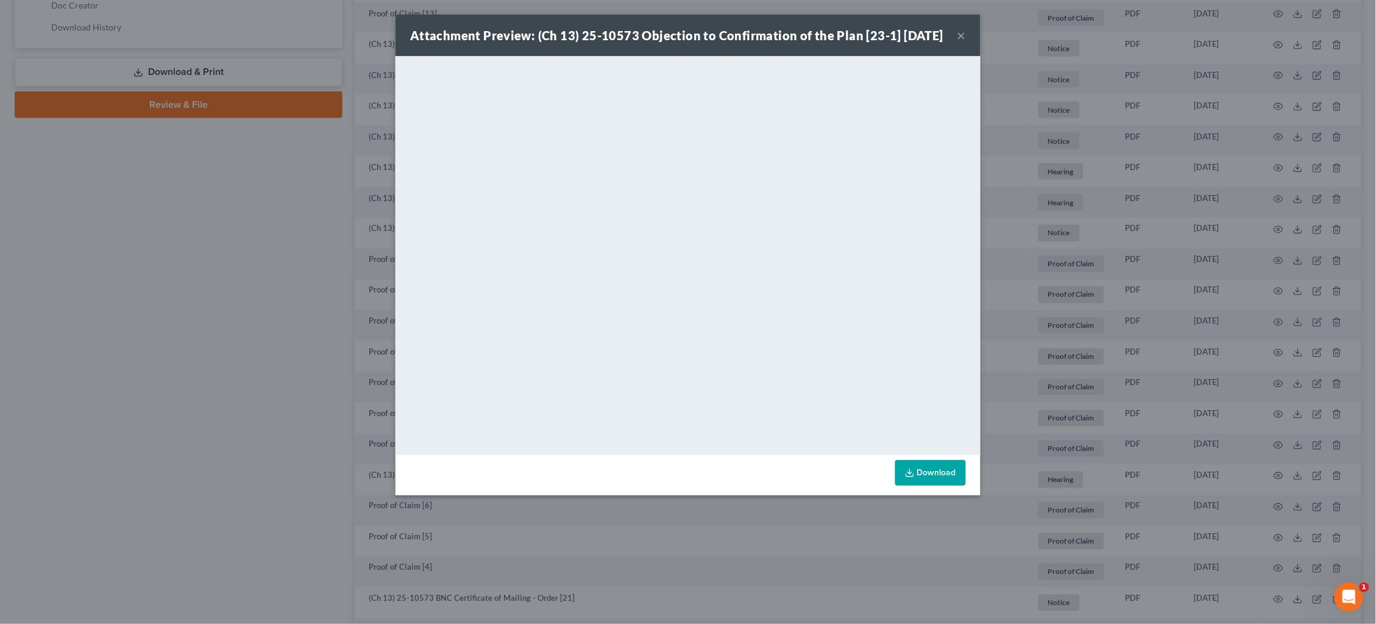
click at [320, 412] on div "Attachment Preview: (Ch 13) 25-10573 Objection to Confirmation of the Plan [23-…" at bounding box center [688, 312] width 1376 height 624
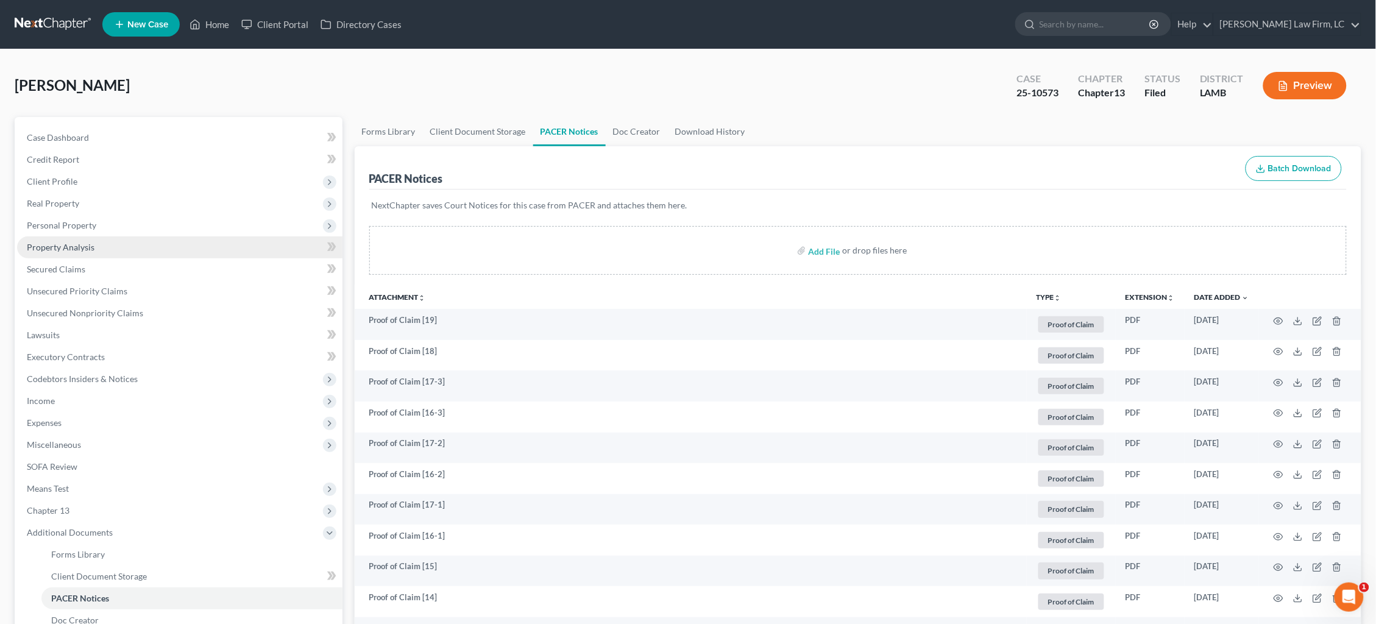
scroll to position [0, 0]
click at [113, 237] on link "Property Analysis" at bounding box center [179, 247] width 325 height 22
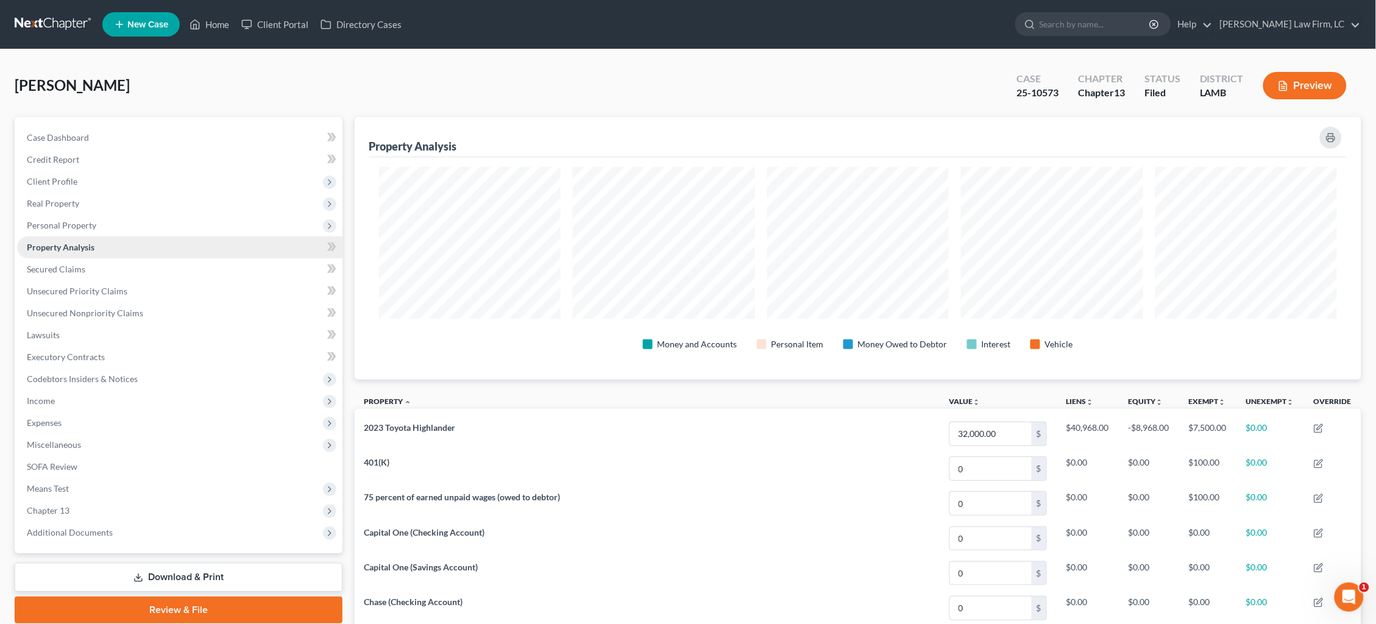
scroll to position [262, 1007]
click at [99, 221] on span "Personal Property" at bounding box center [179, 225] width 325 height 22
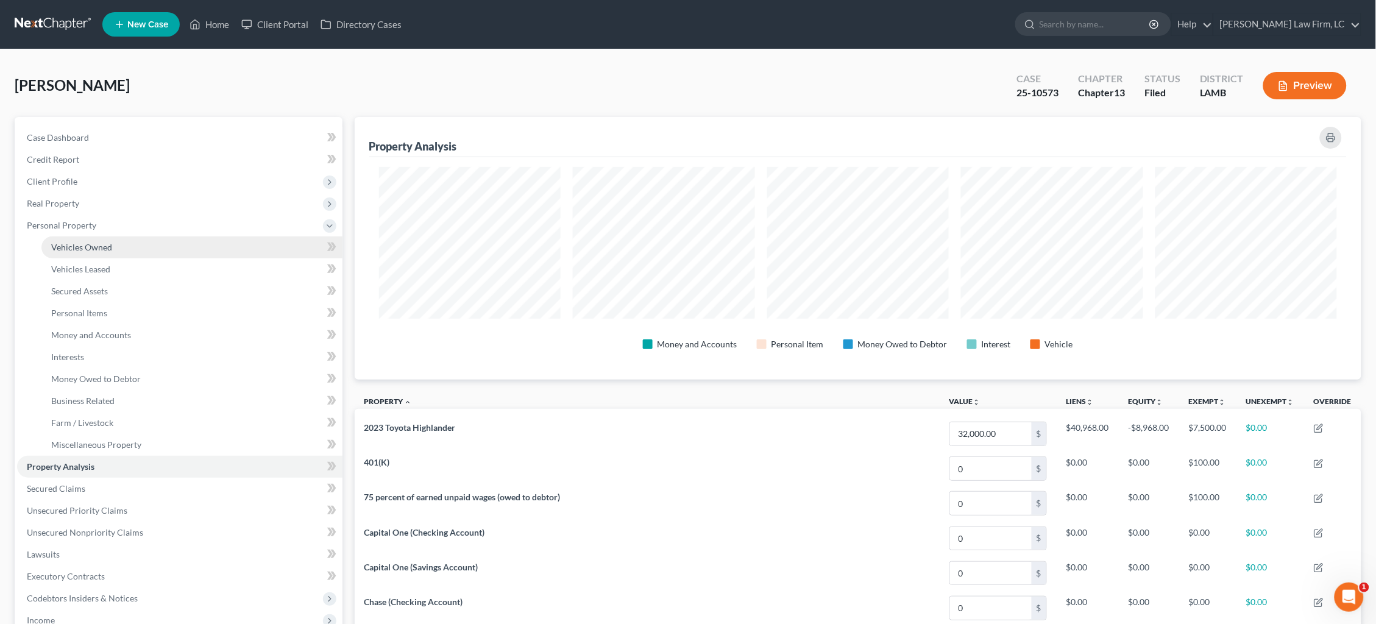
click at [96, 242] on span "Vehicles Owned" at bounding box center [81, 247] width 61 height 10
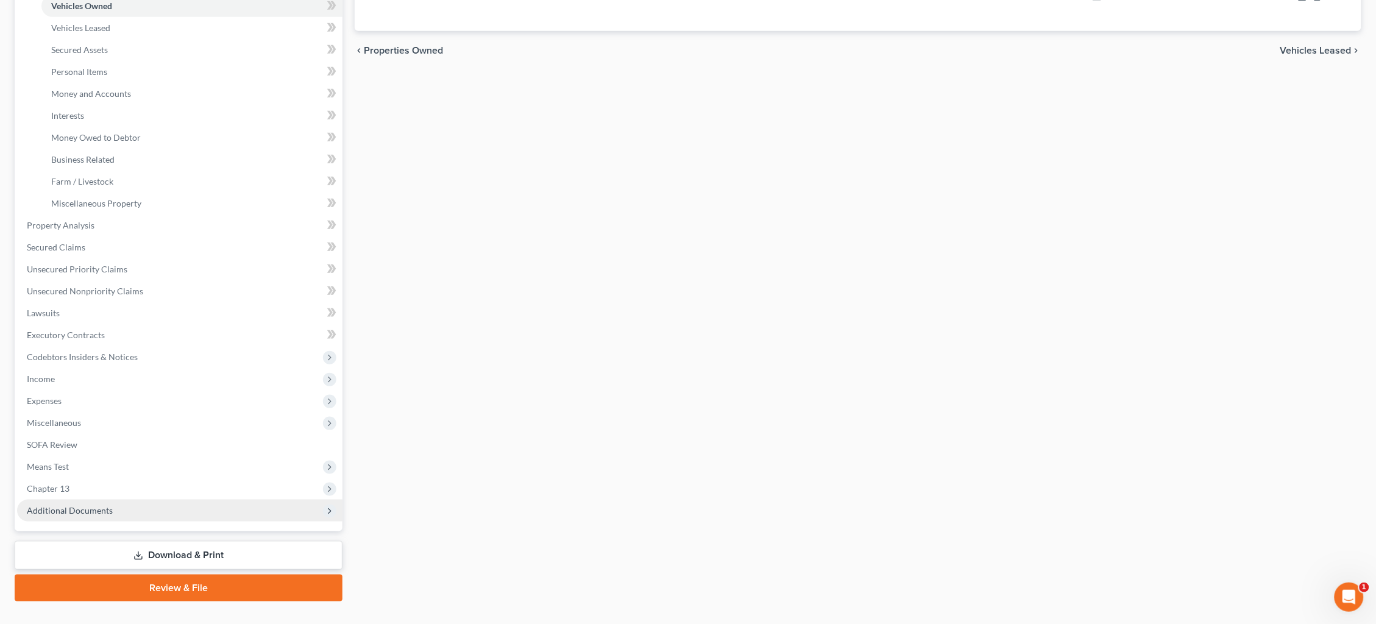
click at [126, 500] on span "Additional Documents" at bounding box center [179, 511] width 325 height 22
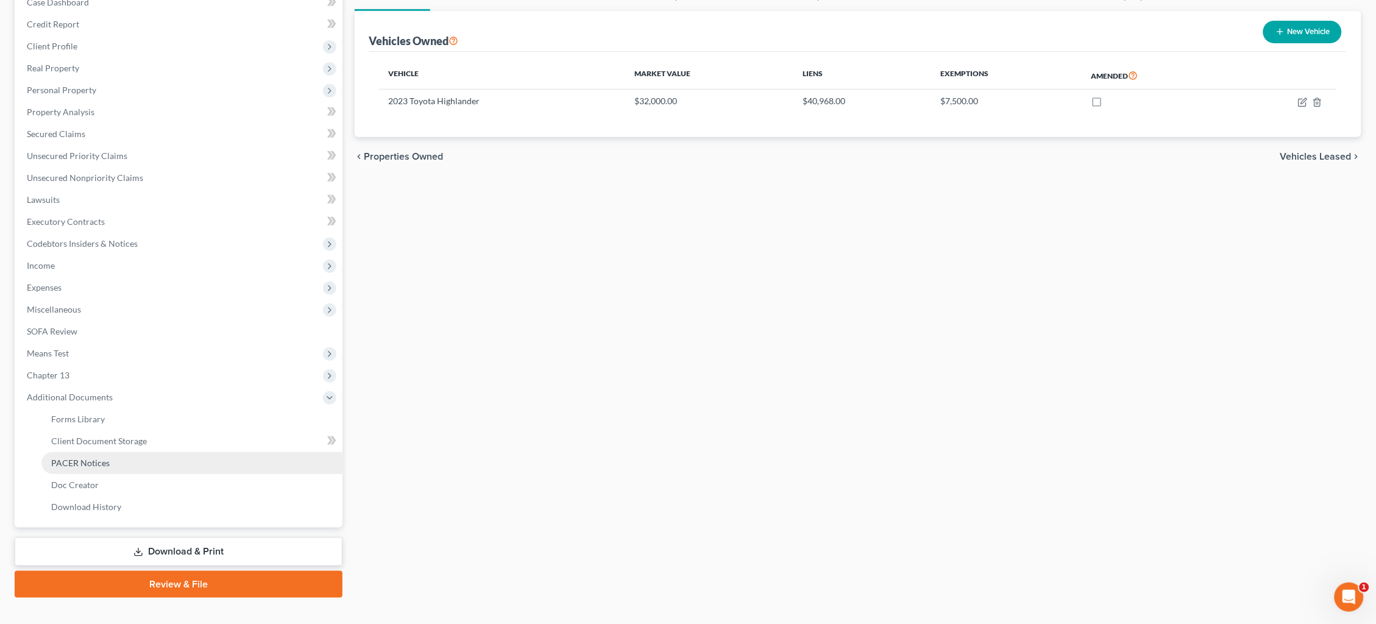
click at [120, 452] on link "PACER Notices" at bounding box center [191, 463] width 301 height 22
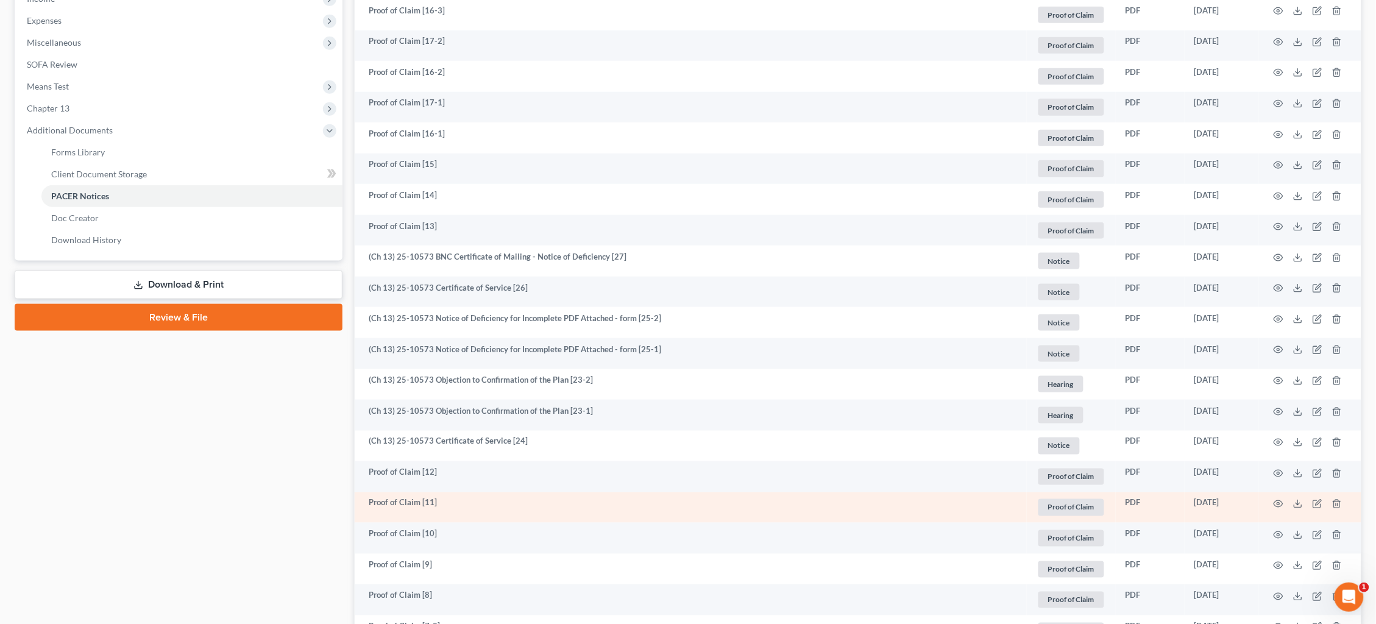
scroll to position [415, 0]
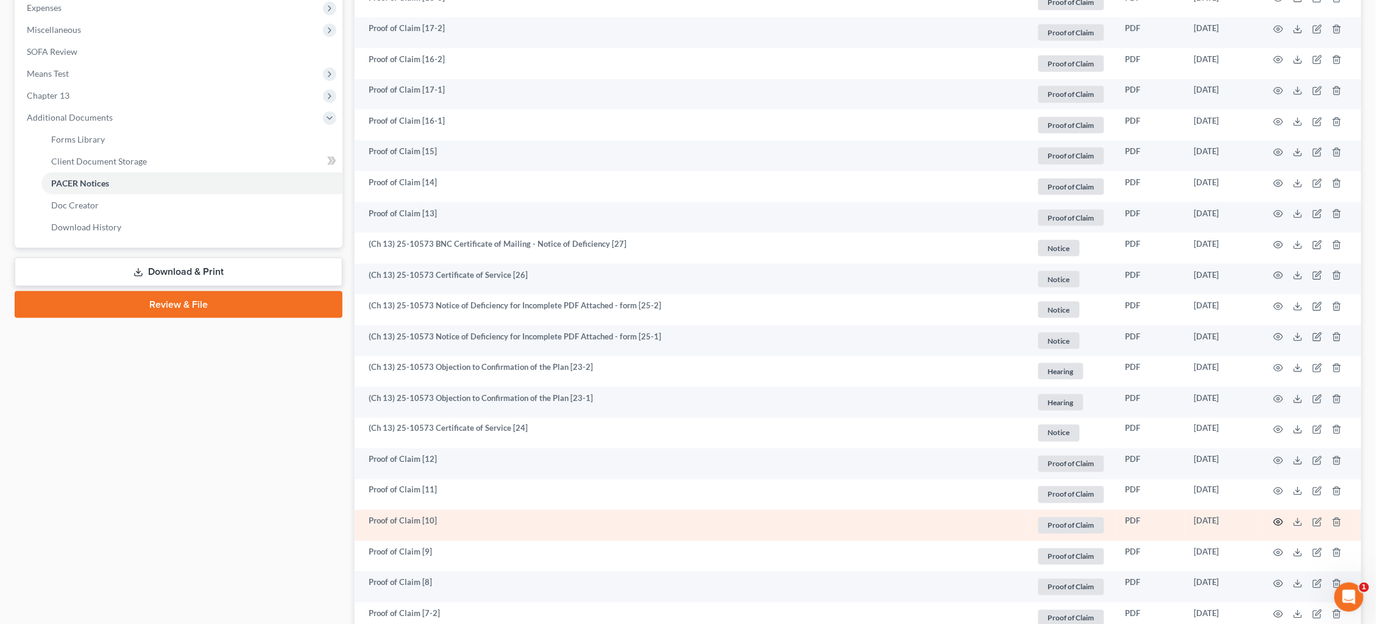
click at [1281, 517] on icon "button" at bounding box center [1278, 522] width 10 height 10
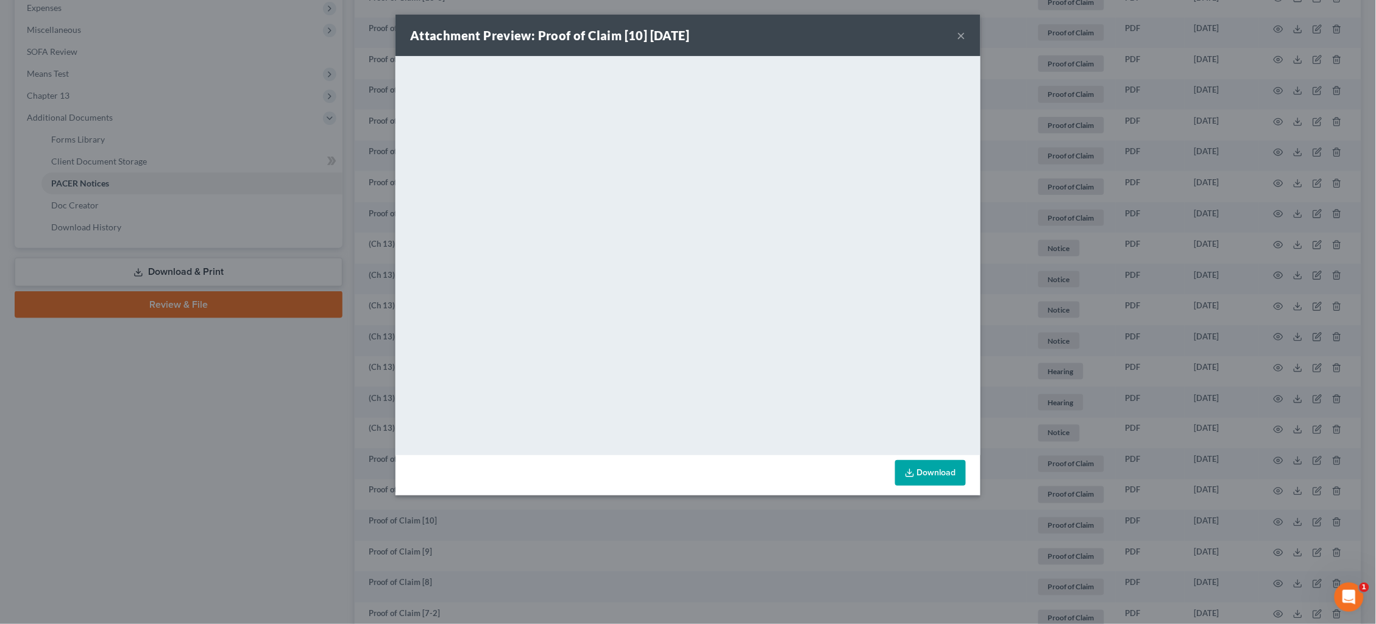
drag, startPoint x: 1099, startPoint y: 44, endPoint x: 1092, endPoint y: 43, distance: 6.8
click at [1092, 43] on div "Attachment Preview: Proof of Claim [10] 08/22/2025 × <object ng-attr-data='http…" at bounding box center [688, 312] width 1376 height 624
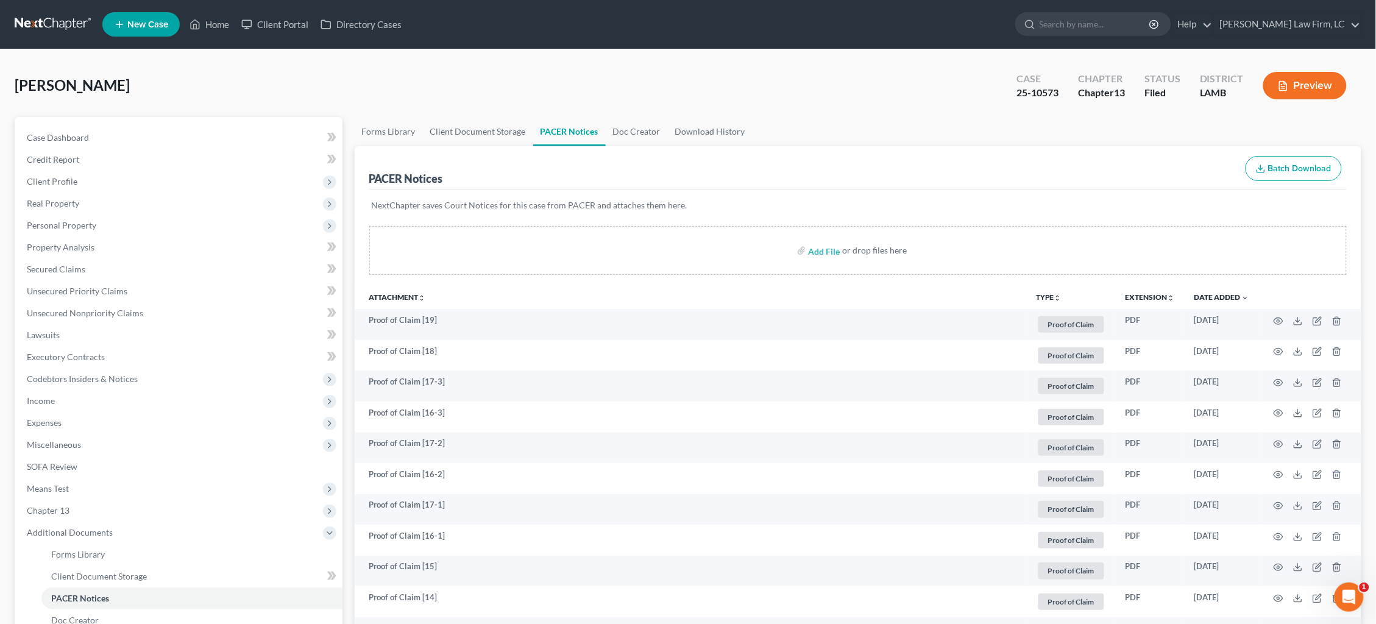
scroll to position [0, 0]
click at [46, 21] on link at bounding box center [54, 24] width 78 height 22
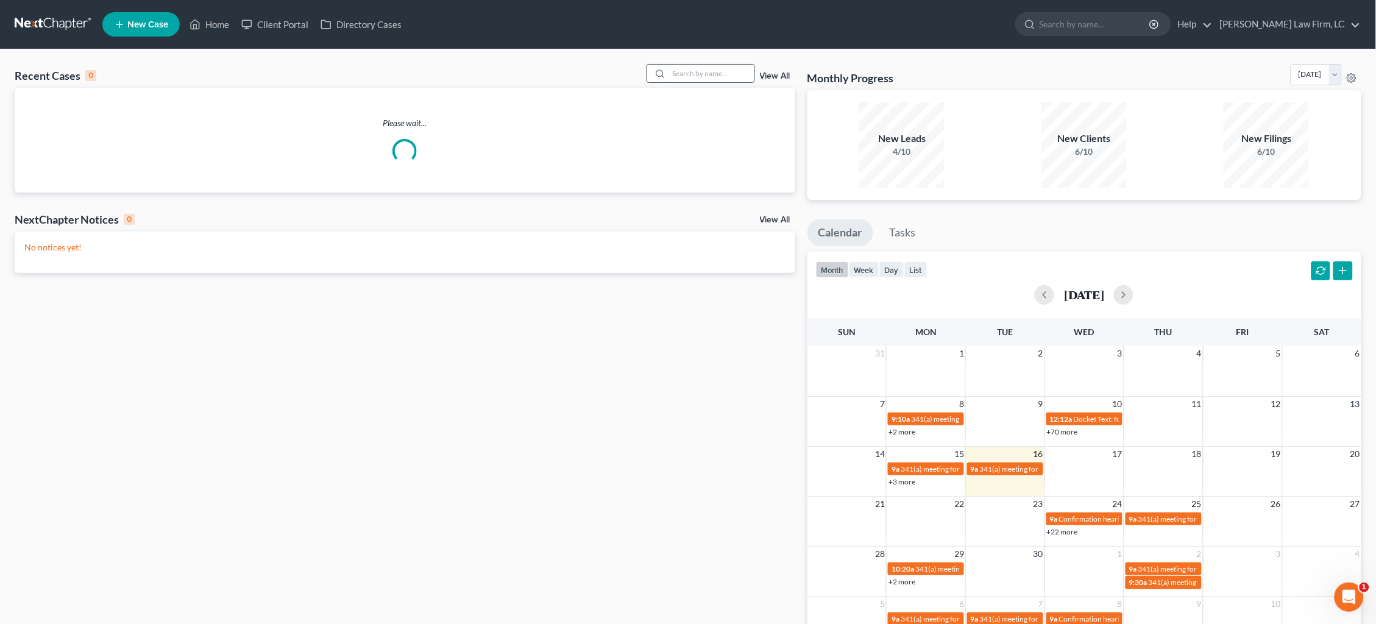
click at [685, 75] on input "search" at bounding box center [711, 74] width 85 height 18
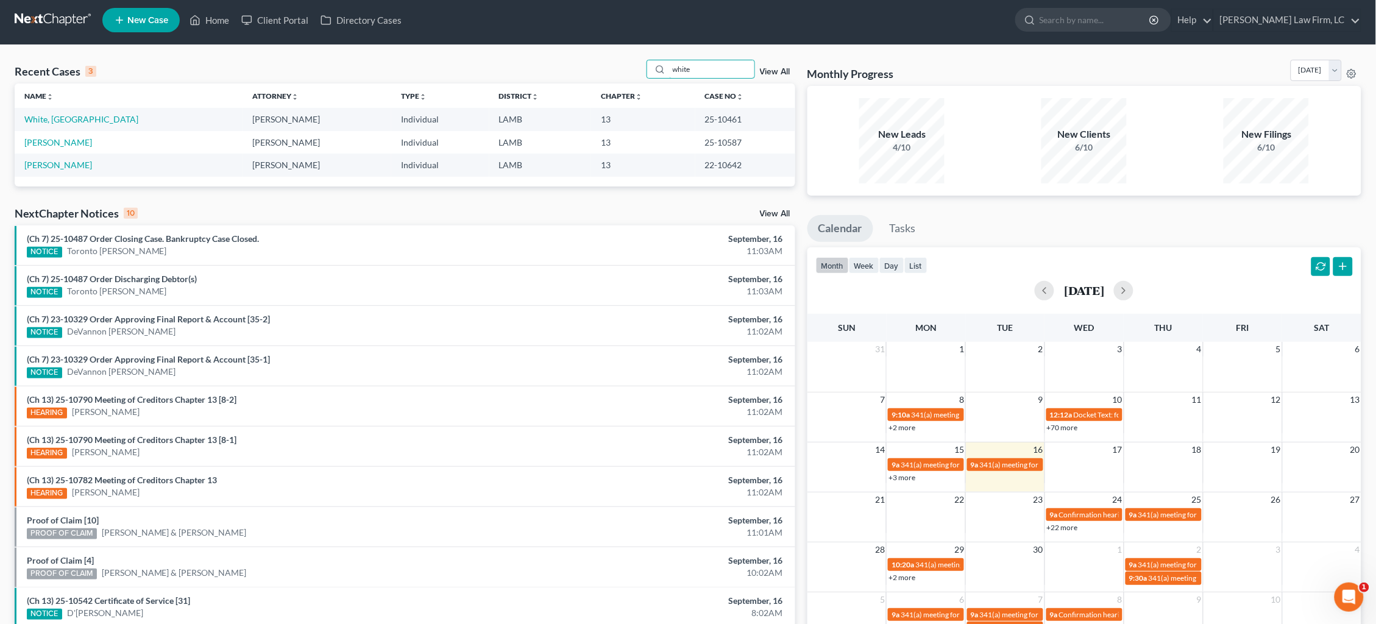
scroll to position [3, 0]
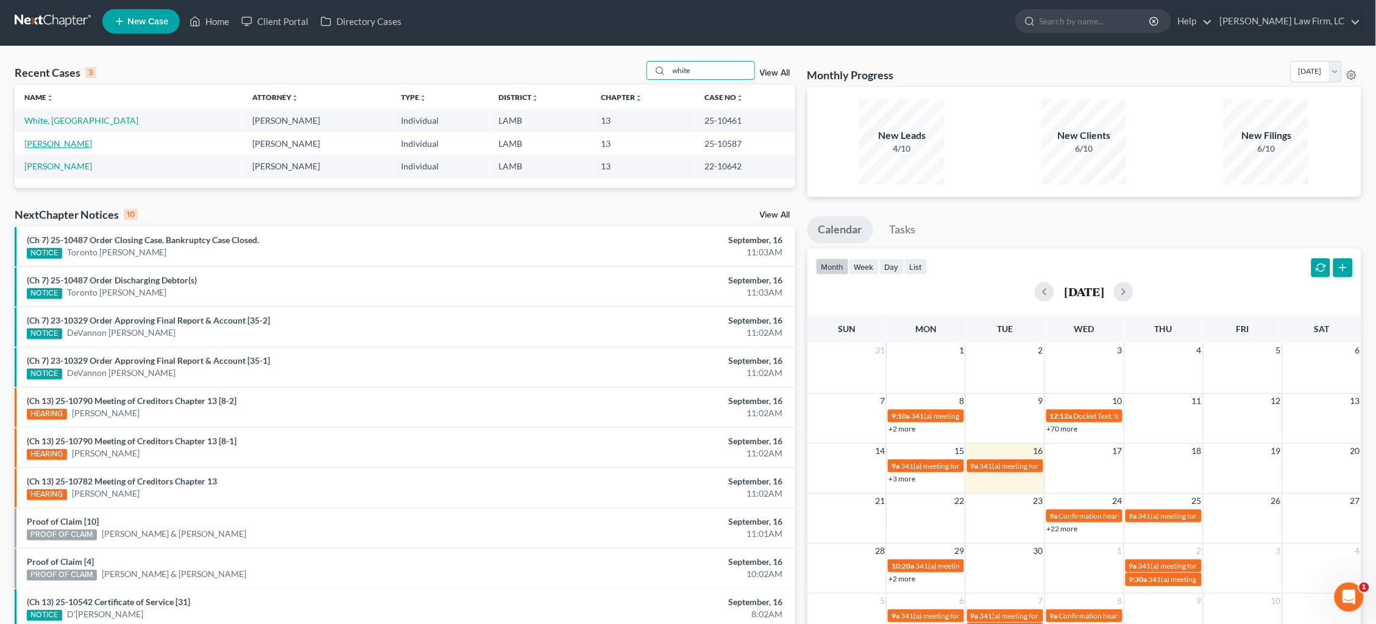
type input "white"
click at [55, 140] on link "[PERSON_NAME]" at bounding box center [58, 143] width 68 height 10
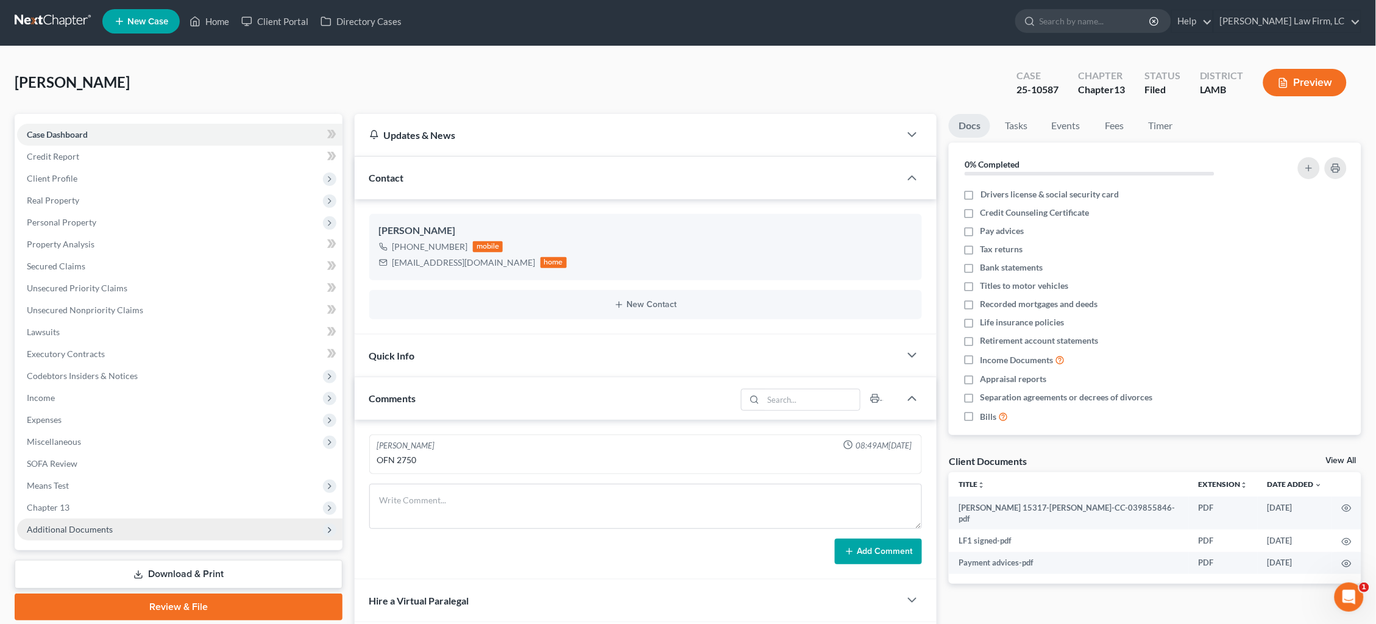
click at [165, 523] on span "Additional Documents" at bounding box center [179, 529] width 325 height 22
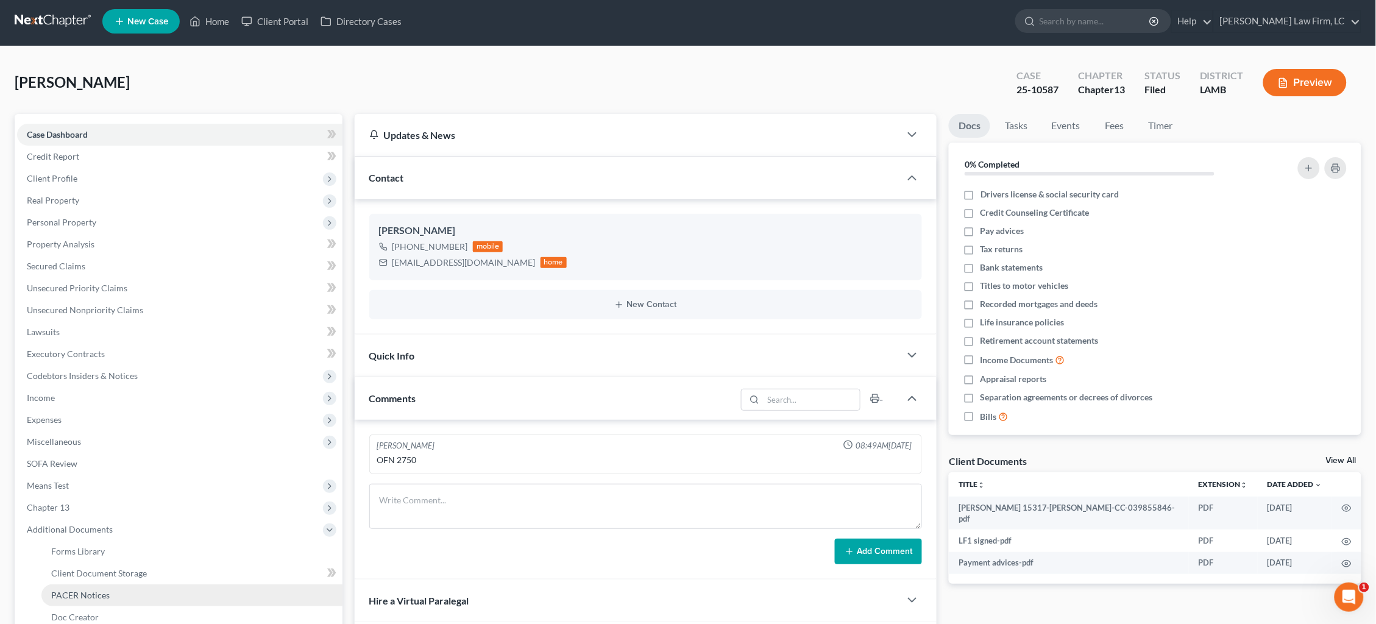
click at [155, 584] on link "PACER Notices" at bounding box center [191, 595] width 301 height 22
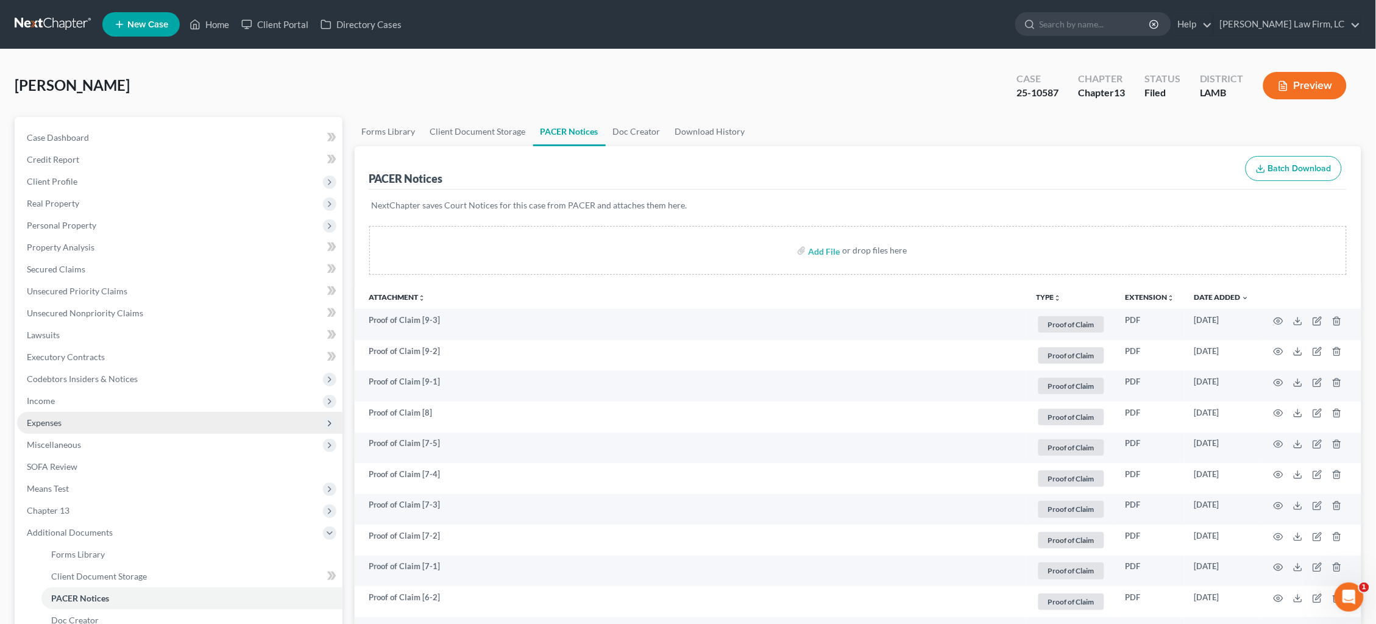
click at [107, 417] on span "Expenses" at bounding box center [179, 423] width 325 height 22
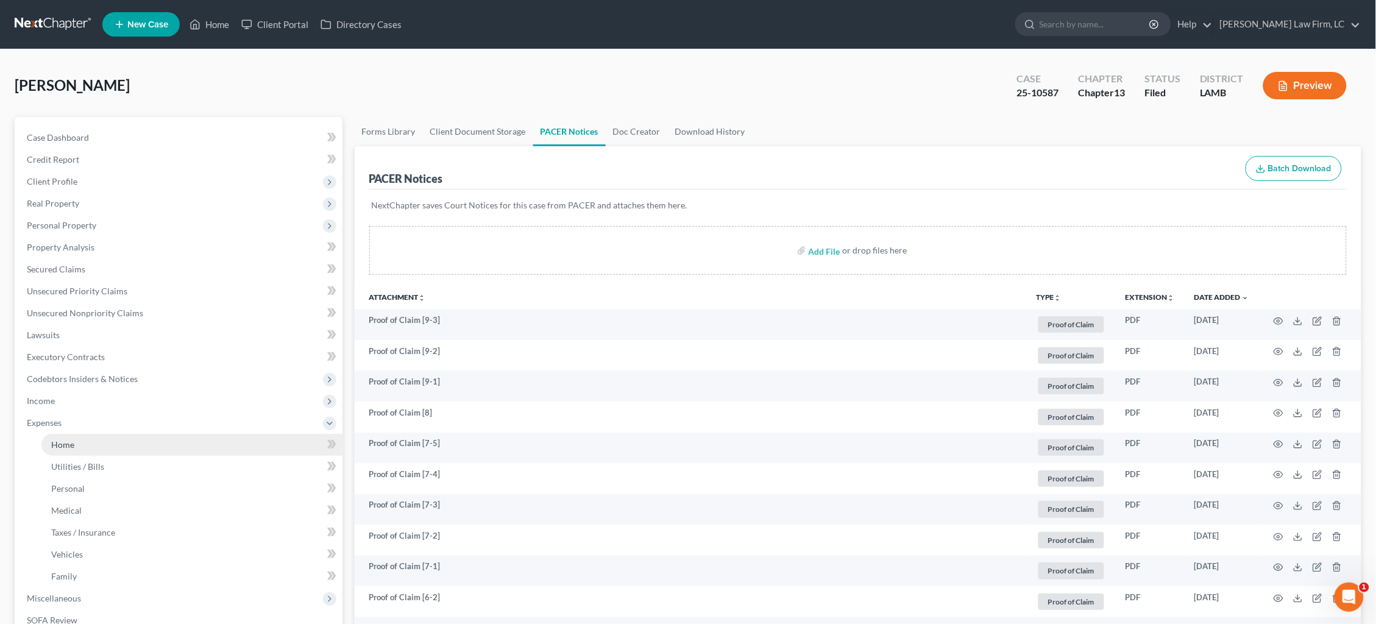
click at [120, 434] on link "Home" at bounding box center [191, 445] width 301 height 22
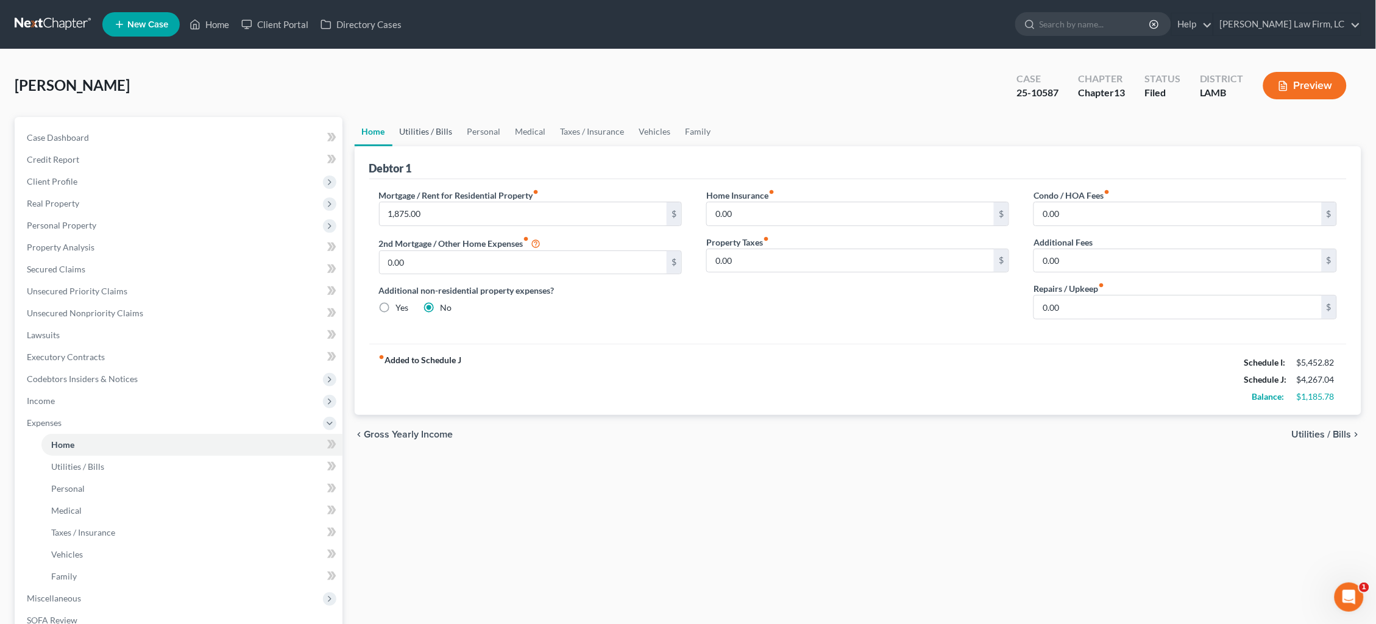
click at [437, 139] on link "Utilities / Bills" at bounding box center [426, 131] width 68 height 29
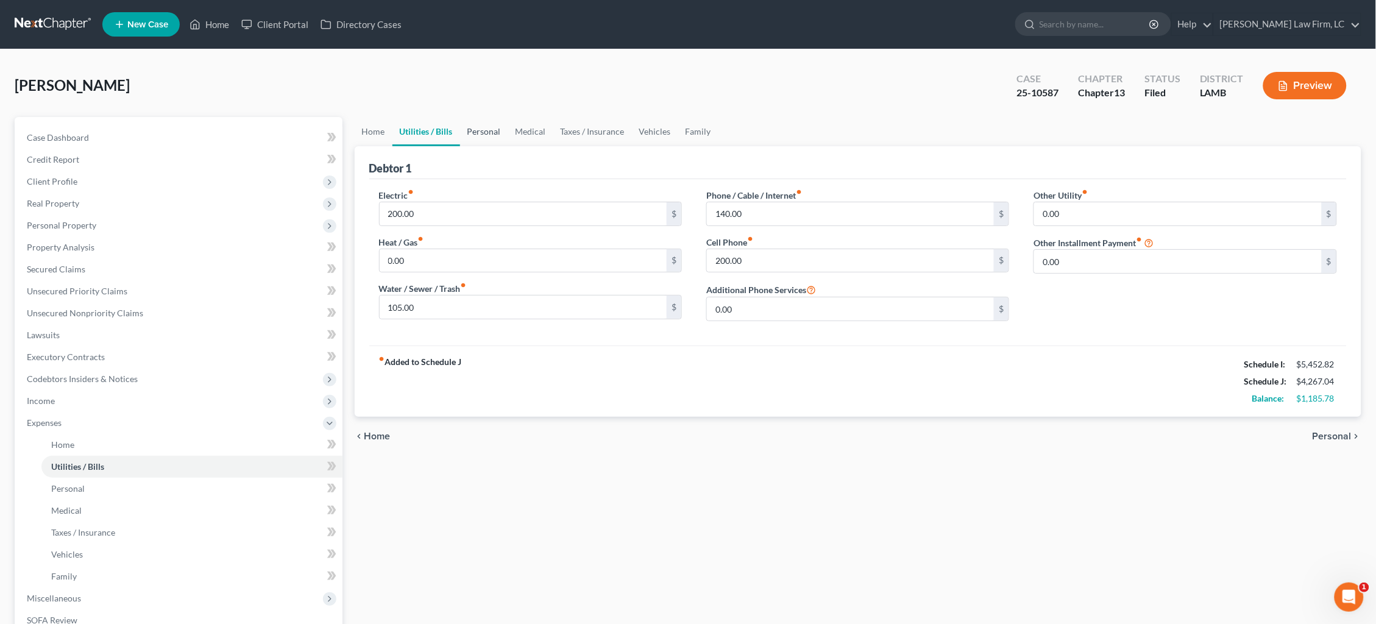
click at [478, 139] on link "Personal" at bounding box center [484, 131] width 48 height 29
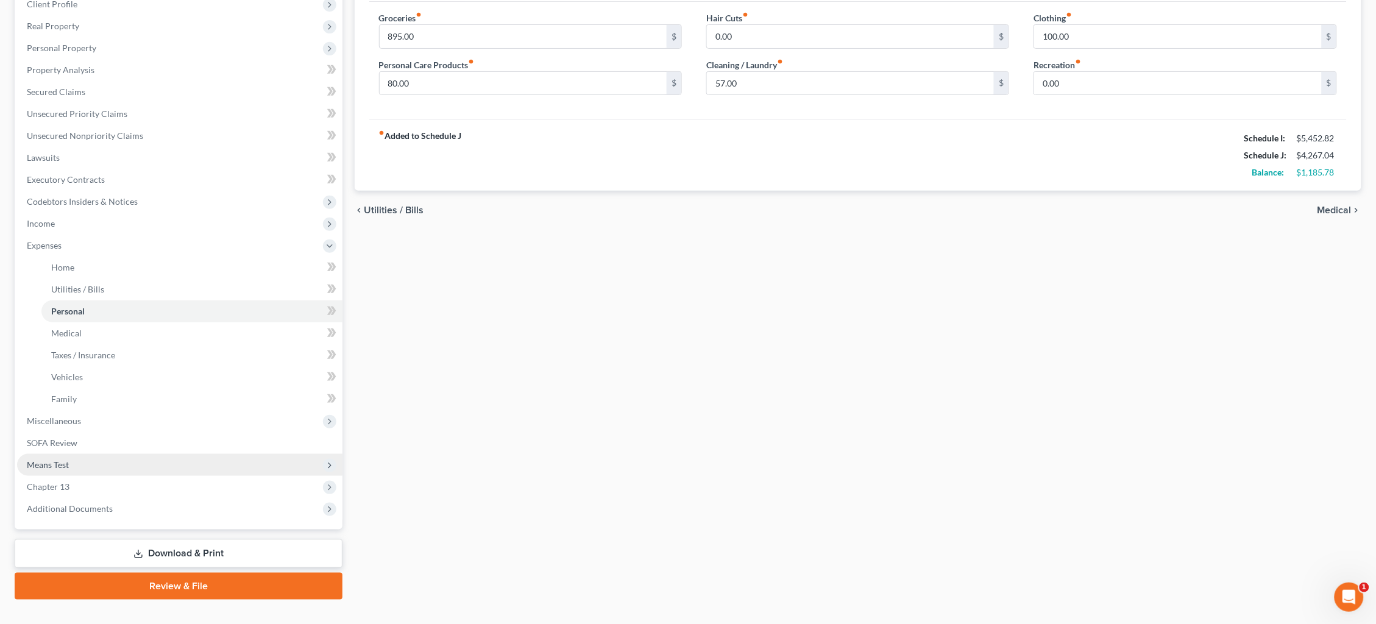
click at [147, 454] on span "Means Test" at bounding box center [179, 465] width 325 height 22
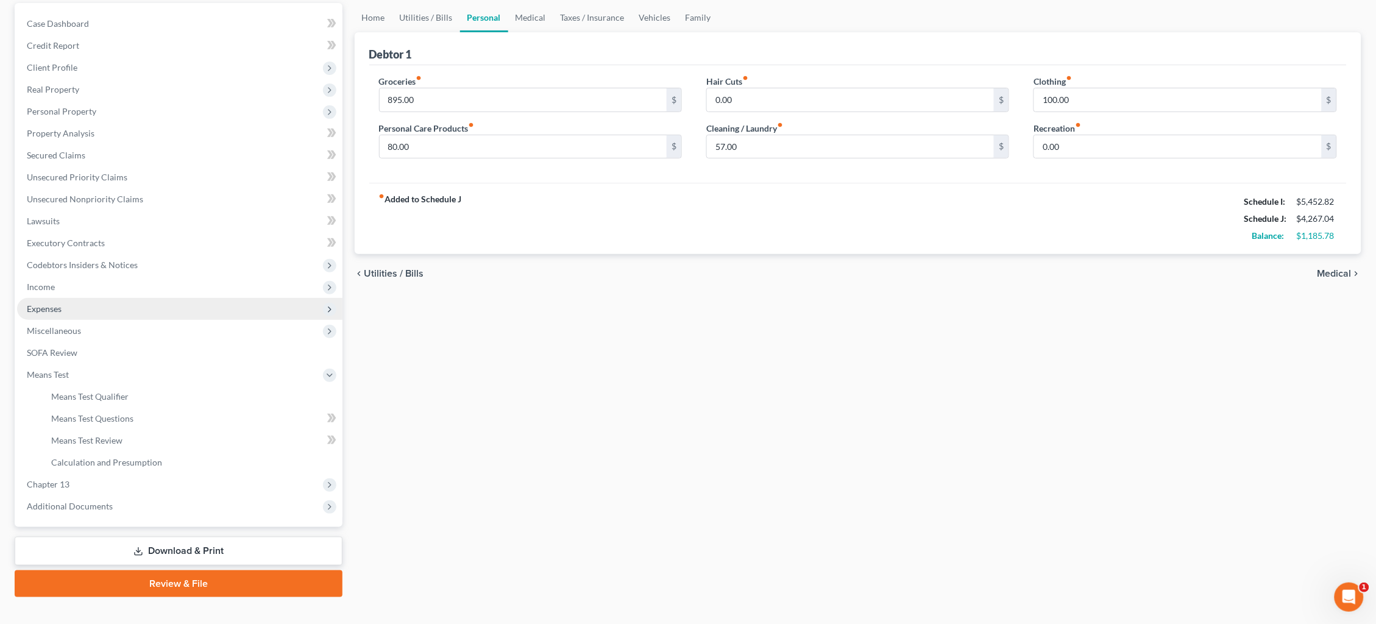
click at [149, 386] on link "Means Test Qualifier" at bounding box center [191, 397] width 301 height 22
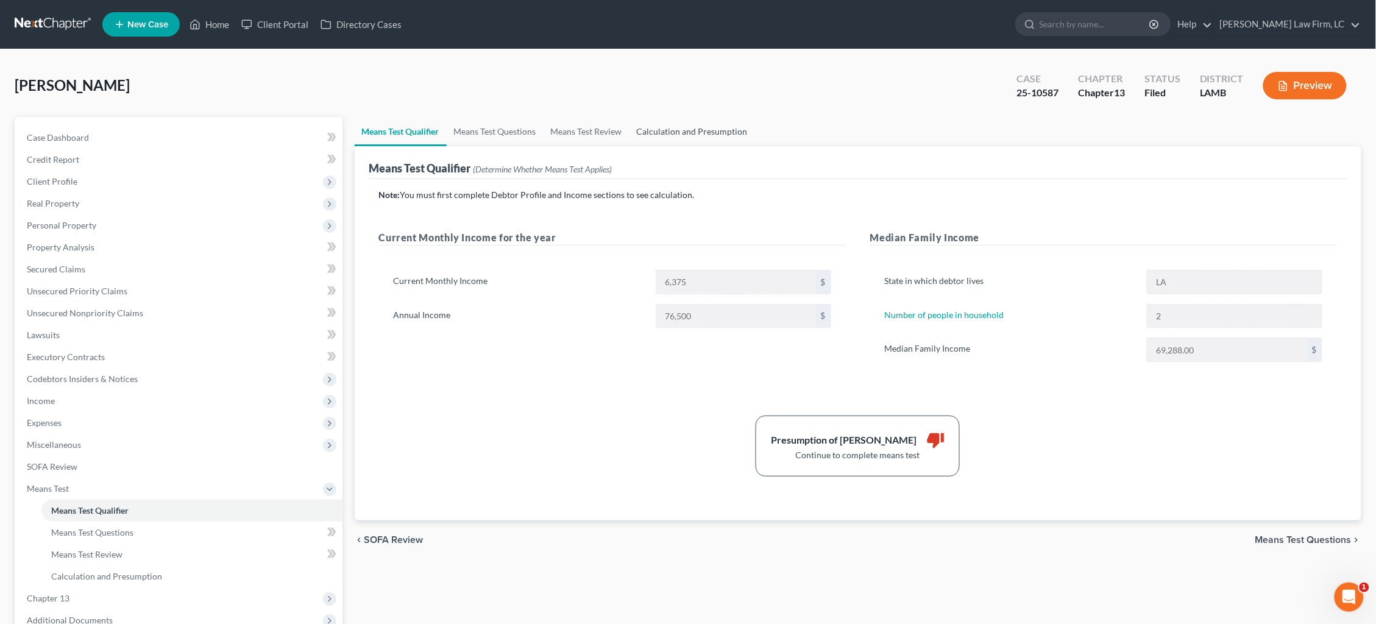
click at [705, 133] on link "Calculation and Presumption" at bounding box center [692, 131] width 126 height 29
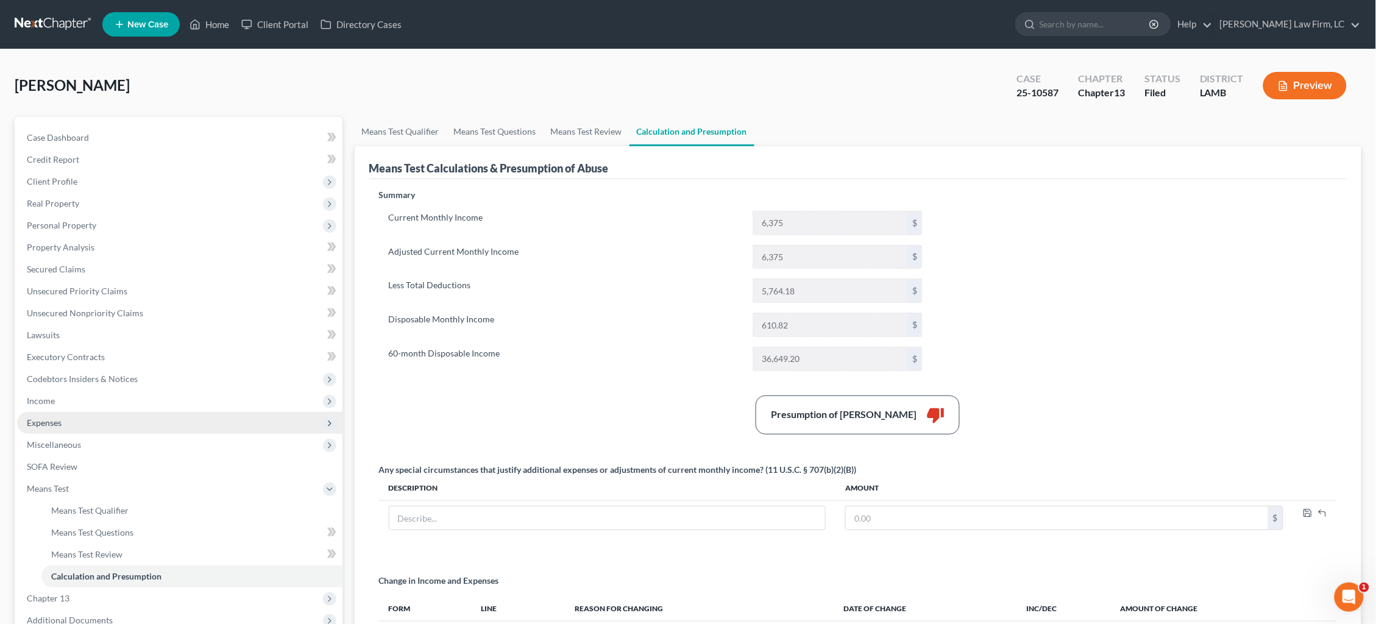
click at [80, 412] on span "Expenses" at bounding box center [179, 423] width 325 height 22
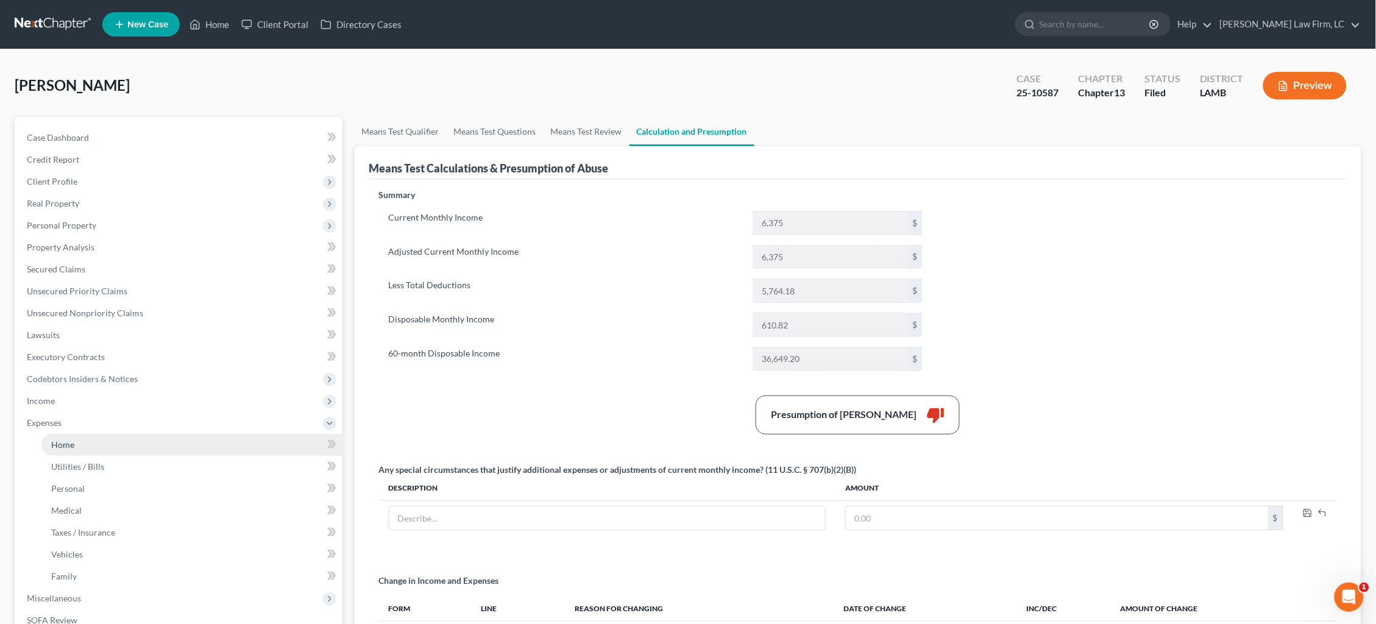
click at [100, 437] on link "Home" at bounding box center [191, 445] width 301 height 22
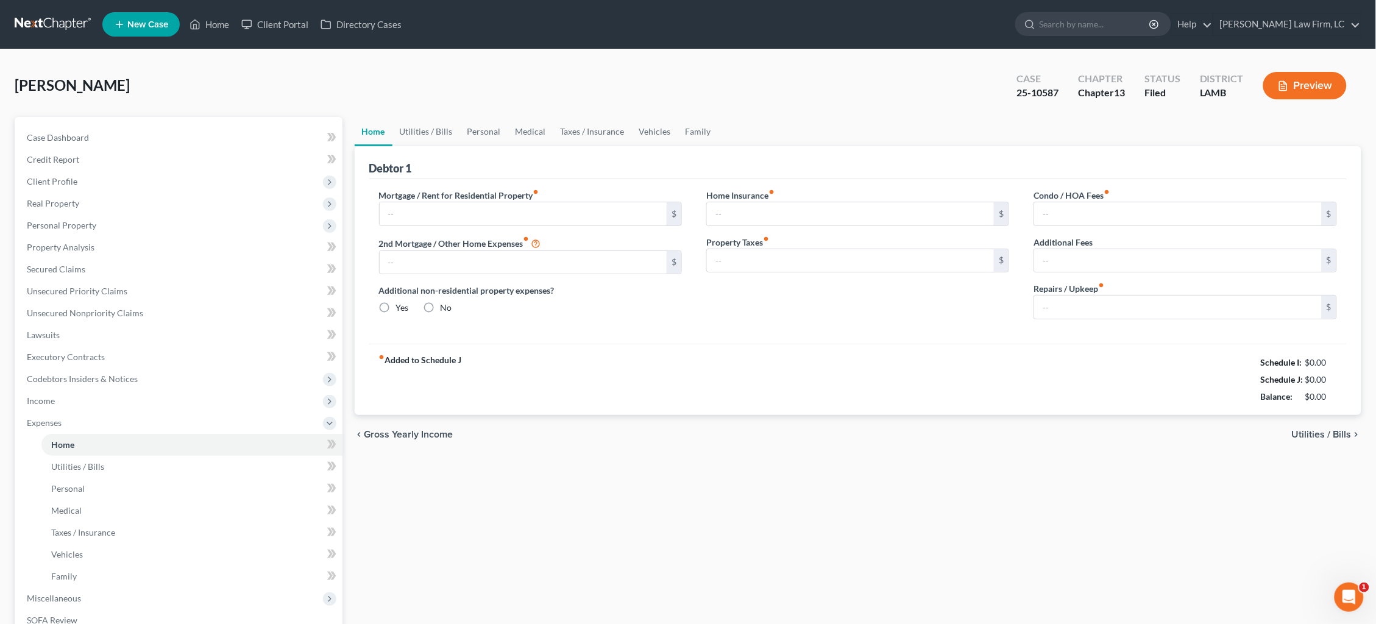
type input "1,875.00"
type input "0.00"
radio input "true"
type input "0.00"
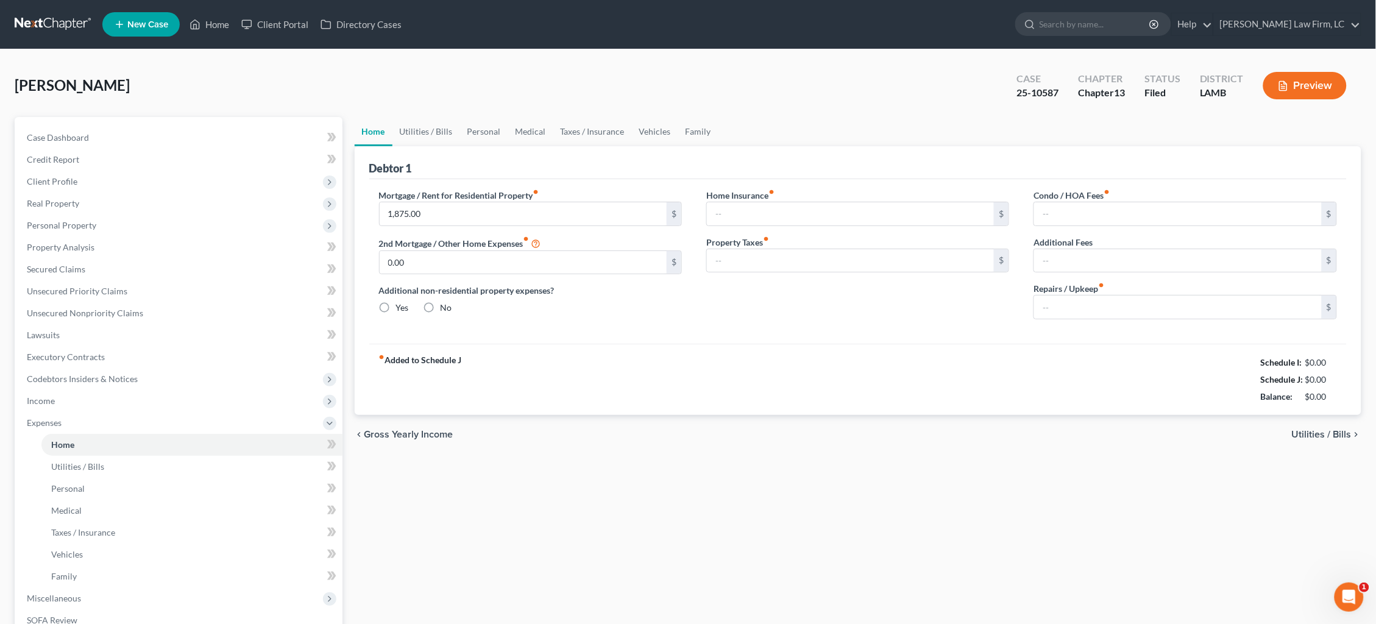
type input "0.00"
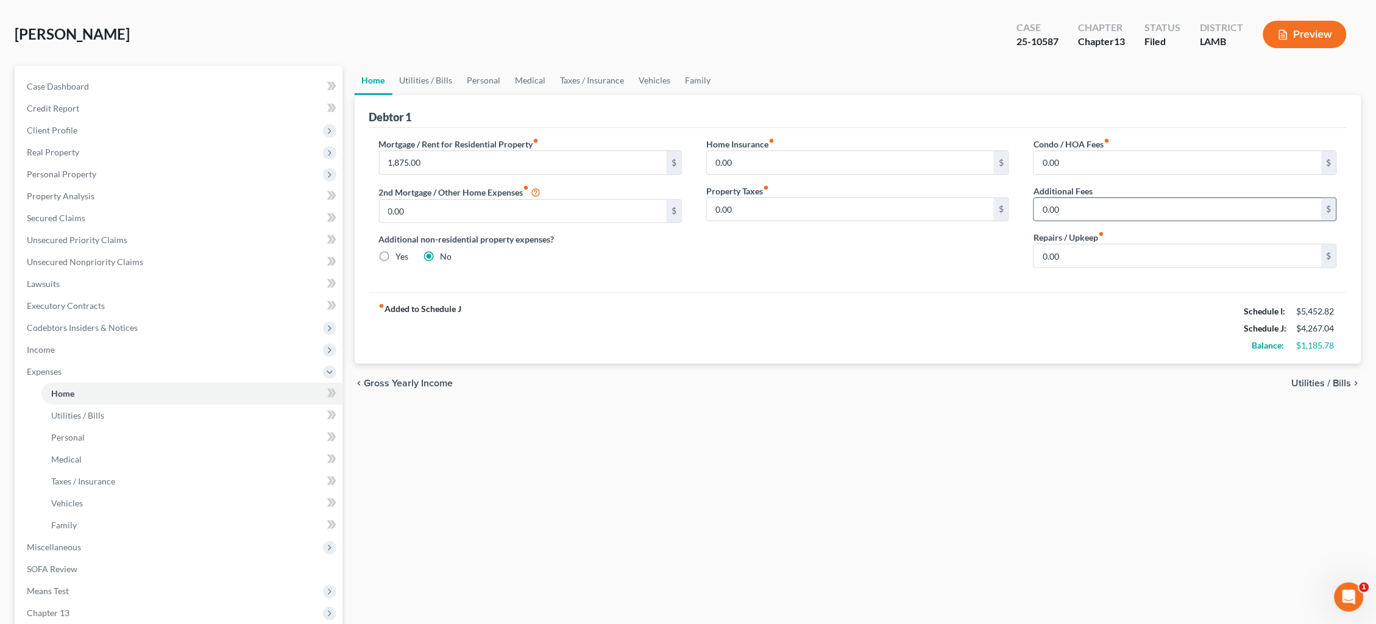
scroll to position [53, 0]
click at [123, 257] on span "Unsecured Nonpriority Claims" at bounding box center [85, 260] width 116 height 10
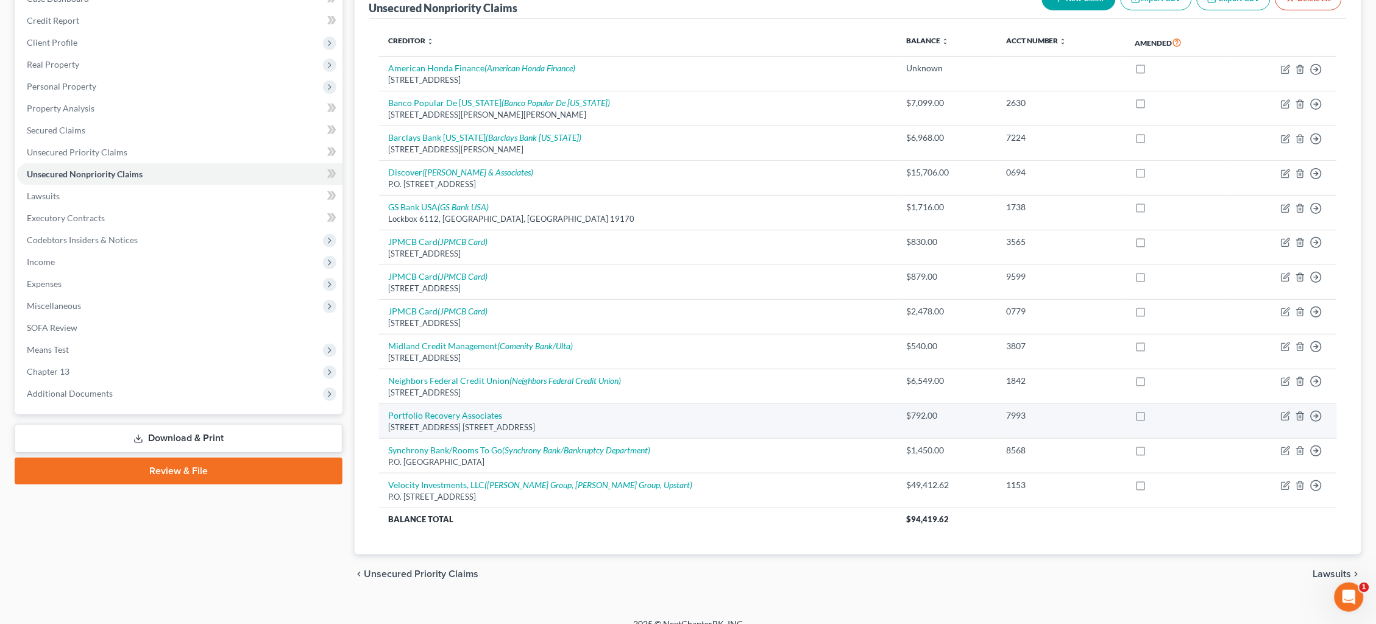
scroll to position [137, 0]
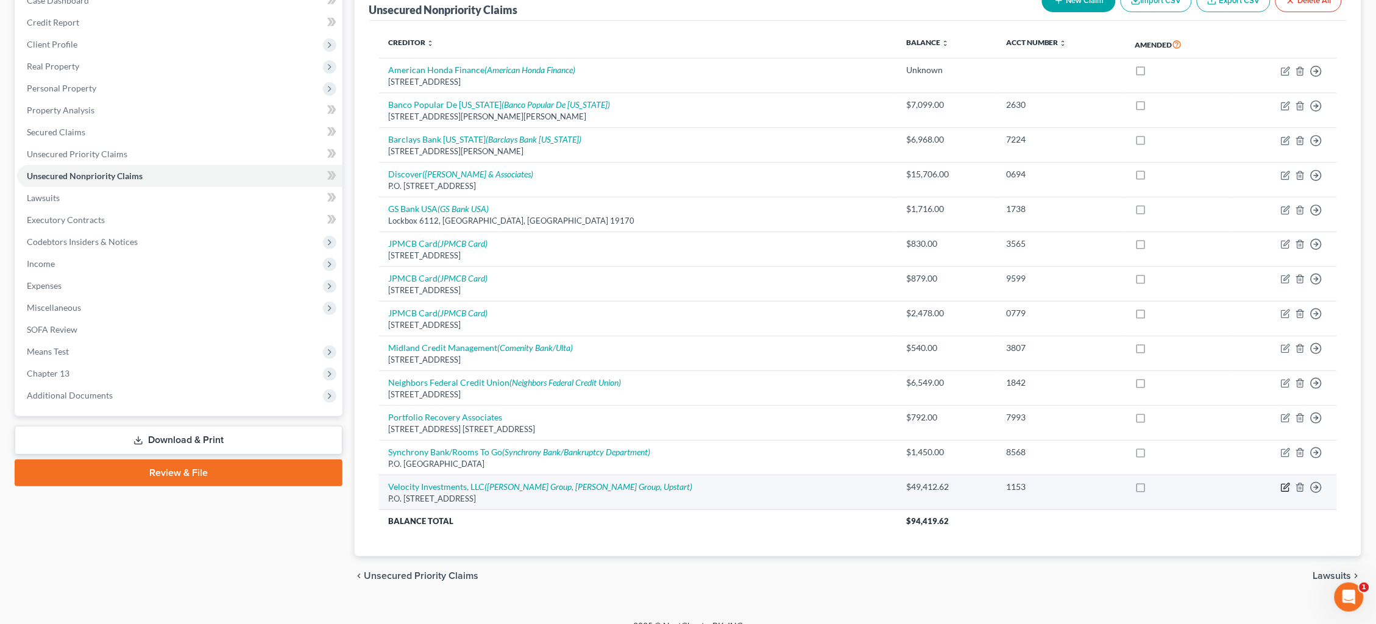
click at [1284, 483] on icon "button" at bounding box center [1286, 488] width 10 height 10
select select "33"
select select "1"
select select "0"
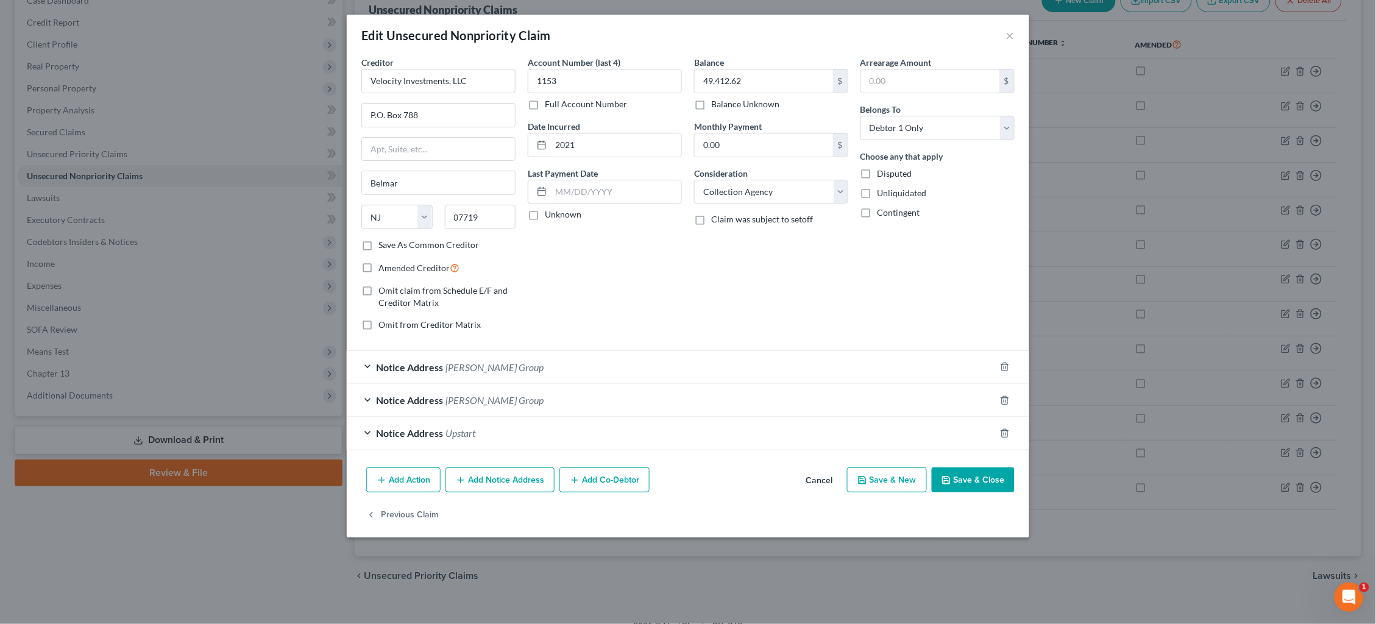
click at [1079, 259] on div "Edit Unsecured Nonpriority Claim × Creditor * Velocity Investments, LLC P.O. Bo…" at bounding box center [688, 312] width 1376 height 624
click at [1010, 35] on button "×" at bounding box center [1010, 35] width 9 height 15
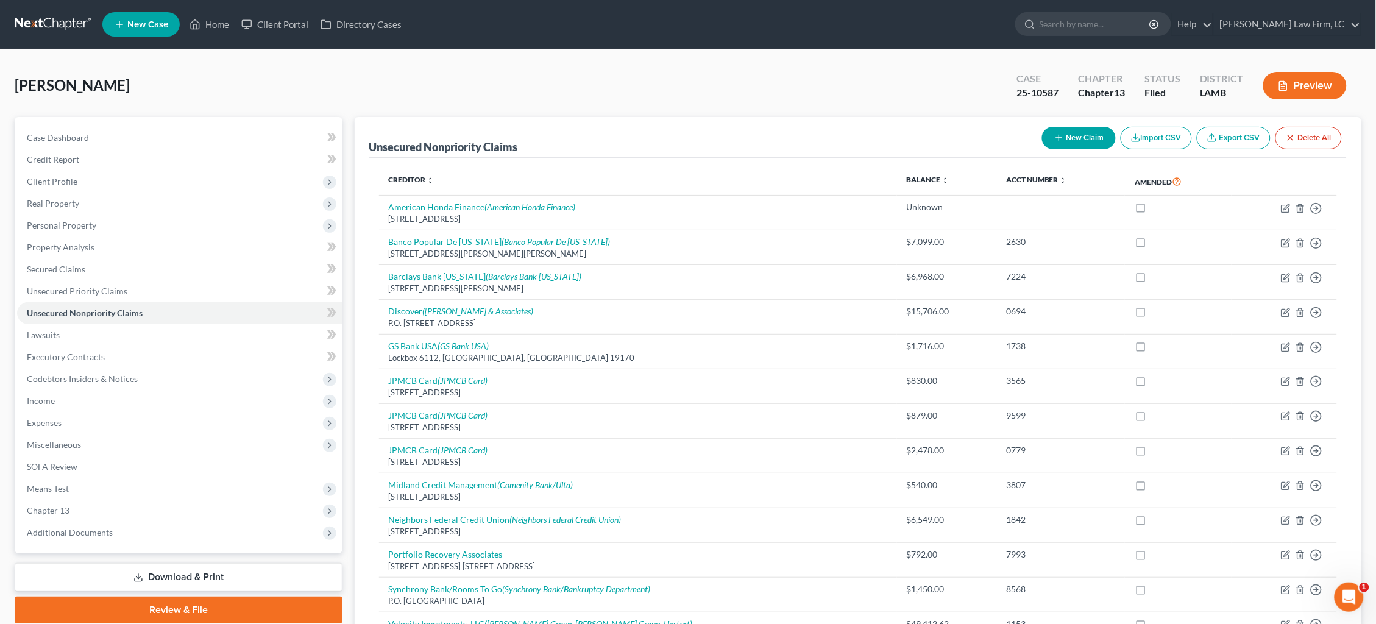
scroll to position [0, 0]
click at [34, 19] on link at bounding box center [54, 24] width 78 height 22
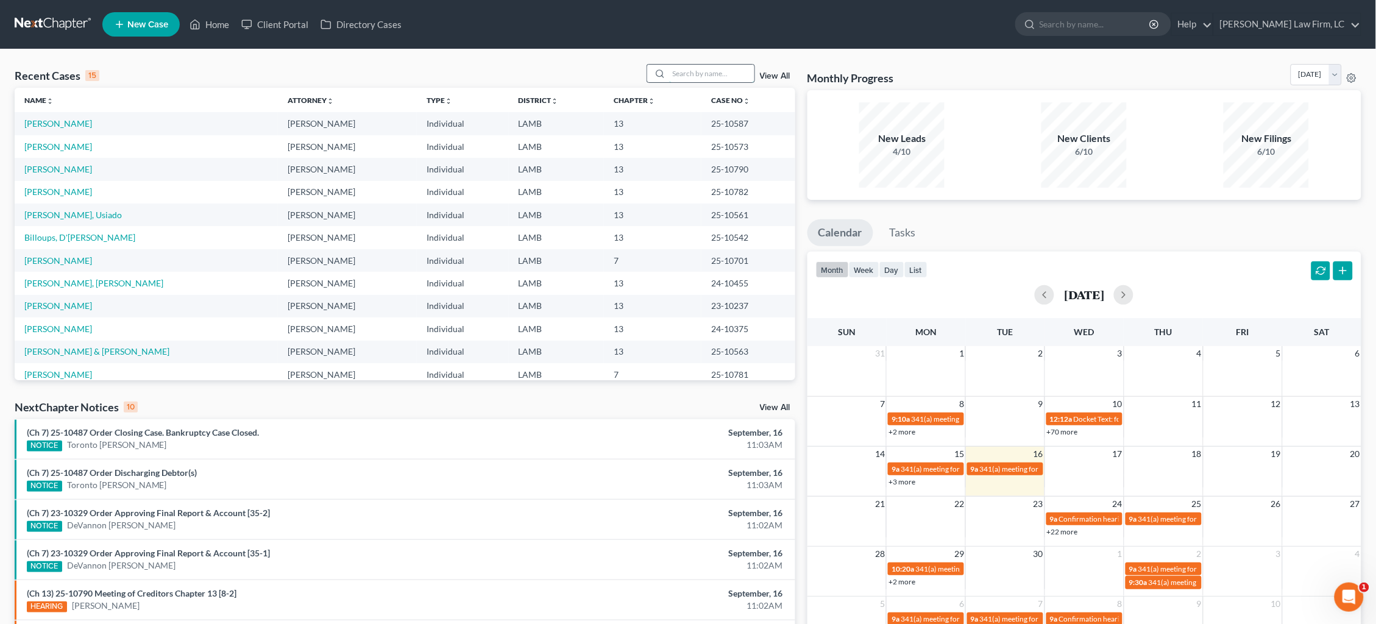
click at [729, 80] on input "search" at bounding box center [711, 74] width 85 height 18
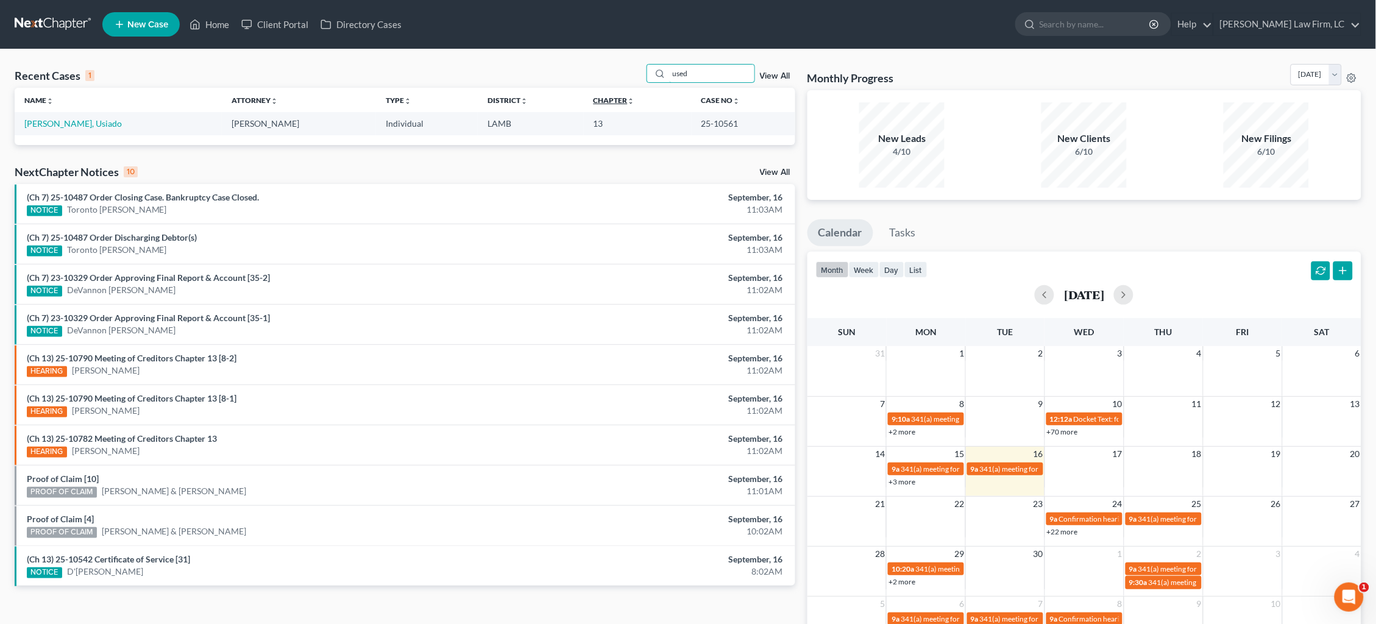
type input "used"
drag, startPoint x: 628, startPoint y: 96, endPoint x: 55, endPoint y: 123, distance: 572.7
click at [55, 123] on link "[PERSON_NAME], Usiado" at bounding box center [72, 123] width 97 height 10
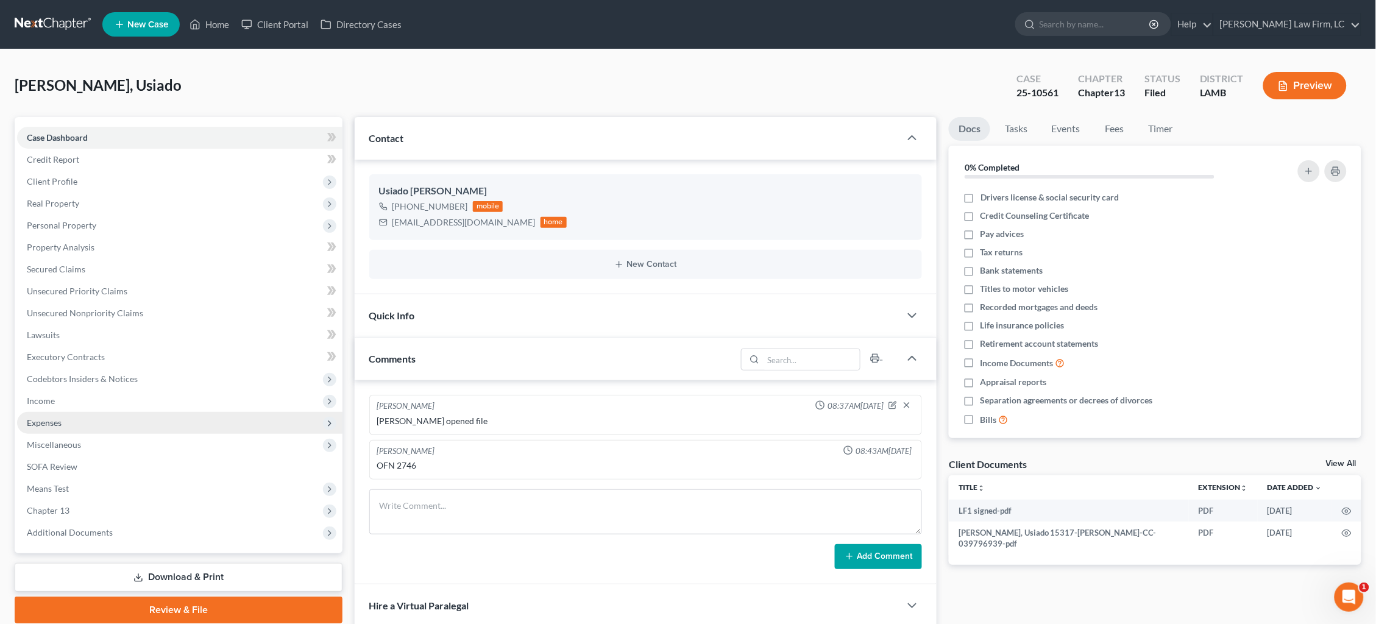
click at [83, 412] on span "Expenses" at bounding box center [179, 423] width 325 height 22
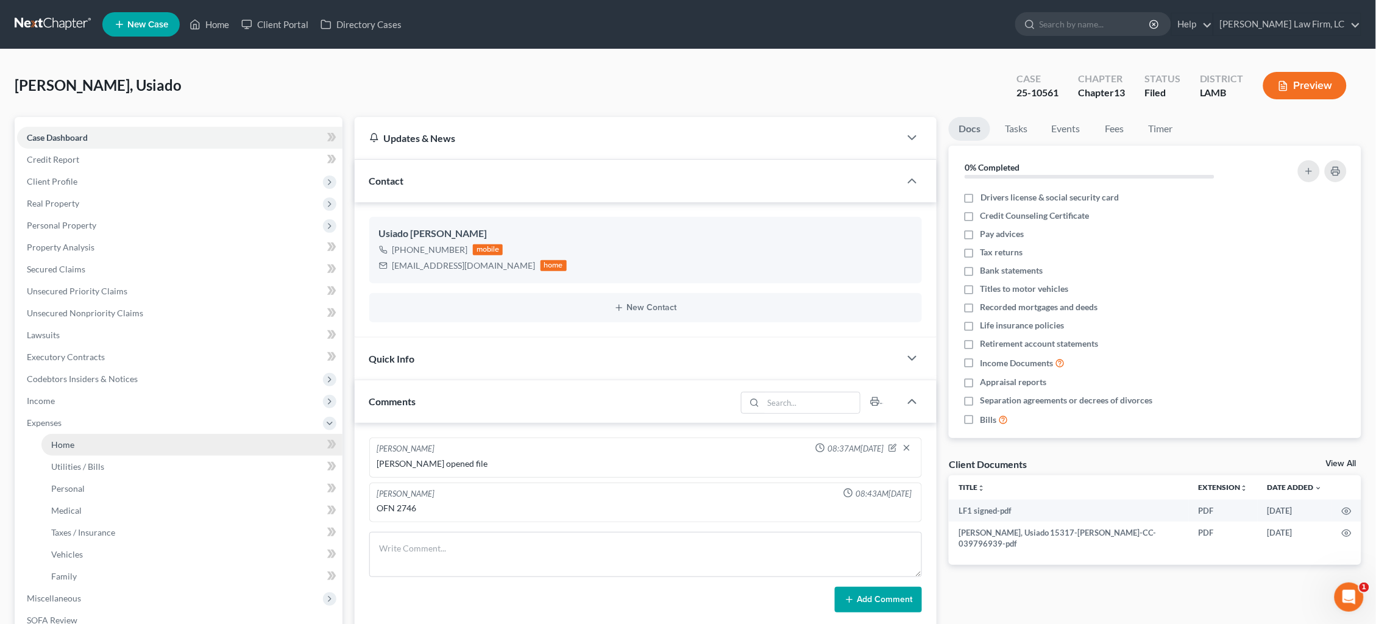
click at [96, 434] on link "Home" at bounding box center [191, 445] width 301 height 22
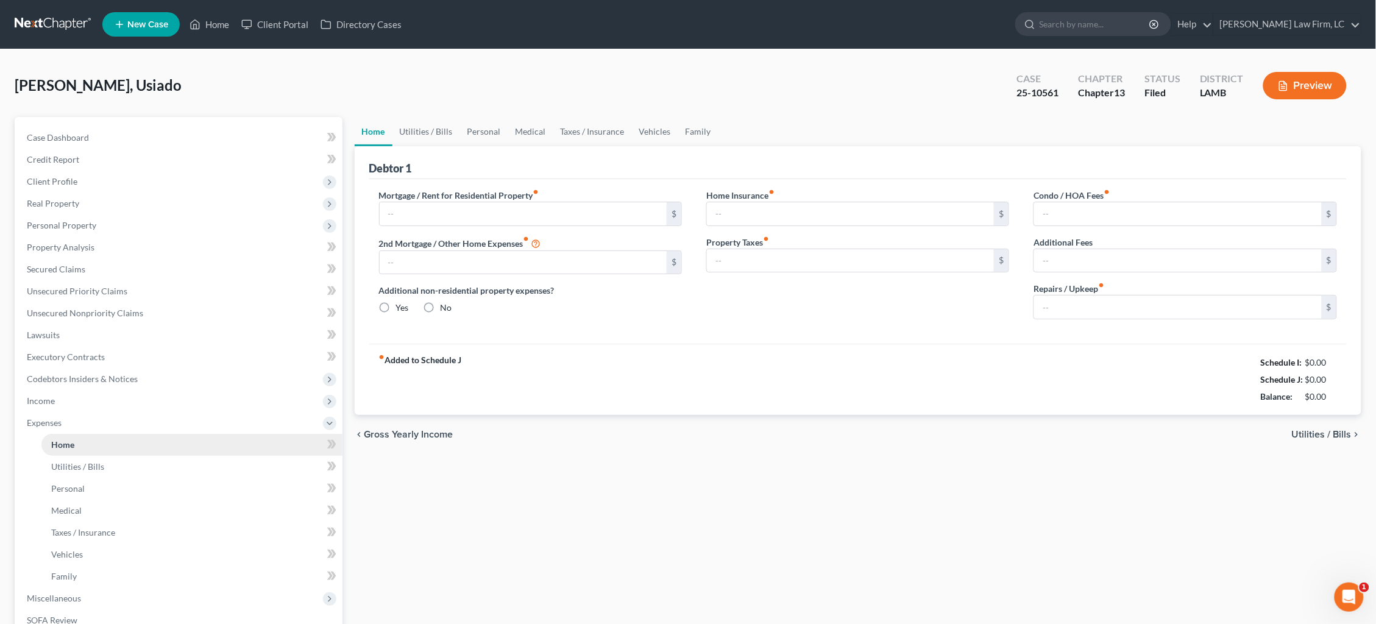
type input "2,113.32"
type input "0.00"
radio input "true"
type input "0.00"
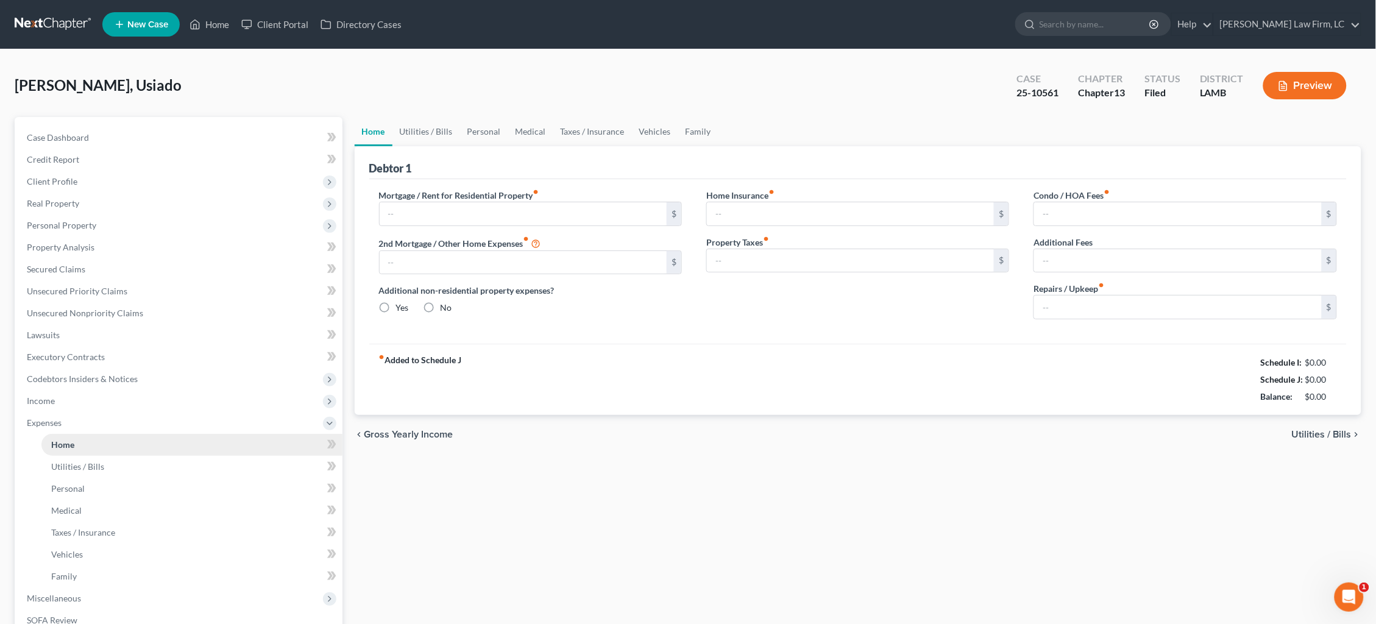
type input "0.00"
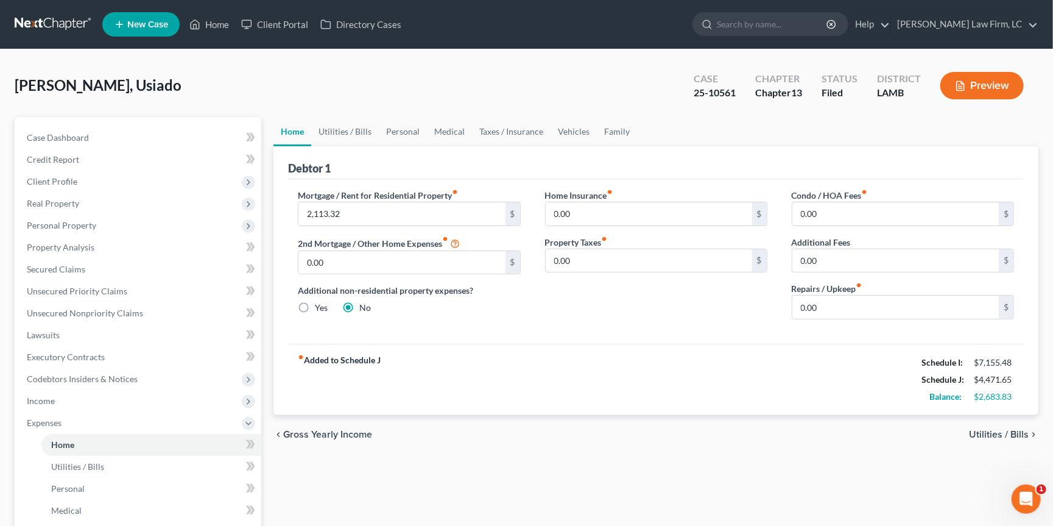
click at [59, 29] on link at bounding box center [54, 24] width 78 height 22
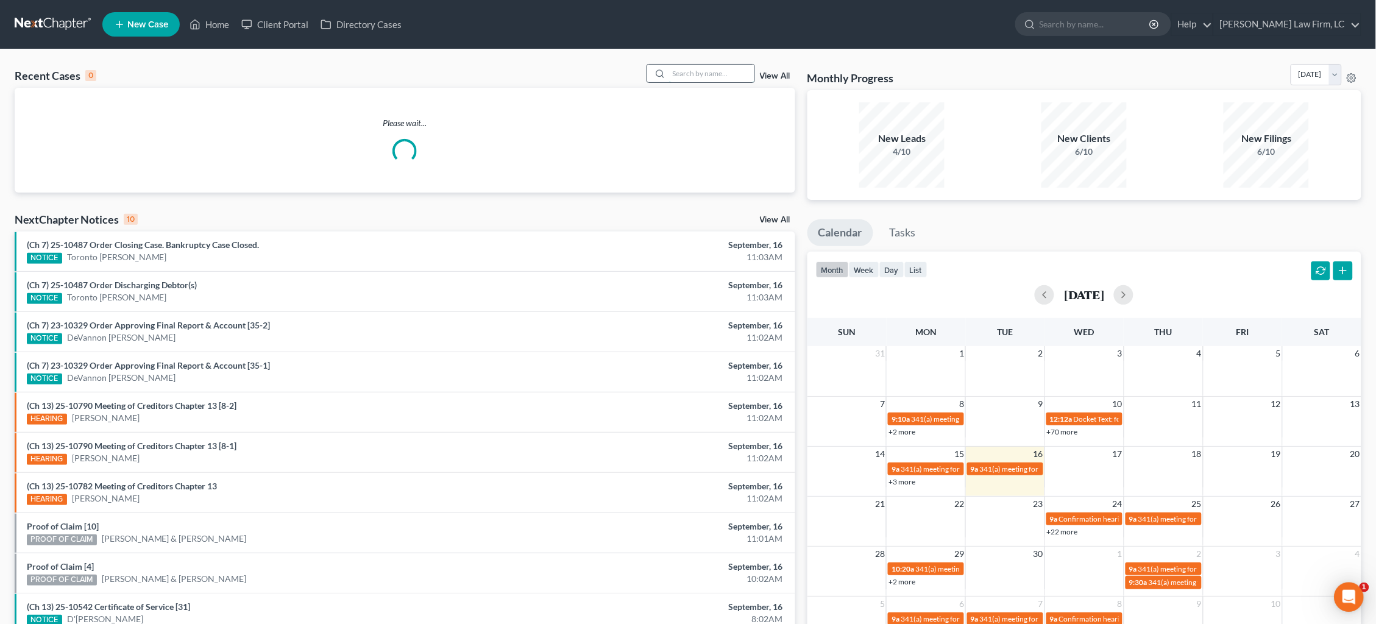
click at [688, 71] on input "search" at bounding box center [711, 74] width 85 height 18
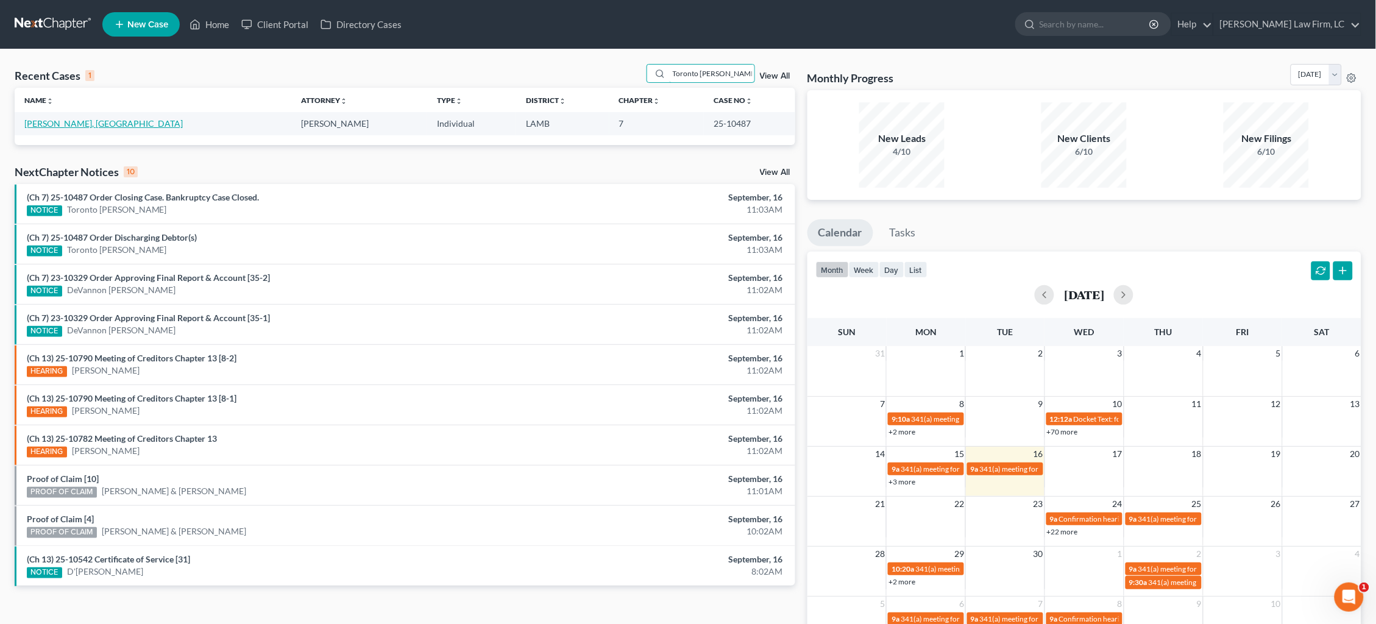
type input "Toronto [PERSON_NAME]"
click at [73, 124] on link "[PERSON_NAME], [GEOGRAPHIC_DATA]" at bounding box center [103, 123] width 158 height 10
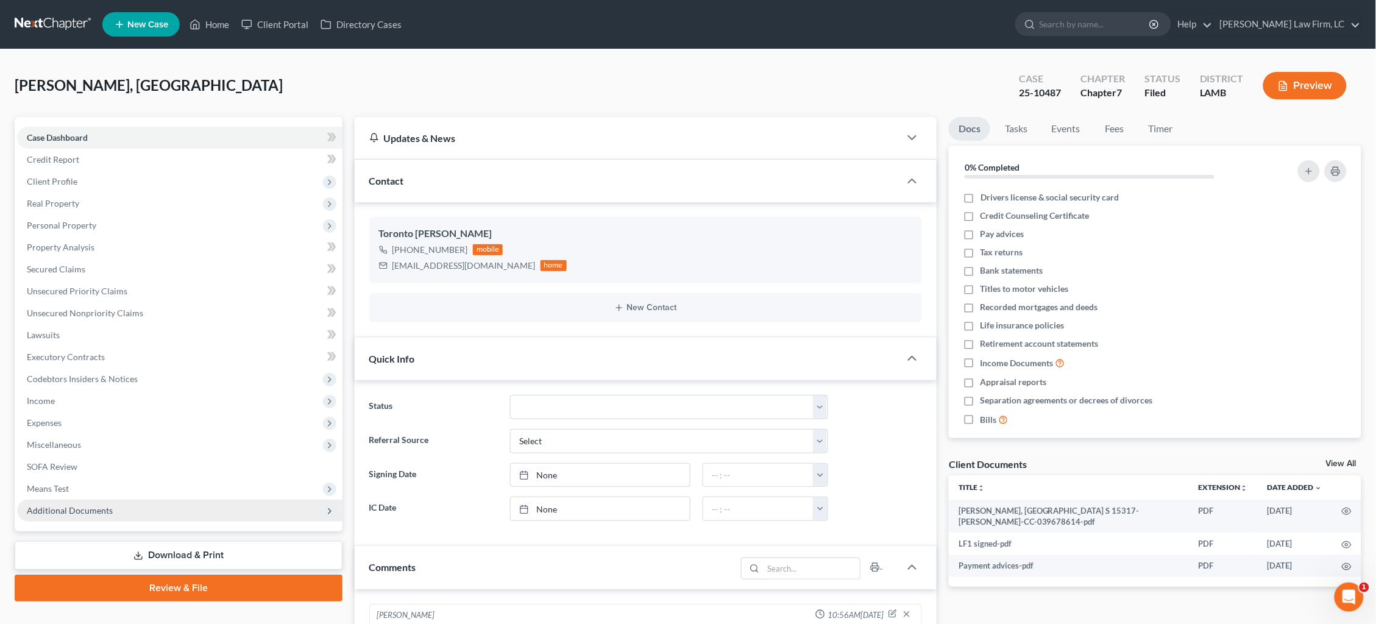
click at [98, 505] on span "Additional Documents" at bounding box center [70, 510] width 86 height 10
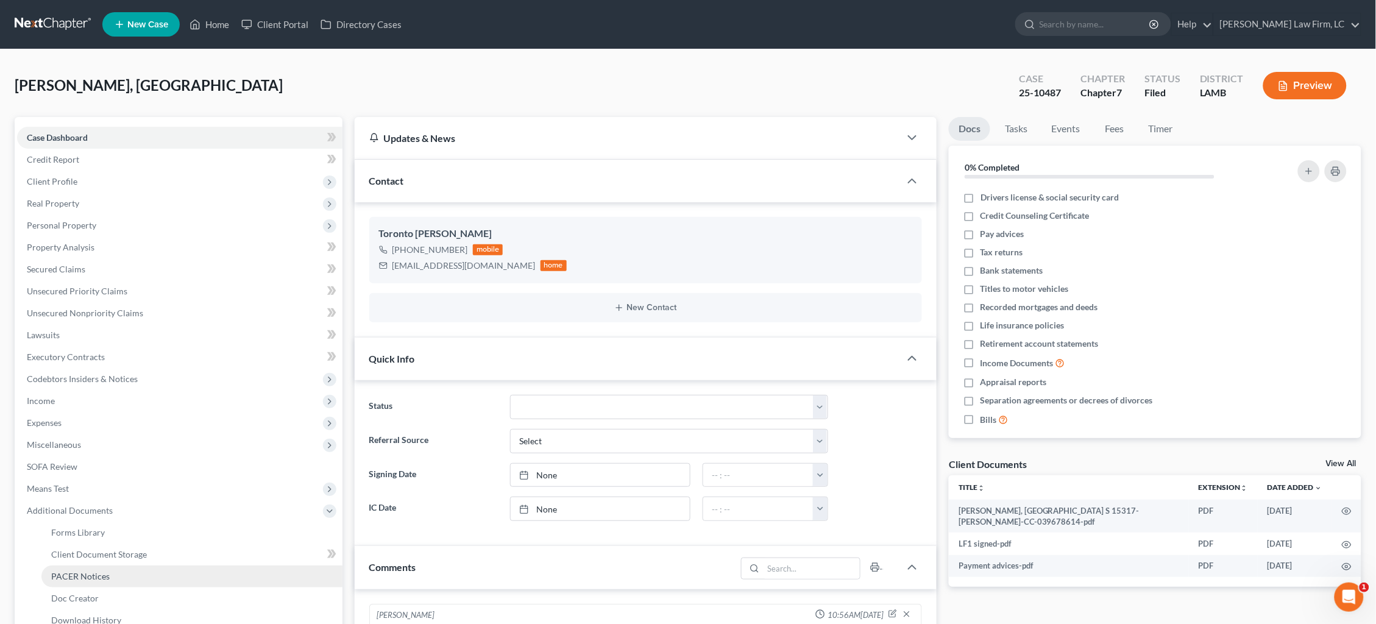
click at [96, 571] on span "PACER Notices" at bounding box center [80, 576] width 58 height 10
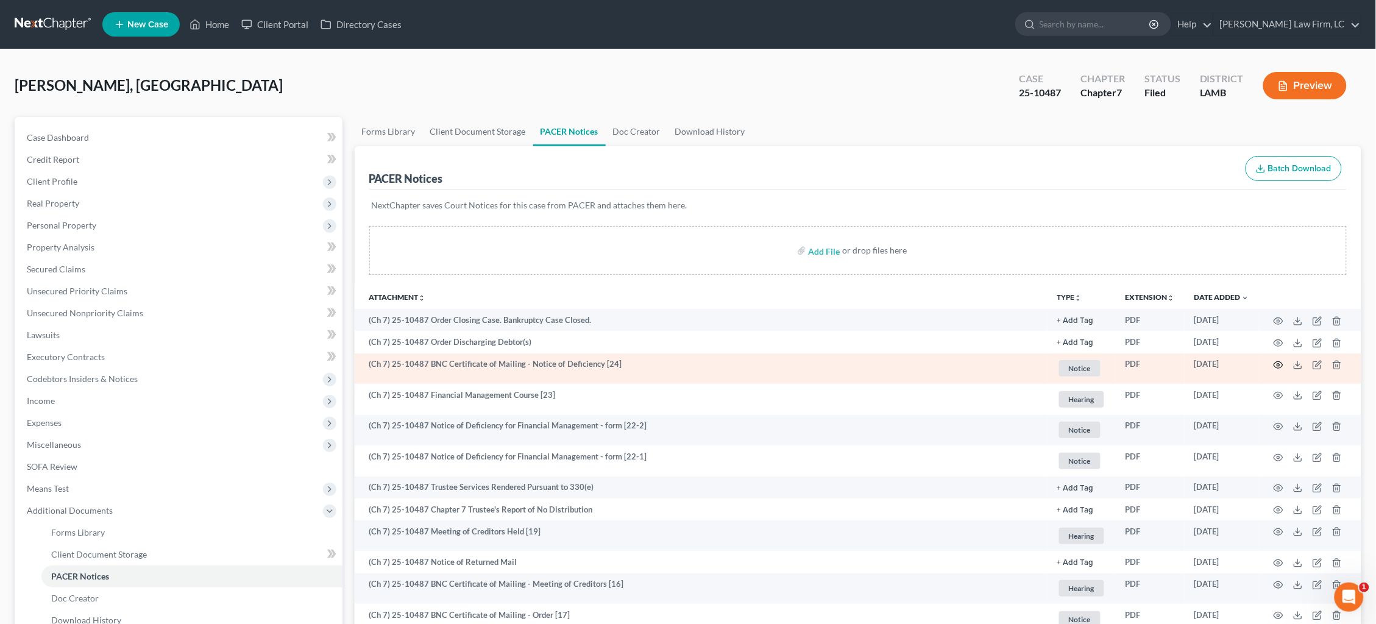
click at [1279, 365] on circle "button" at bounding box center [1278, 365] width 2 height 2
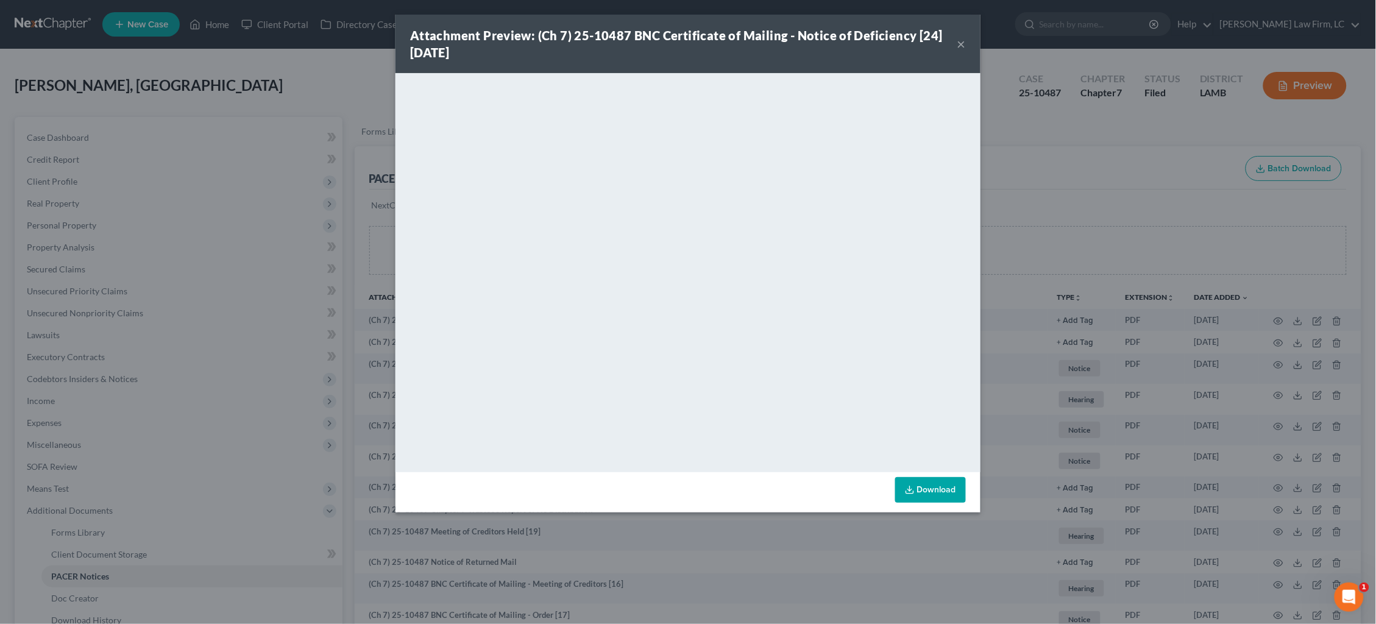
click at [959, 44] on button "×" at bounding box center [961, 44] width 9 height 15
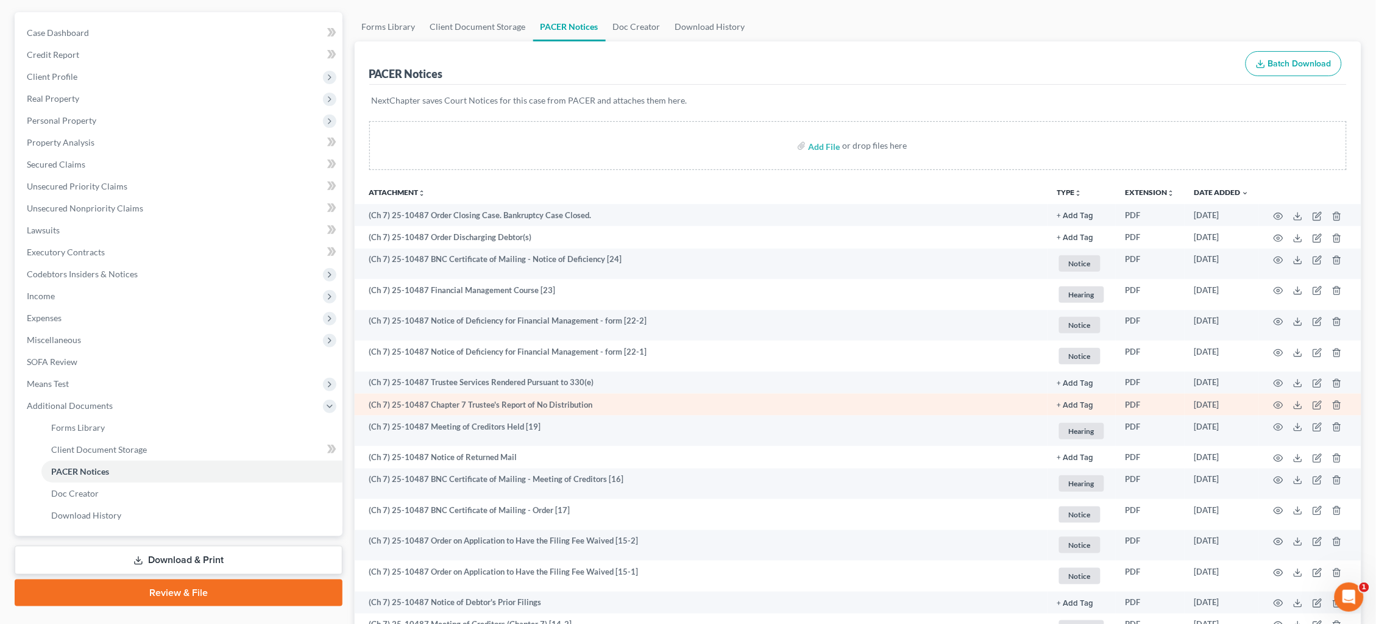
scroll to position [115, 0]
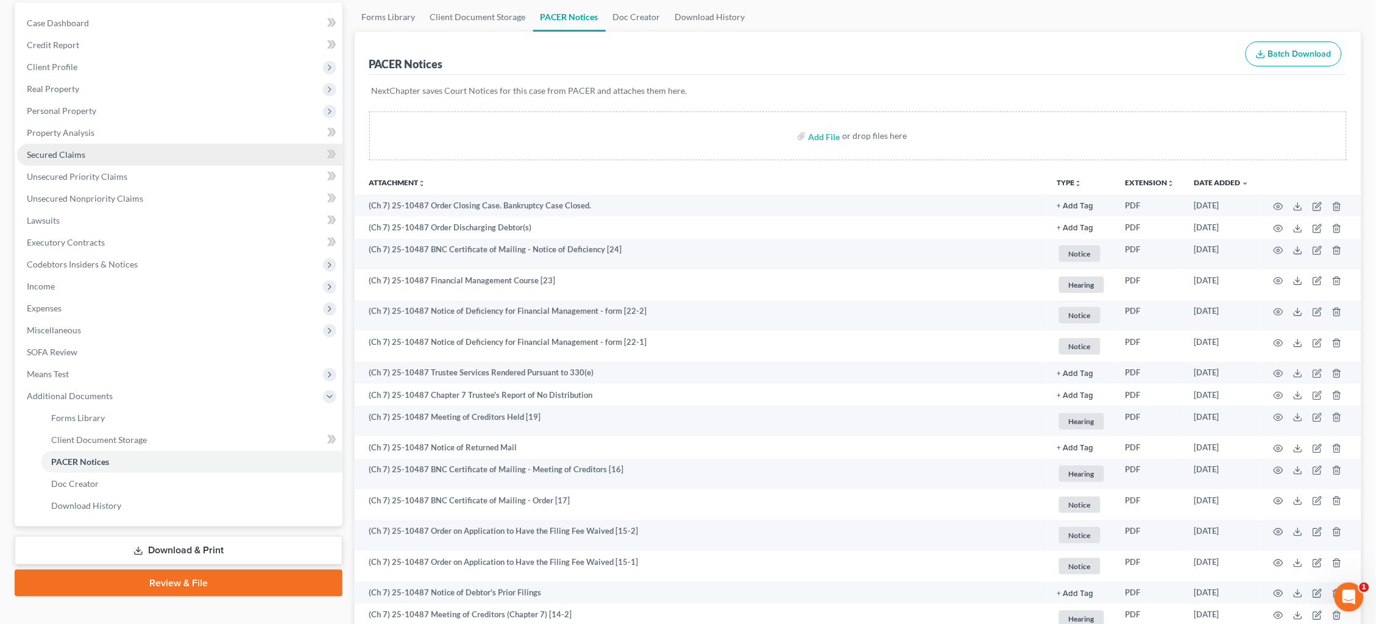
click at [83, 157] on link "Secured Claims" at bounding box center [179, 155] width 325 height 22
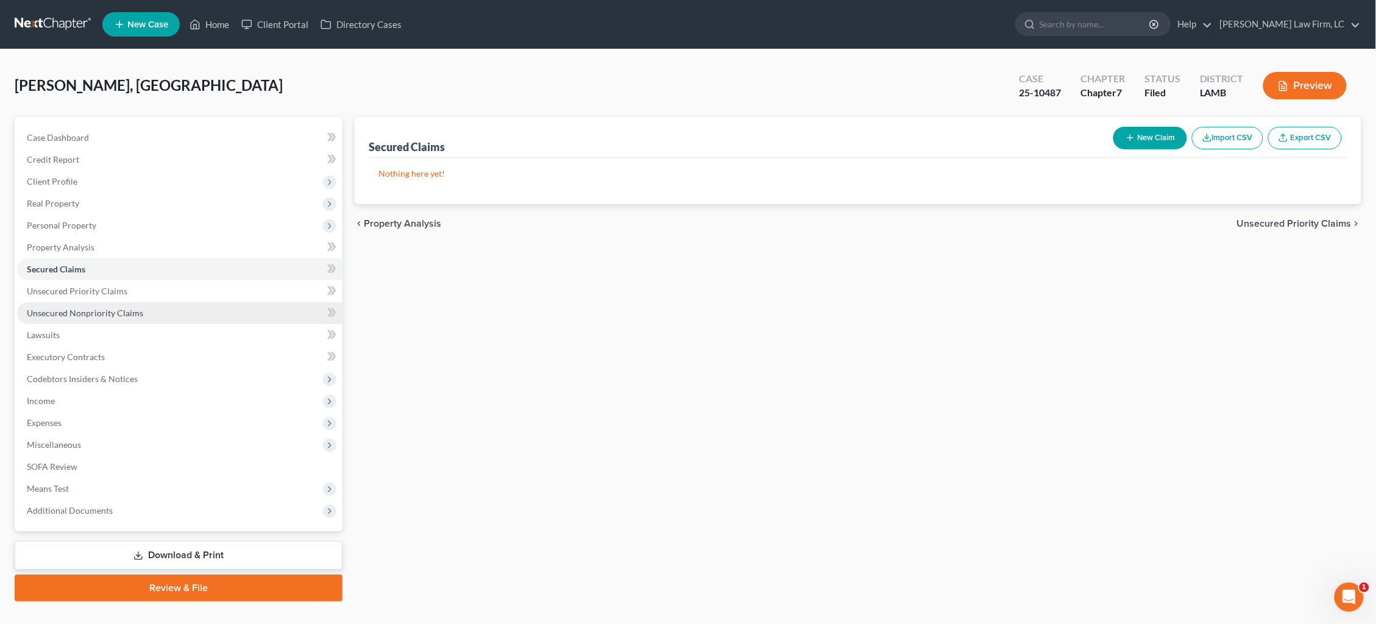
click at [117, 310] on span "Unsecured Nonpriority Claims" at bounding box center [85, 313] width 116 height 10
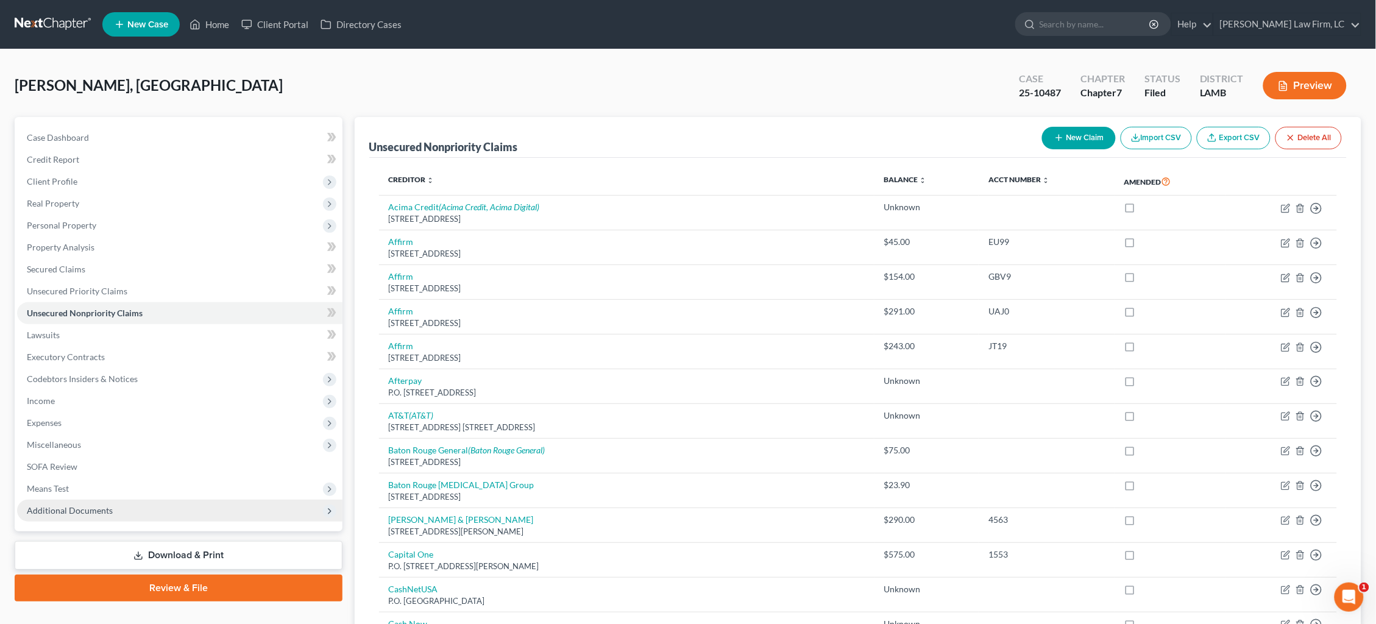
click at [149, 501] on span "Additional Documents" at bounding box center [179, 511] width 325 height 22
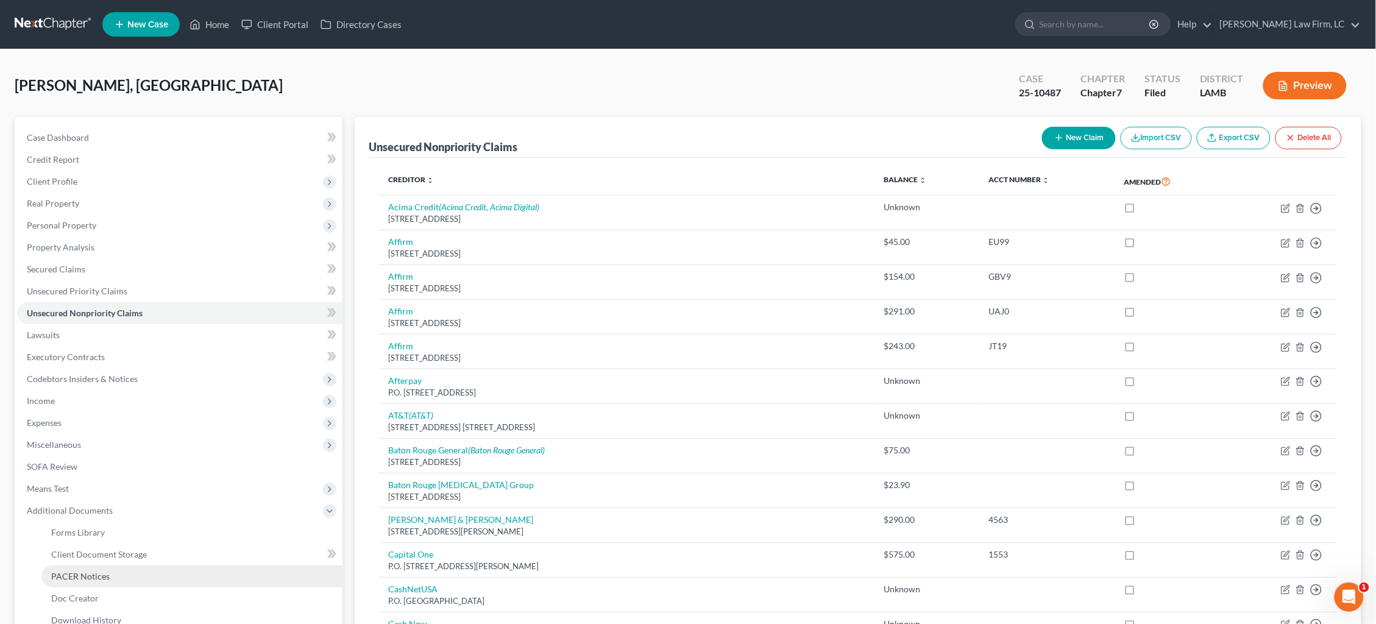
click at [145, 565] on link "PACER Notices" at bounding box center [191, 576] width 301 height 22
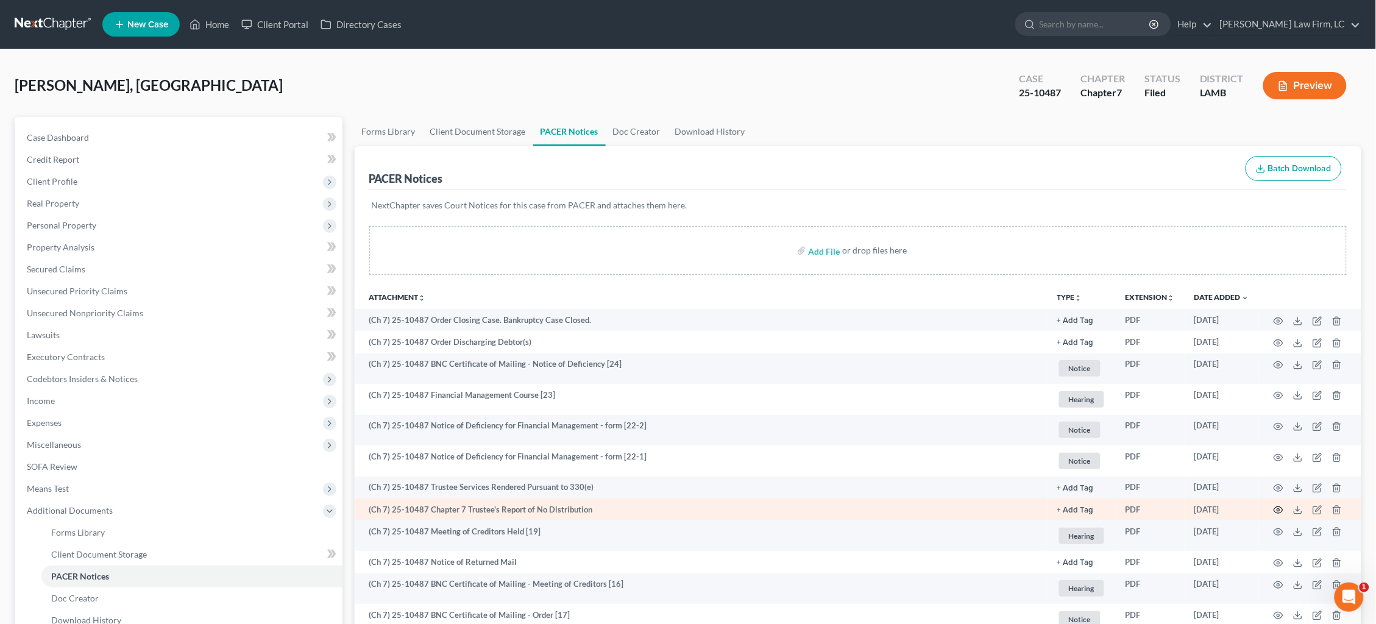
click at [1281, 507] on icon "button" at bounding box center [1278, 510] width 10 height 10
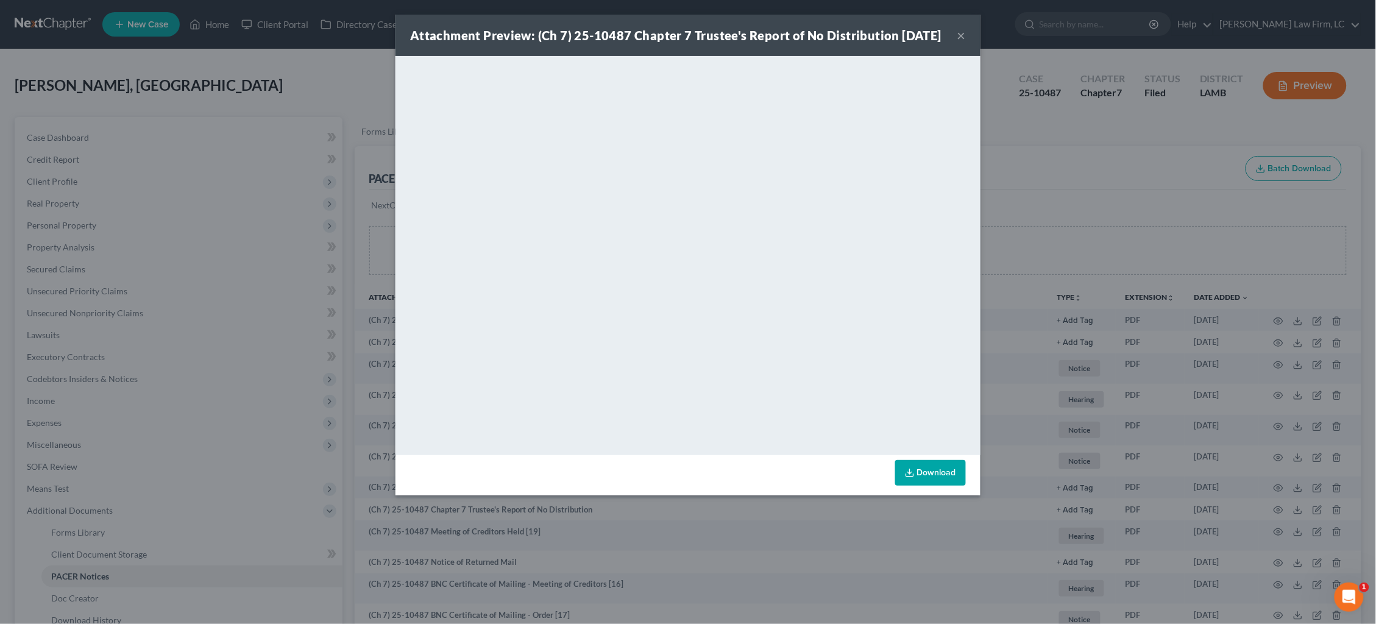
click at [1061, 253] on div "Attachment Preview: (Ch 7) 25-10487 Chapter 7 Trustee's Report of No Distributi…" at bounding box center [688, 312] width 1376 height 624
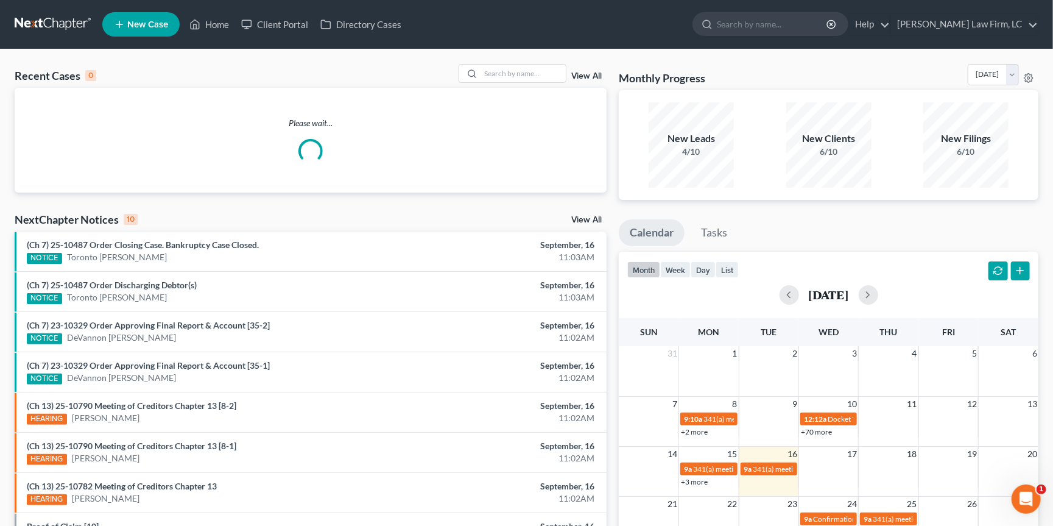
click at [501, 62] on div "Recent Cases 0 View All Please wait... NextChapter Notices 10 View All (Ch 7) 2…" at bounding box center [526, 365] width 1053 height 633
click at [504, 76] on input "search" at bounding box center [523, 74] width 85 height 18
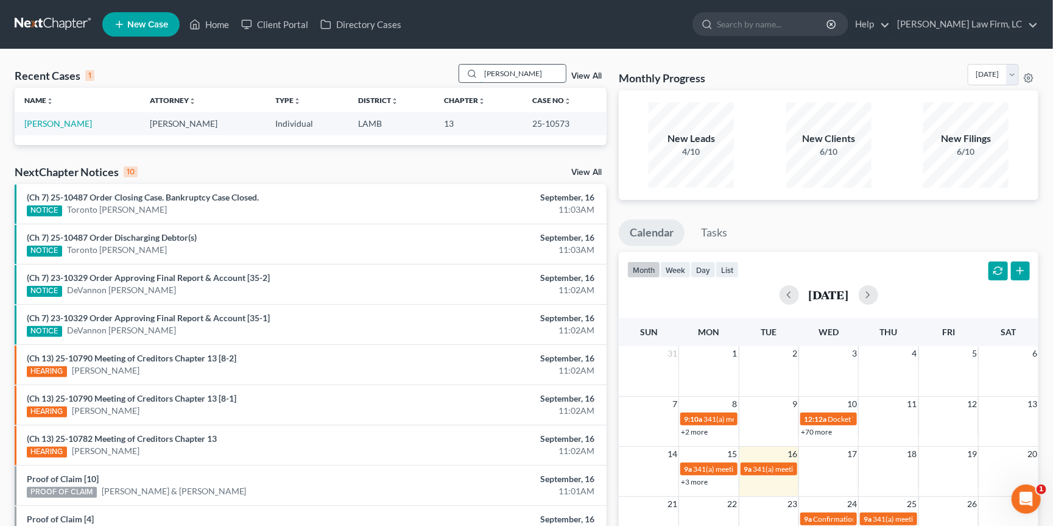
type input "[PERSON_NAME]"
drag, startPoint x: 504, startPoint y: 76, endPoint x: 56, endPoint y: 125, distance: 450.5
click at [56, 125] on link "[PERSON_NAME]" at bounding box center [58, 123] width 68 height 10
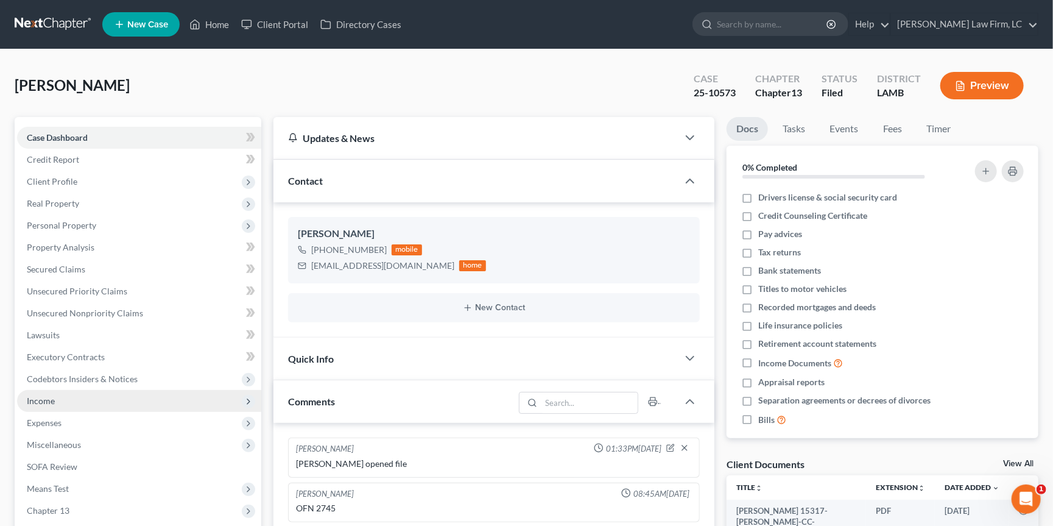
click at [99, 395] on span "Income" at bounding box center [139, 401] width 244 height 22
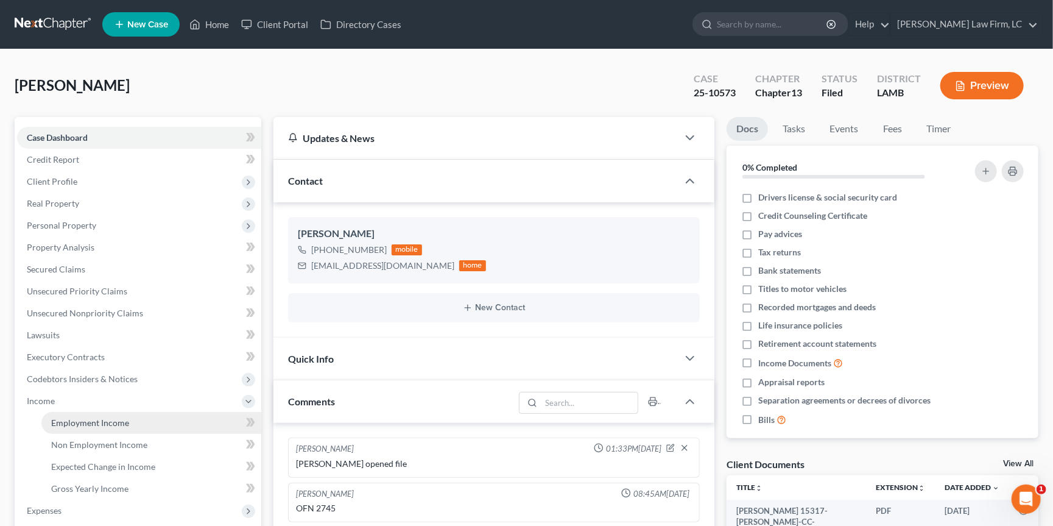
click at [108, 417] on span "Employment Income" at bounding box center [90, 422] width 78 height 10
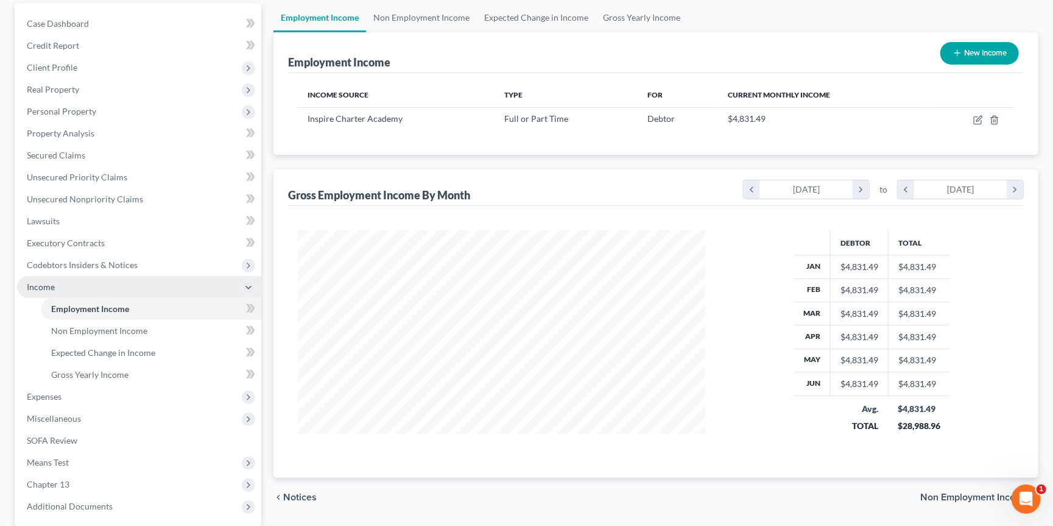
scroll to position [115, 0]
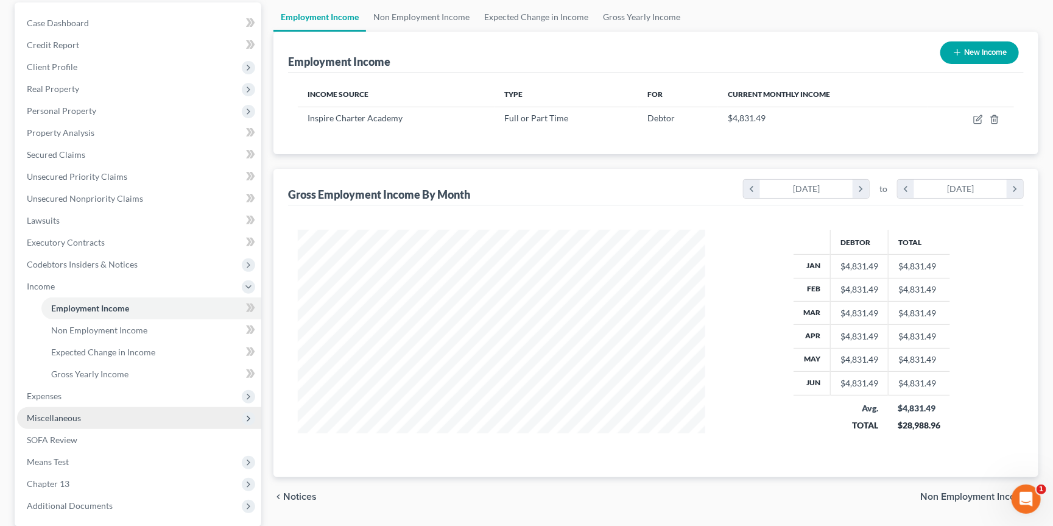
click at [135, 409] on span "Miscellaneous" at bounding box center [139, 418] width 244 height 22
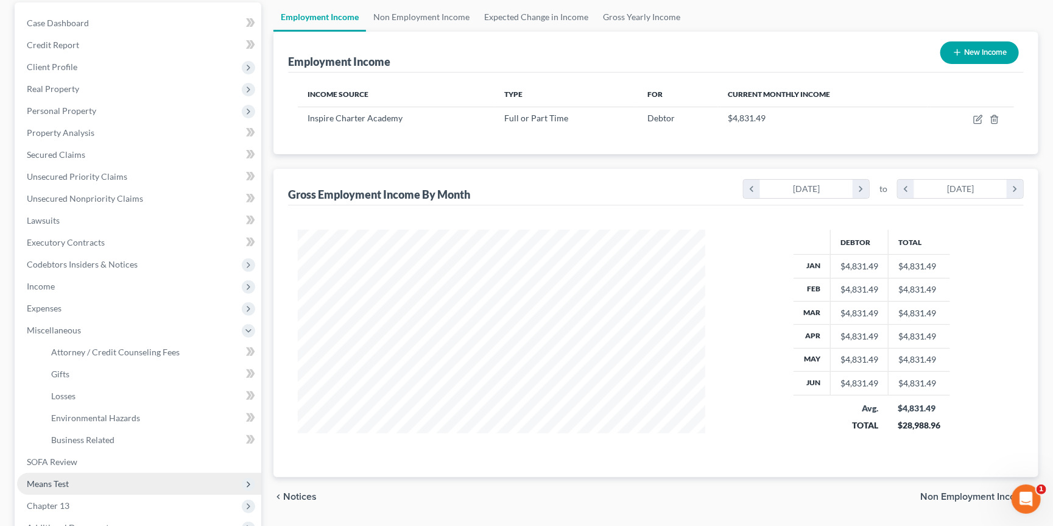
click at [98, 473] on span "Means Test" at bounding box center [139, 484] width 244 height 22
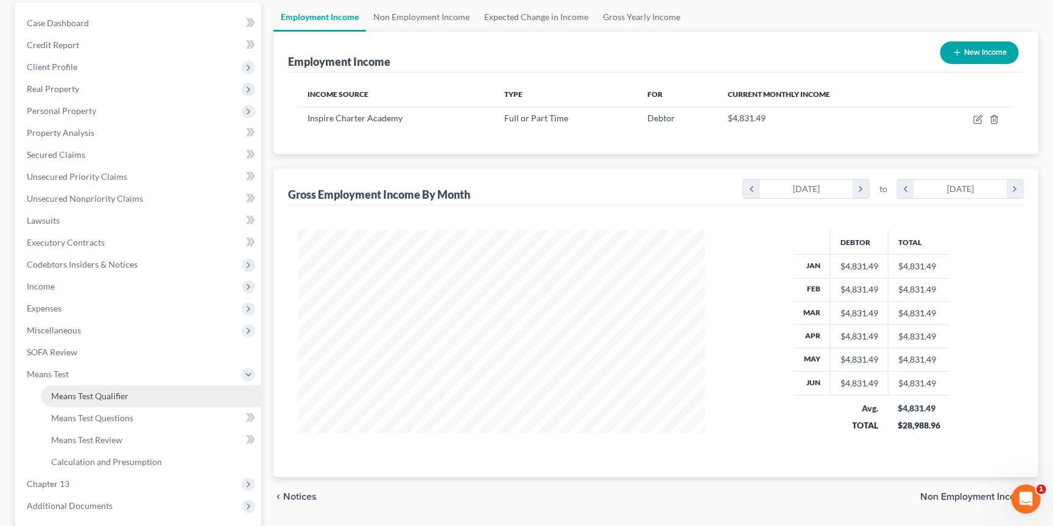
click at [189, 385] on link "Means Test Qualifier" at bounding box center [151, 396] width 220 height 22
